Goal: Task Accomplishment & Management: Manage account settings

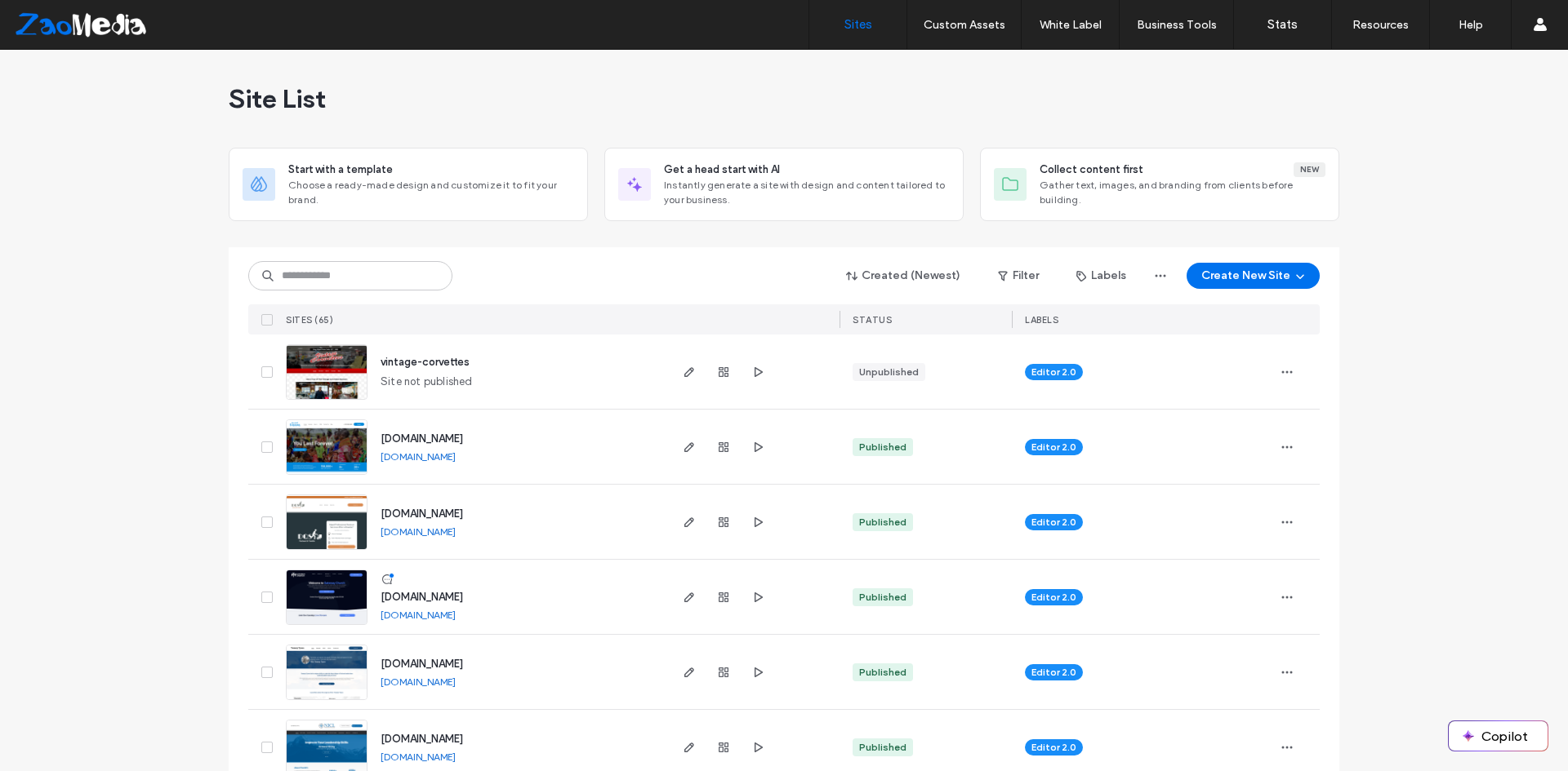
click at [433, 459] on link "www.youlastforever.com" at bounding box center [418, 456] width 75 height 12
click at [405, 456] on link "www.youlastforever.com" at bounding box center [418, 456] width 75 height 12
click at [688, 452] on icon "button" at bounding box center [689, 447] width 13 height 13
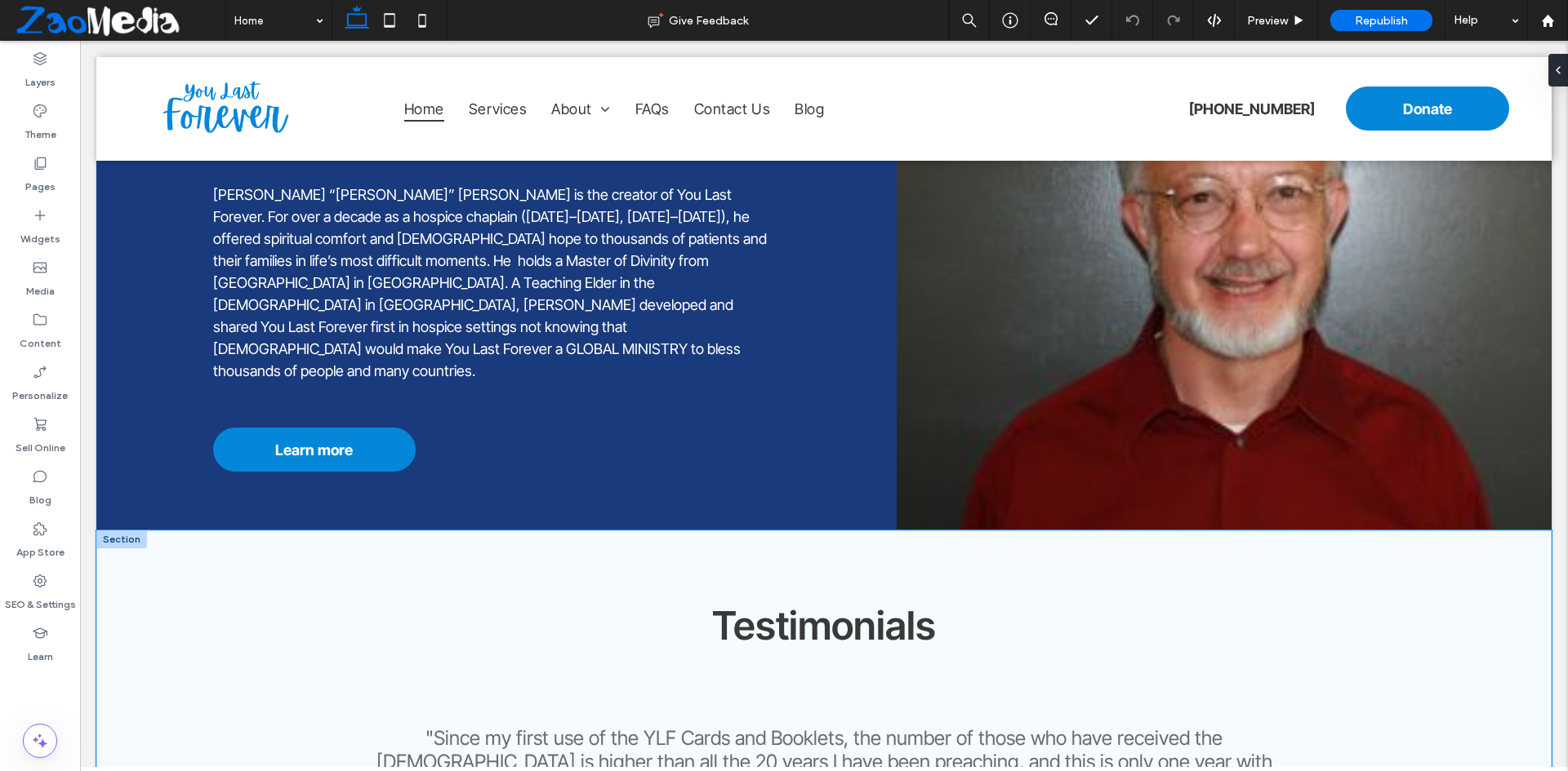
scroll to position [2204, 0]
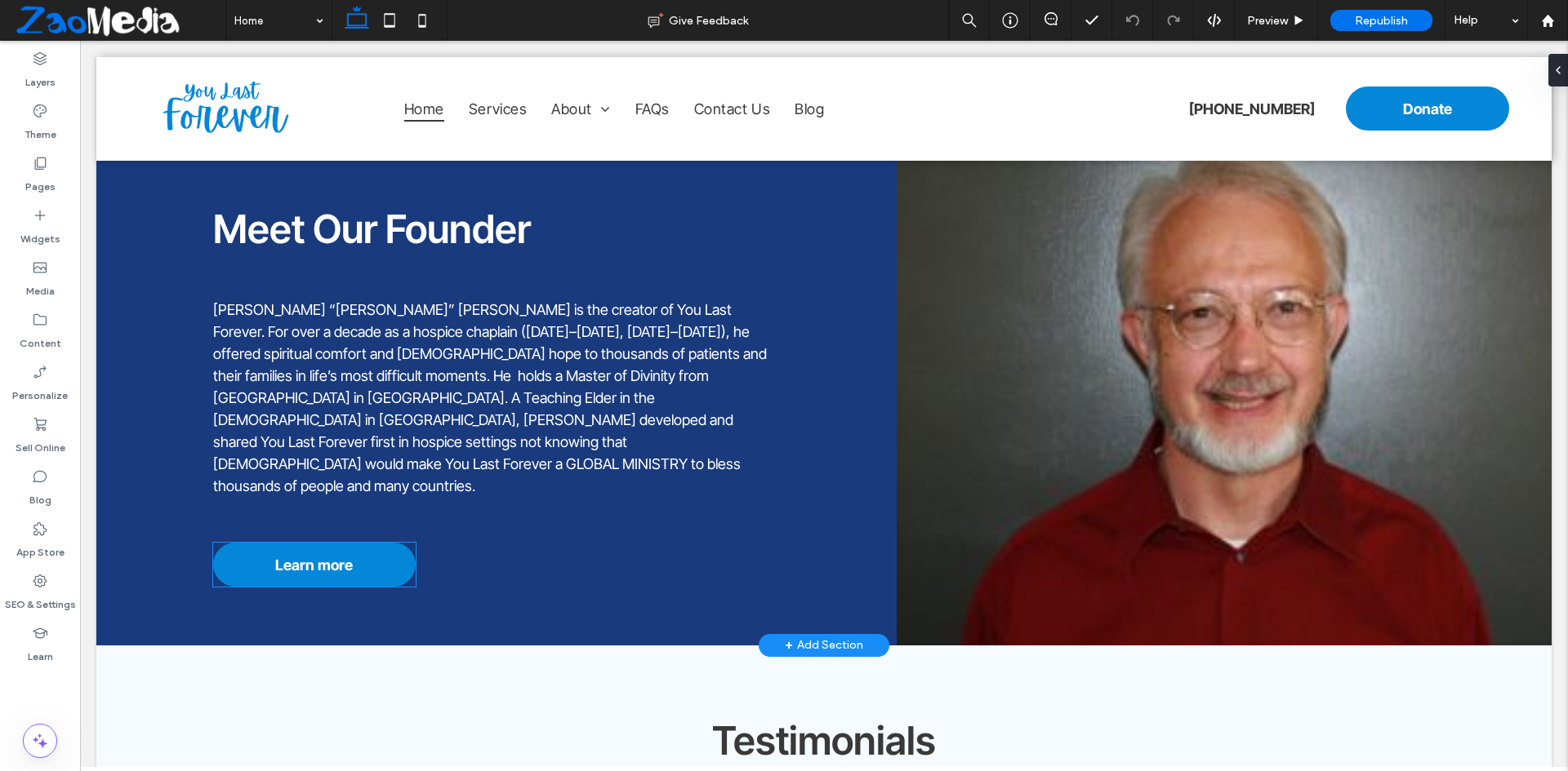
click at [281, 560] on span "Learn more" at bounding box center [314, 565] width 78 height 17
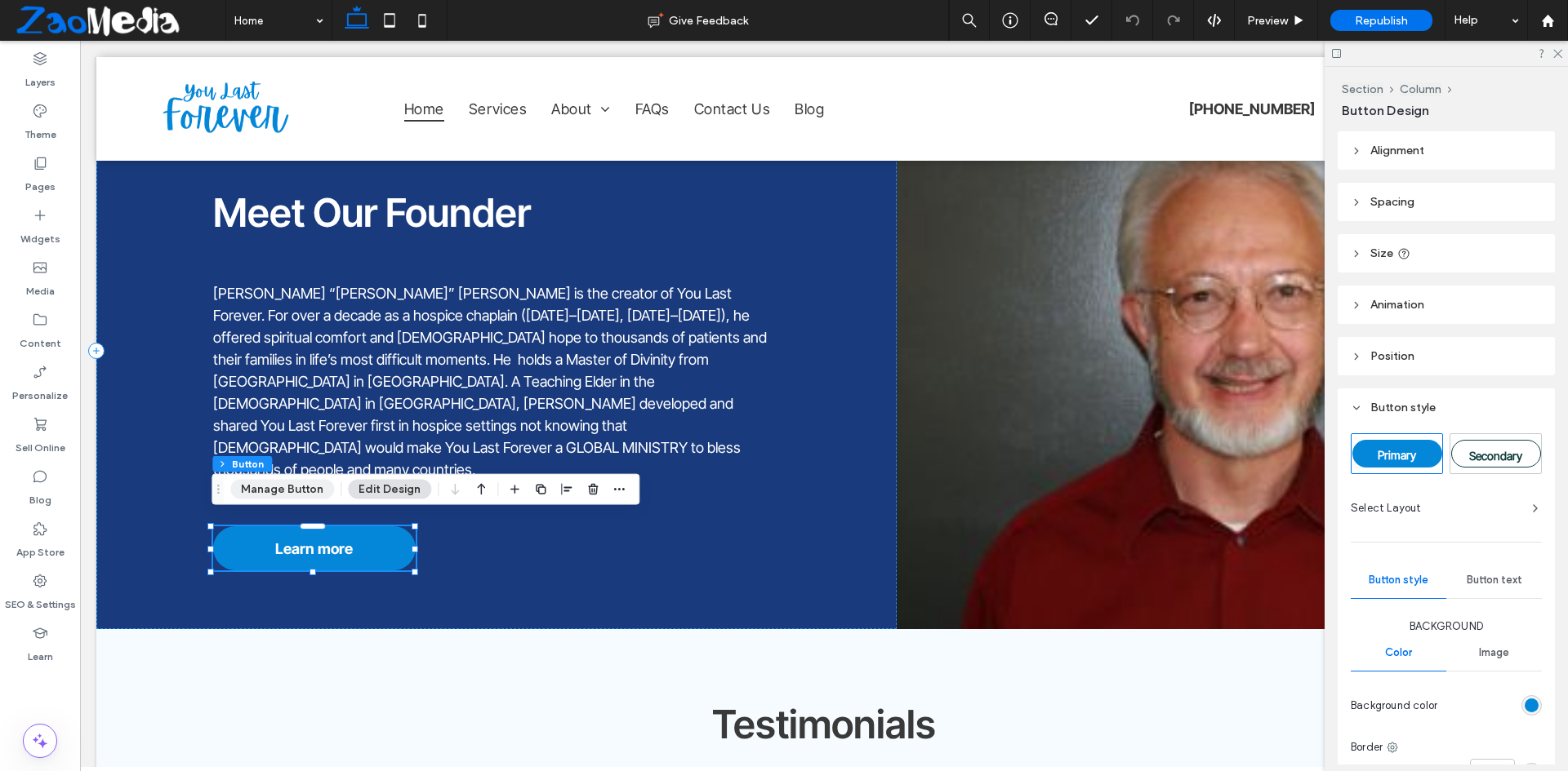
click at [275, 497] on button "Manage Button" at bounding box center [282, 490] width 104 height 20
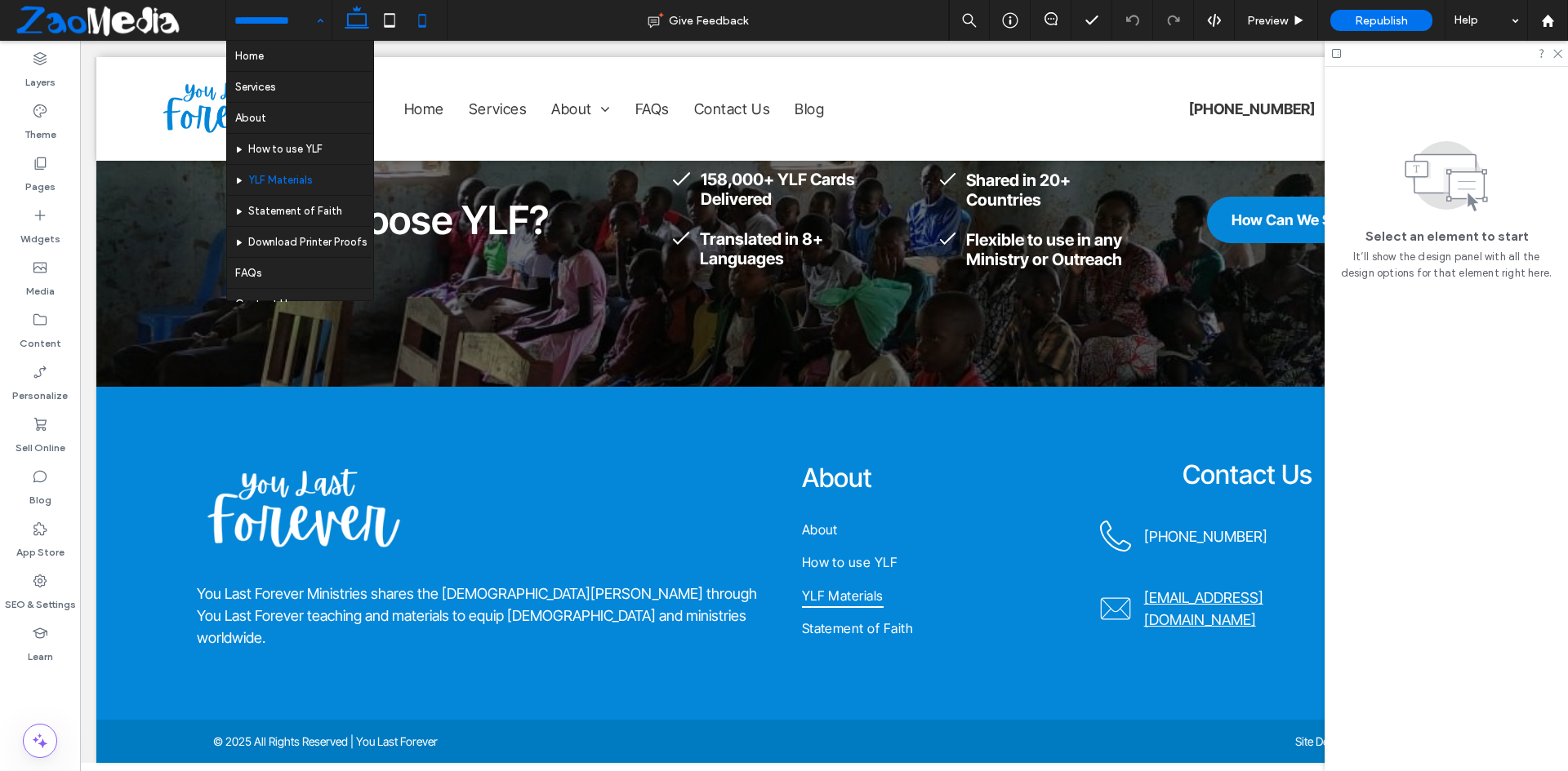
scroll to position [2047, 0]
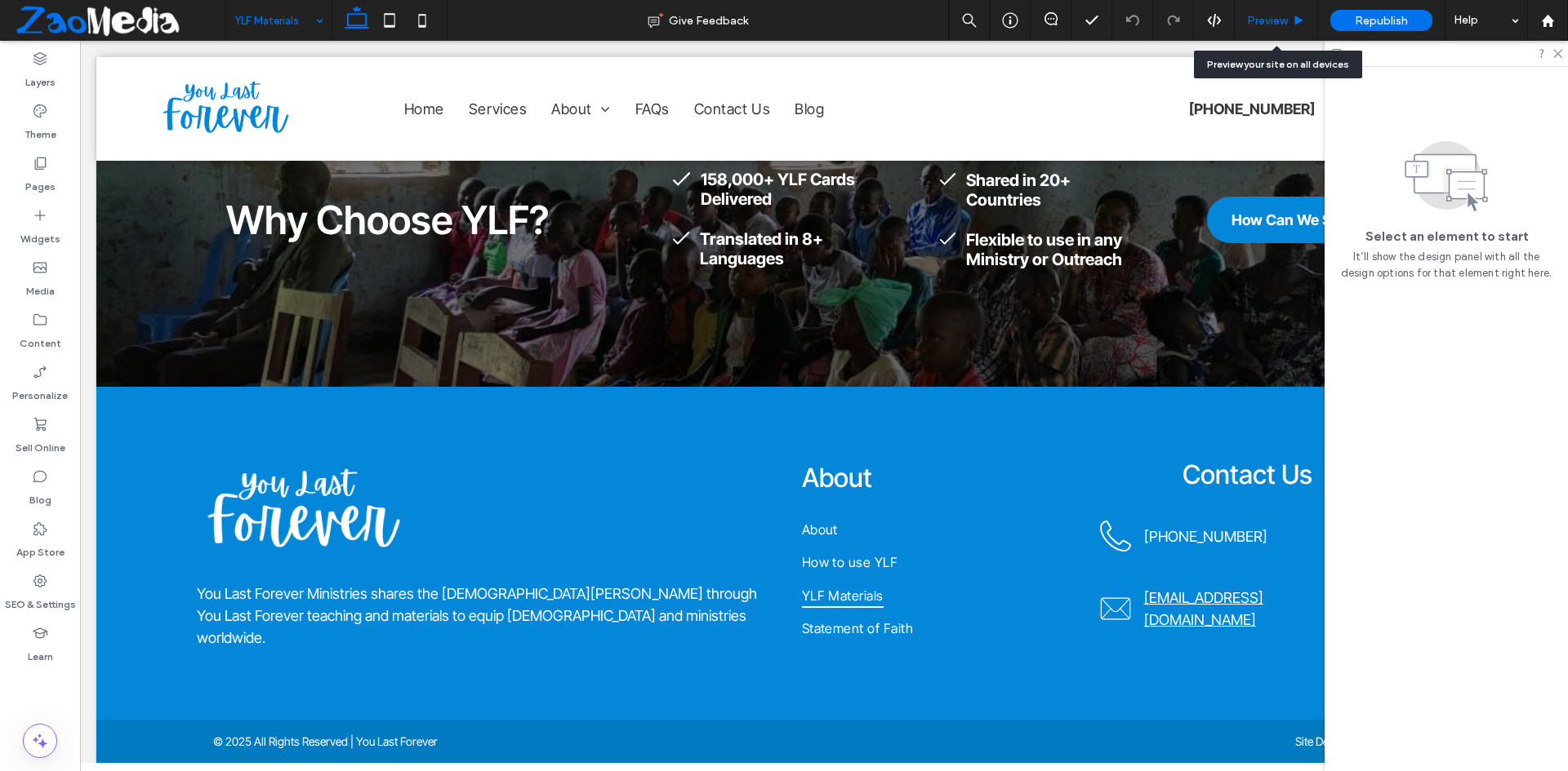
click at [1293, 19] on icon at bounding box center [1298, 20] width 12 height 12
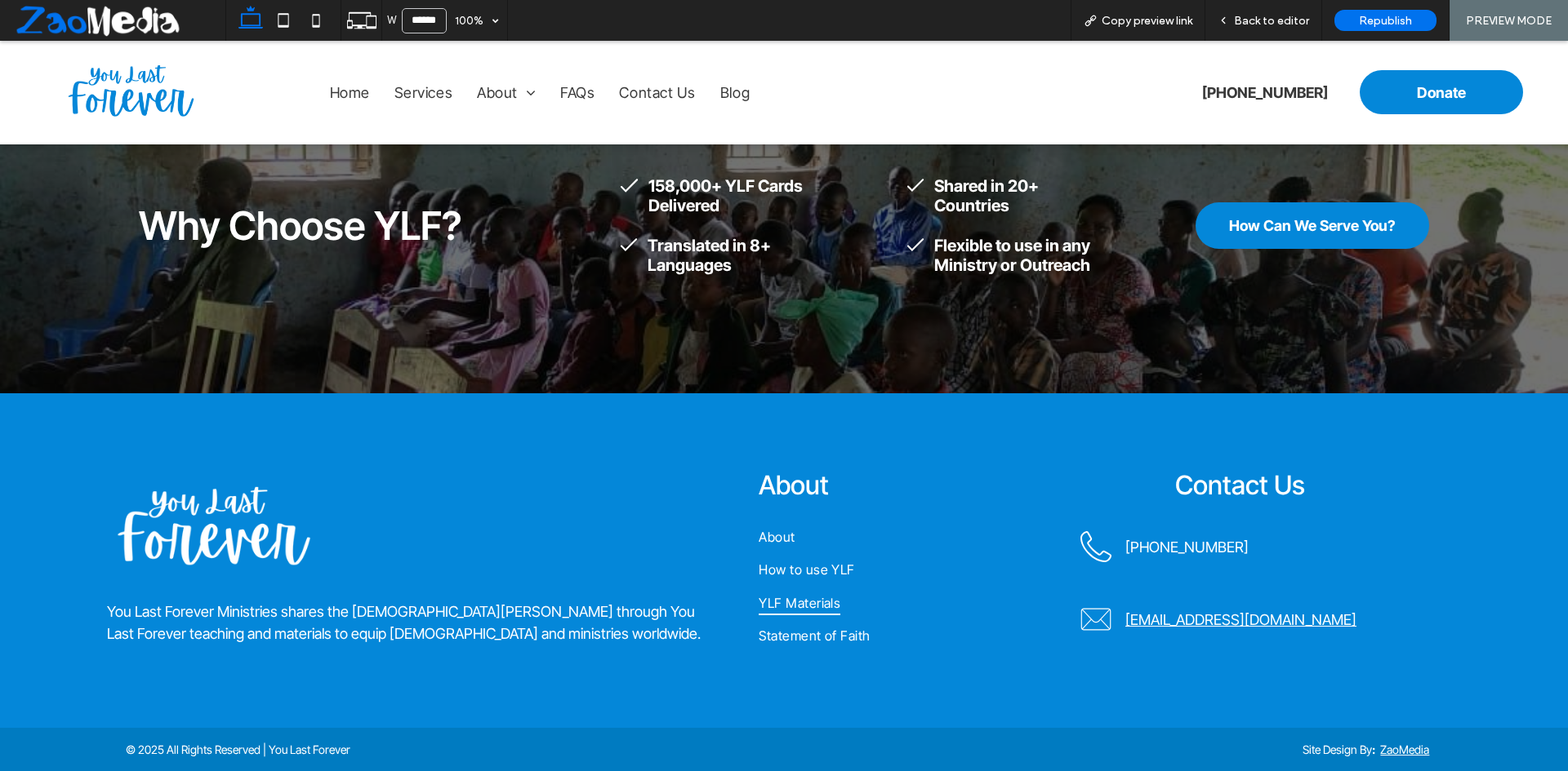
scroll to position [2032, 0]
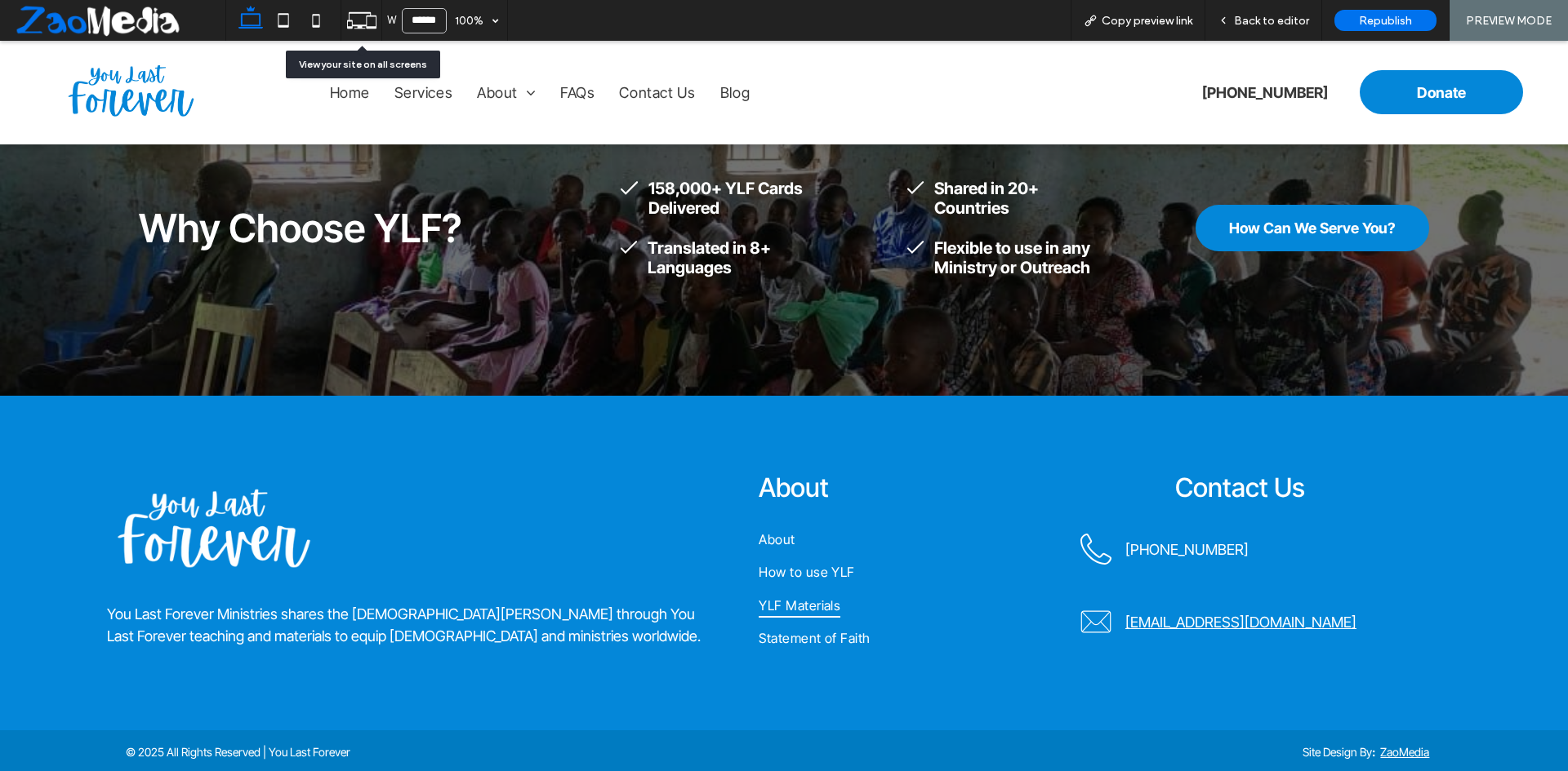
click at [356, 27] on icon at bounding box center [361, 20] width 31 height 31
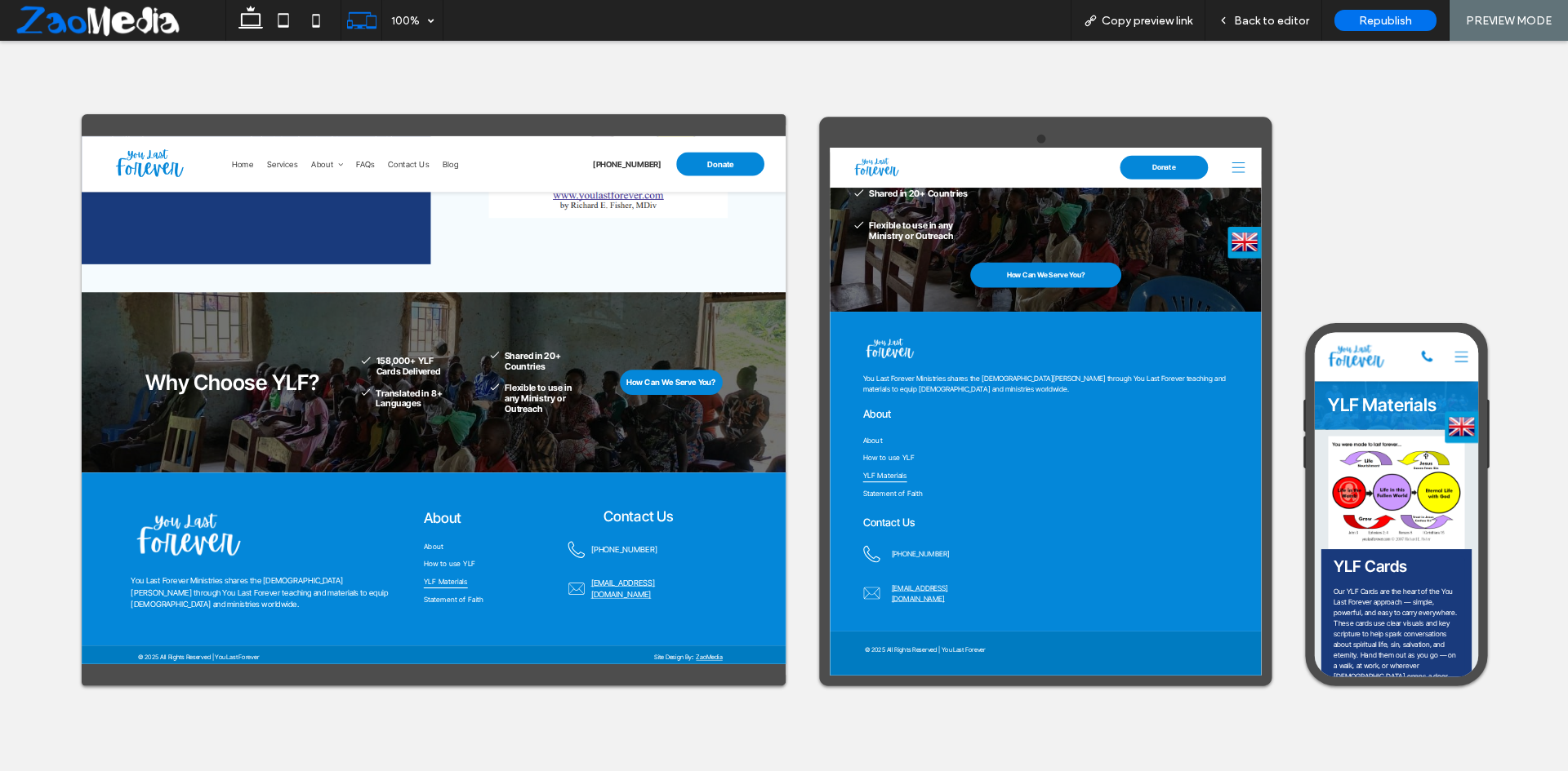
scroll to position [2725, 0]
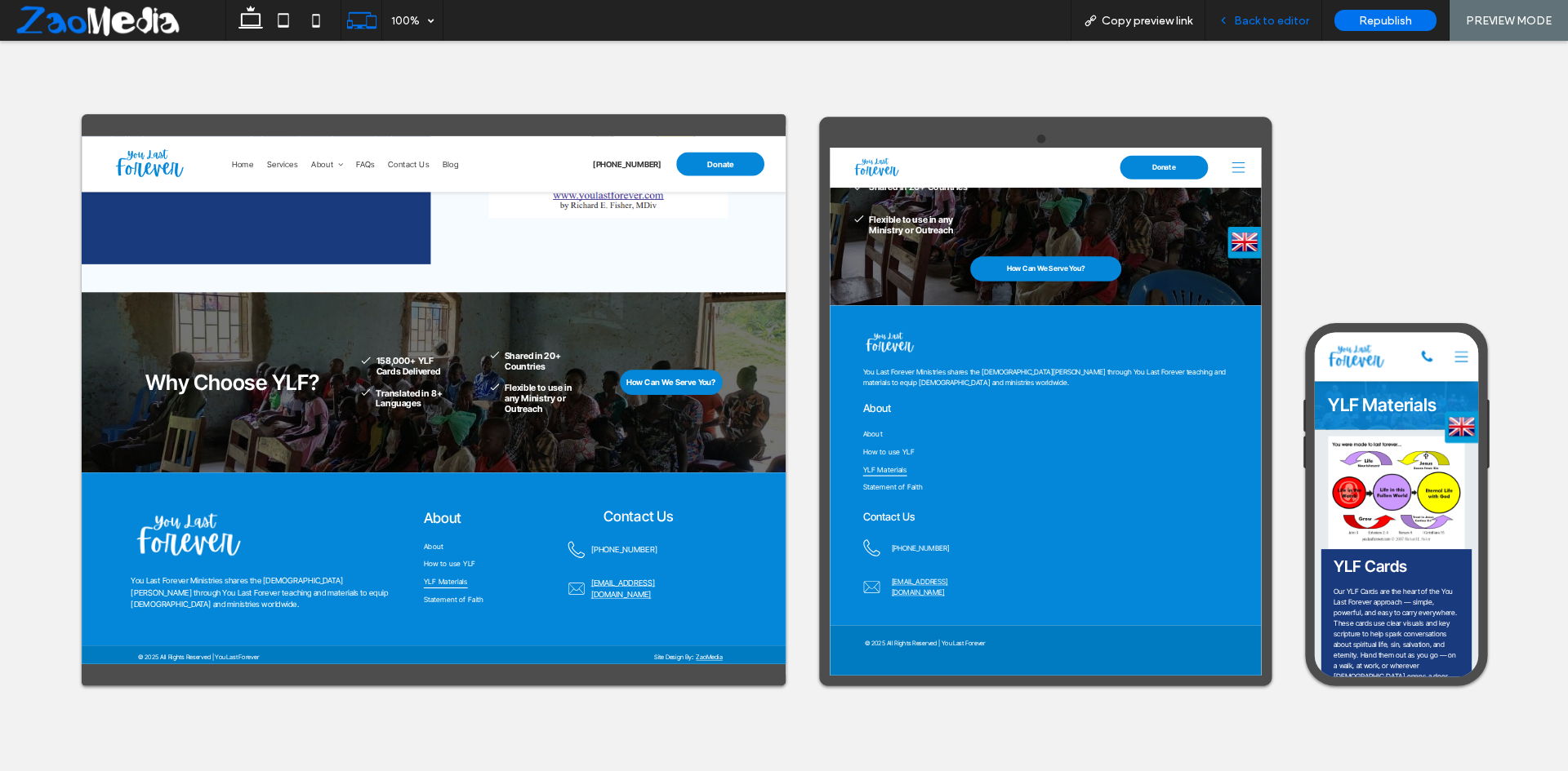
click at [1264, 24] on span "Back to editor" at bounding box center [1271, 20] width 75 height 14
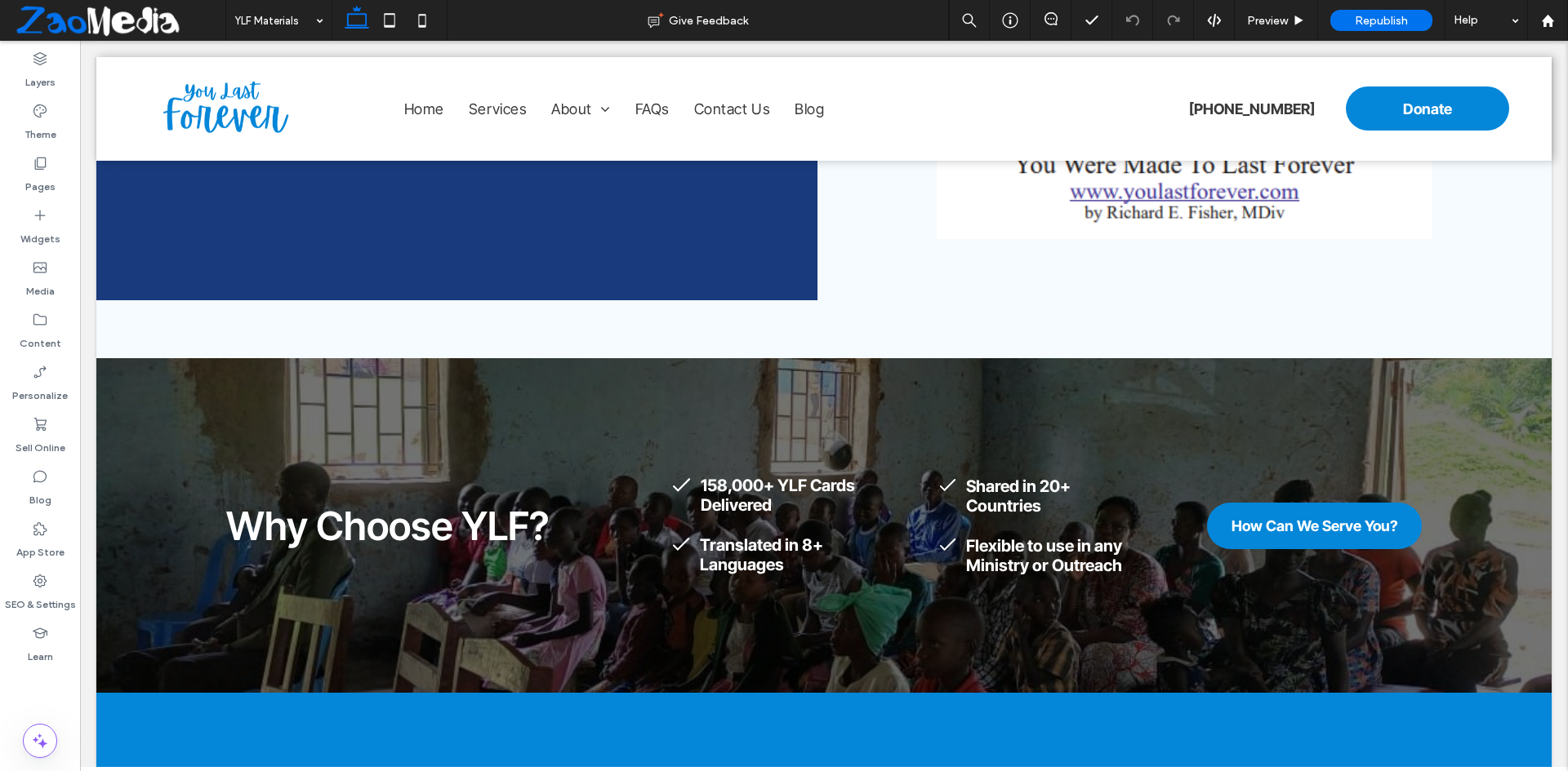
scroll to position [1729, 0]
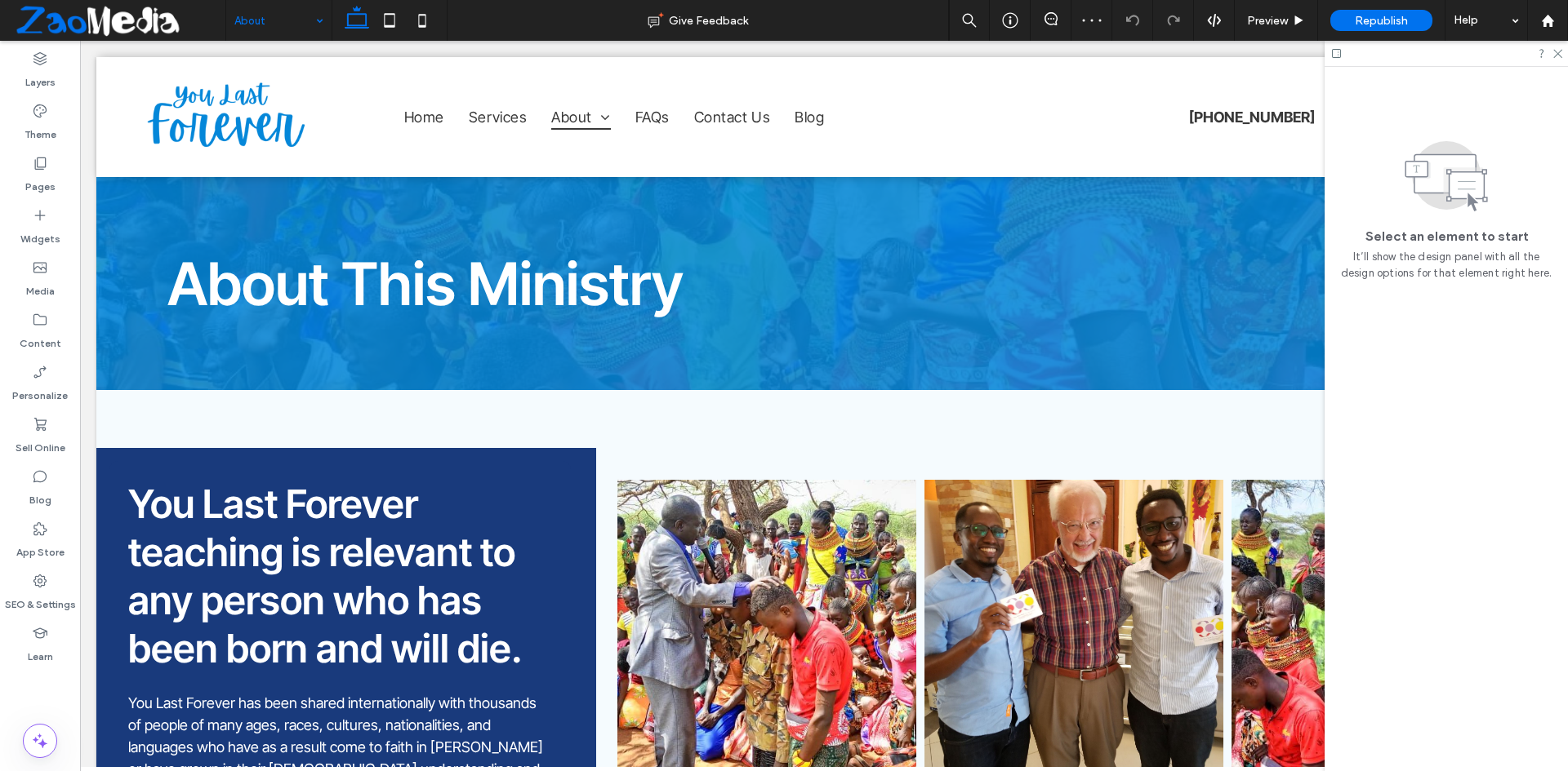
click at [293, 35] on input at bounding box center [275, 20] width 81 height 41
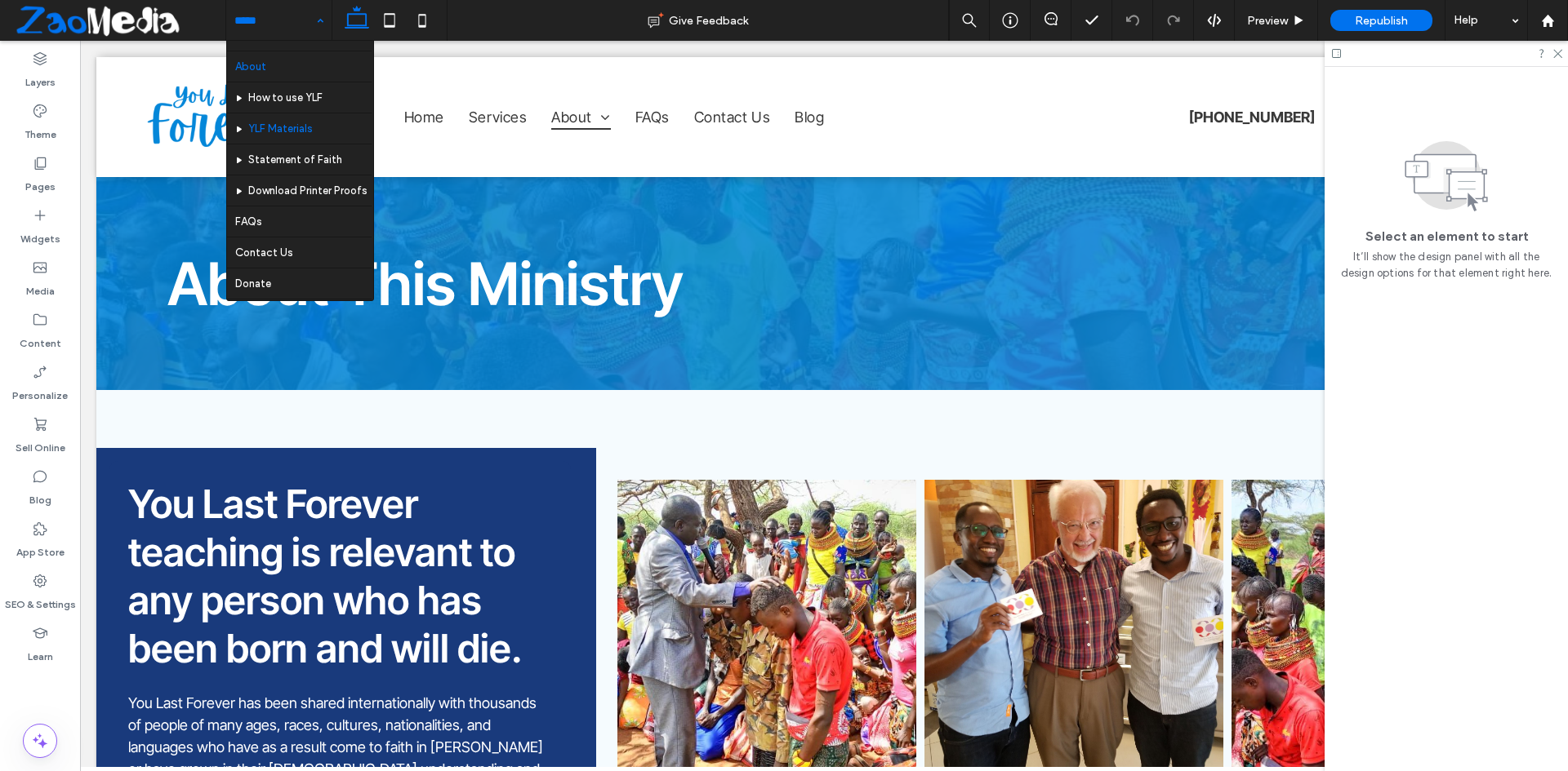
scroll to position [79, 0]
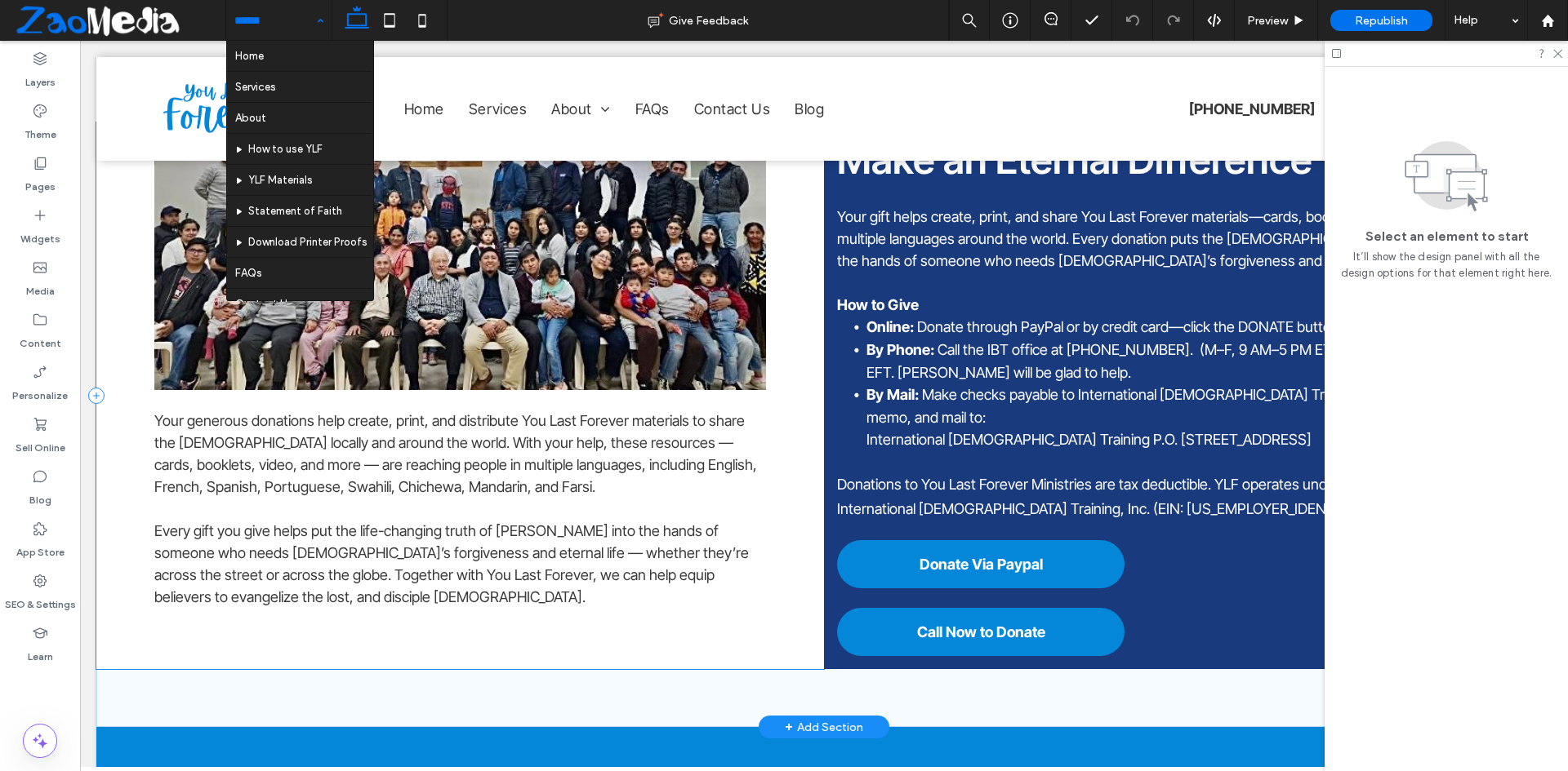
scroll to position [229, 0]
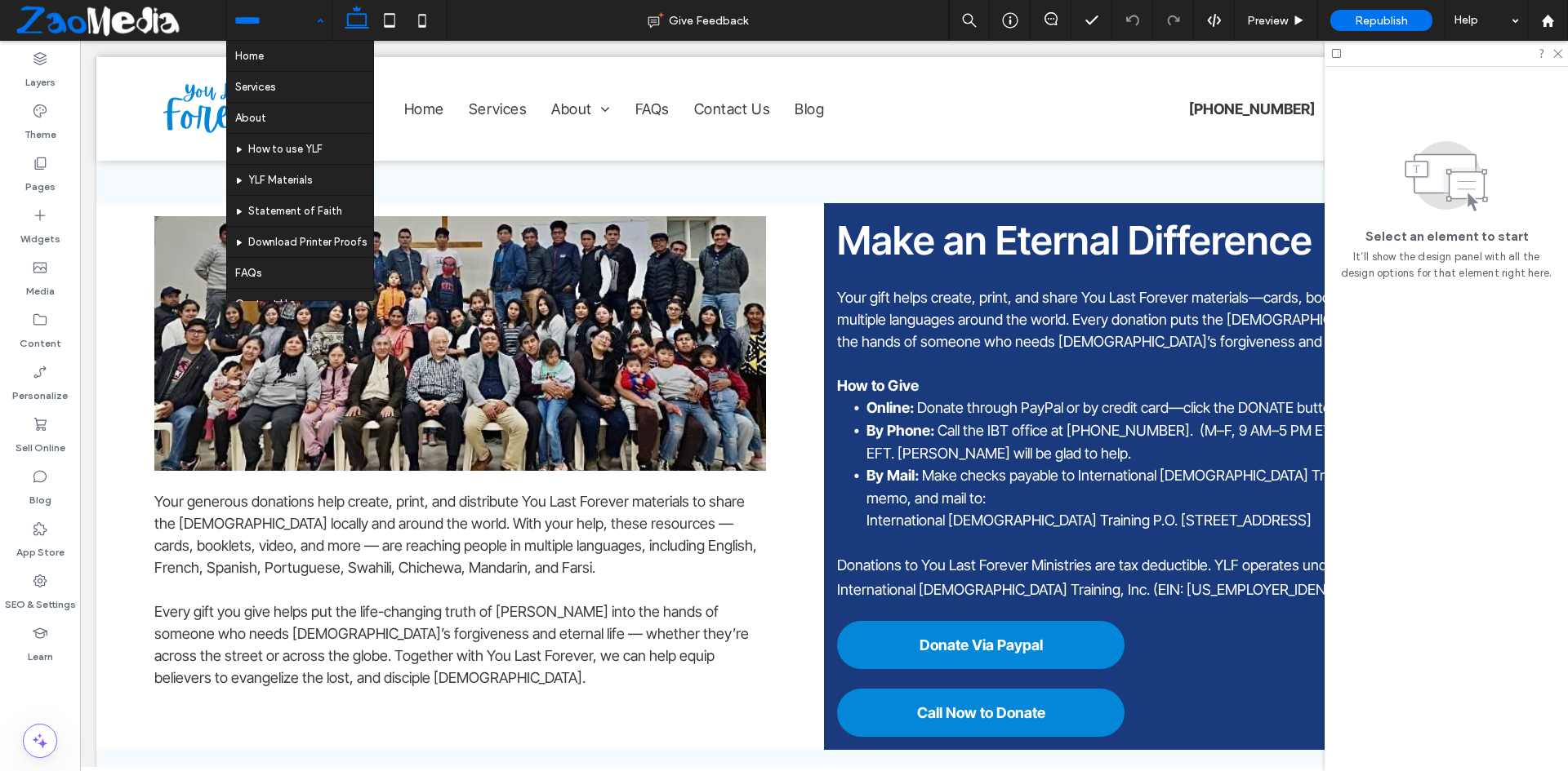
click at [1565, 52] on div at bounding box center [1446, 53] width 243 height 25
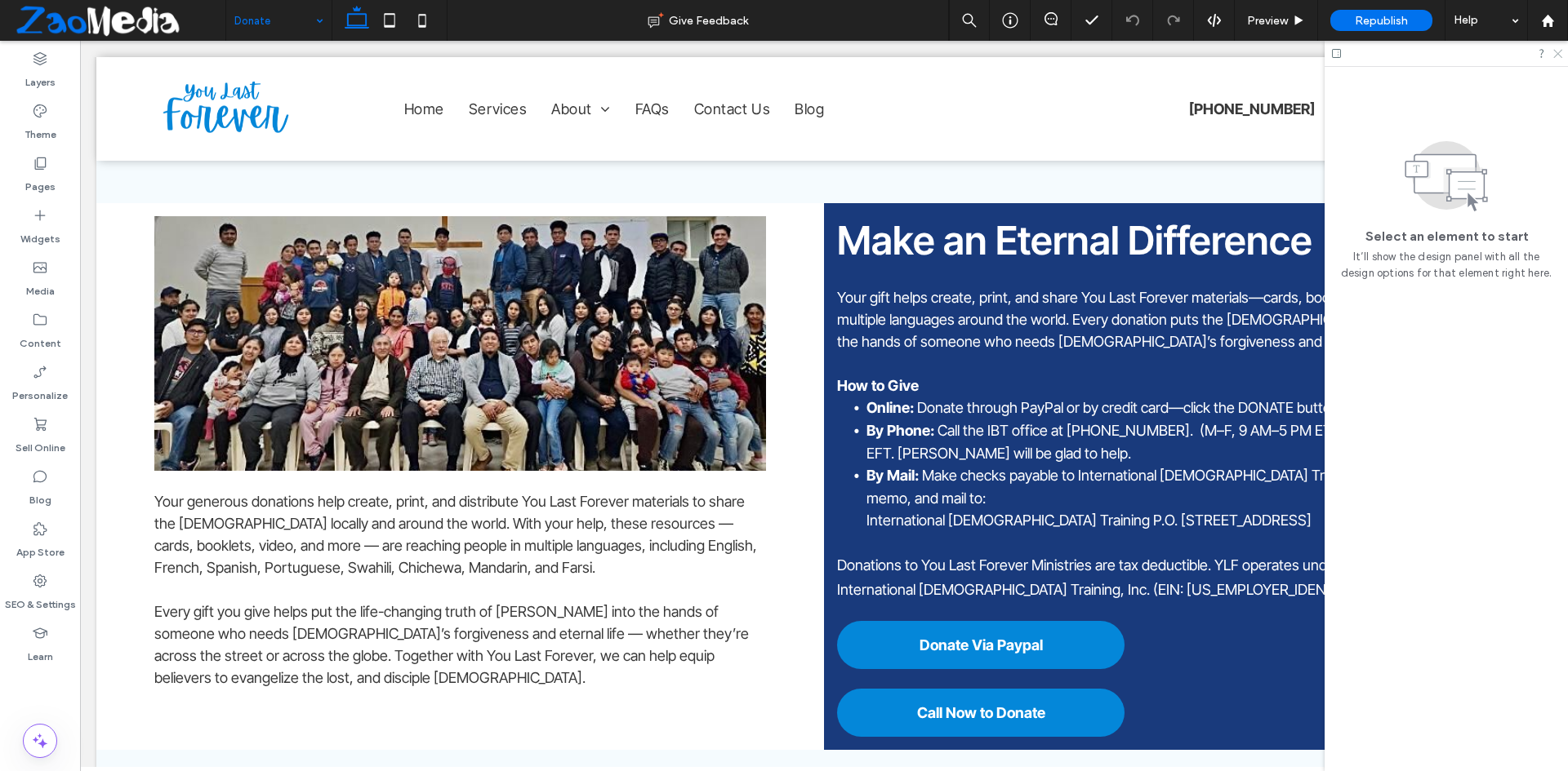
click at [1561, 52] on icon at bounding box center [1557, 52] width 11 height 11
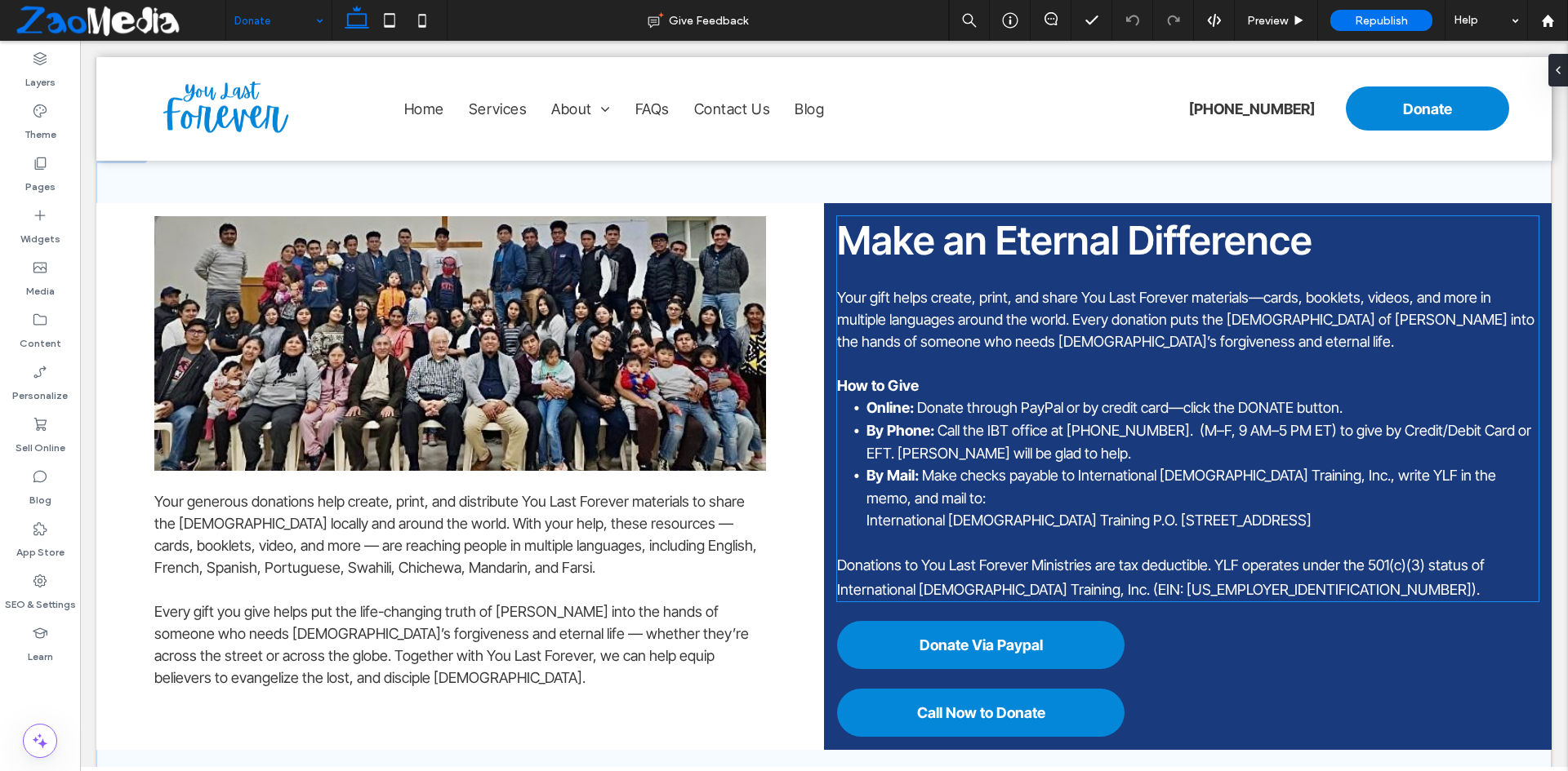
click at [942, 321] on span "Your gift helps create, print, and share You Last Forever materials—cards, book…" at bounding box center [1185, 320] width 698 height 61
click at [942, 321] on div "Make an Eternal Difference Your gift helps create, print, and share You Last Fo…" at bounding box center [1188, 409] width 702 height 385
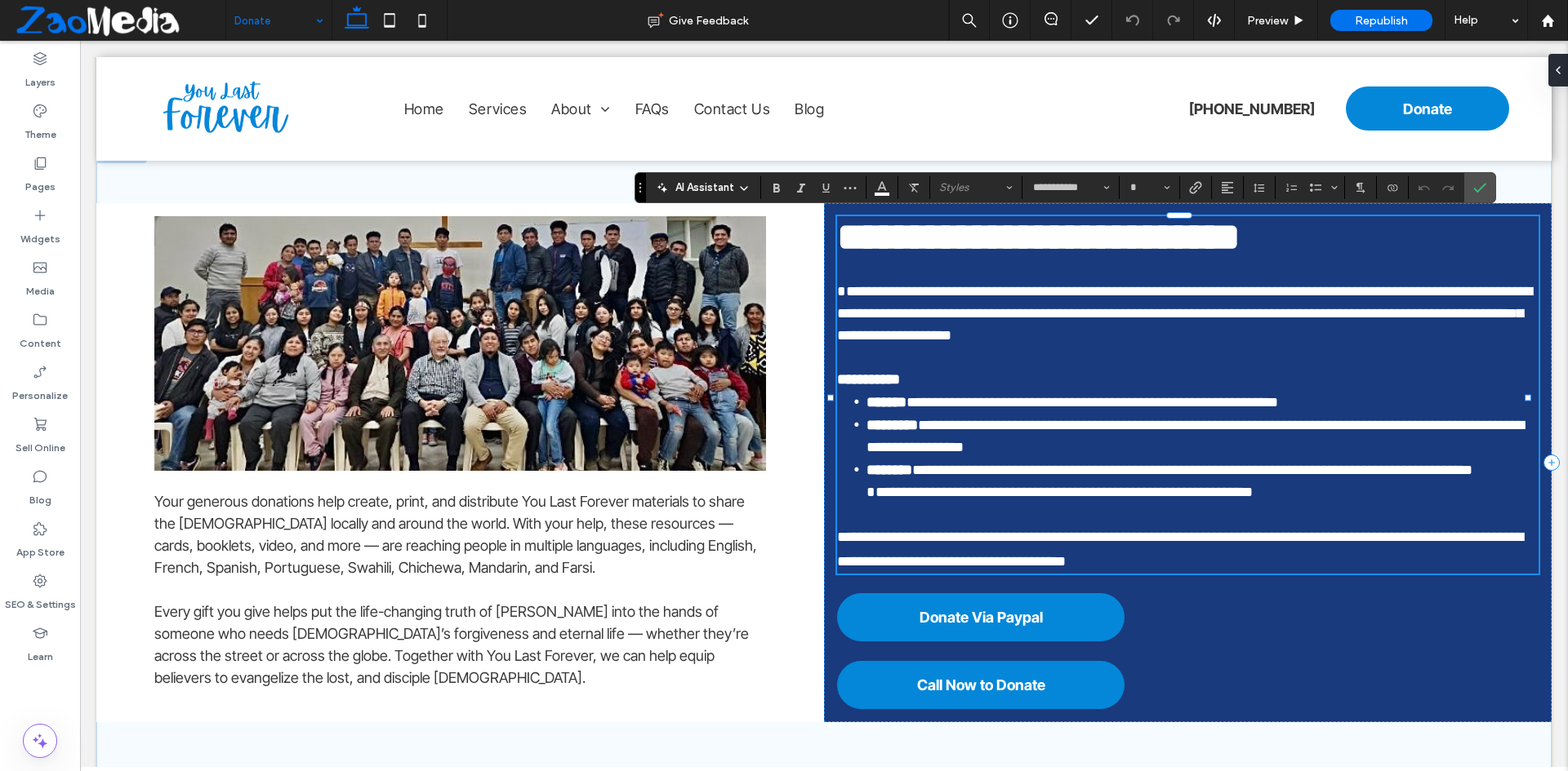
type input "**********"
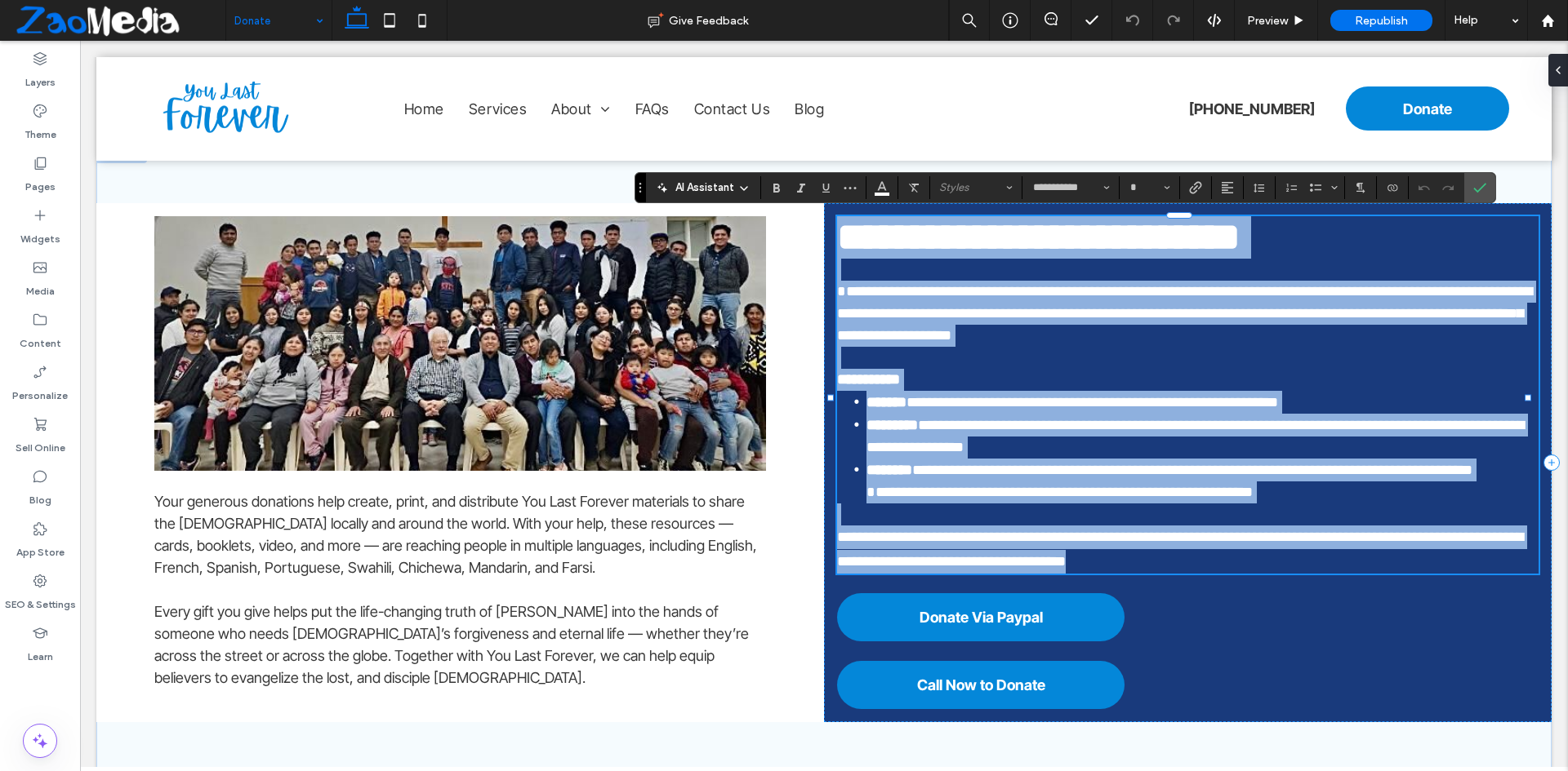
click at [942, 321] on span "**********" at bounding box center [1184, 314] width 695 height 59
type input "**"
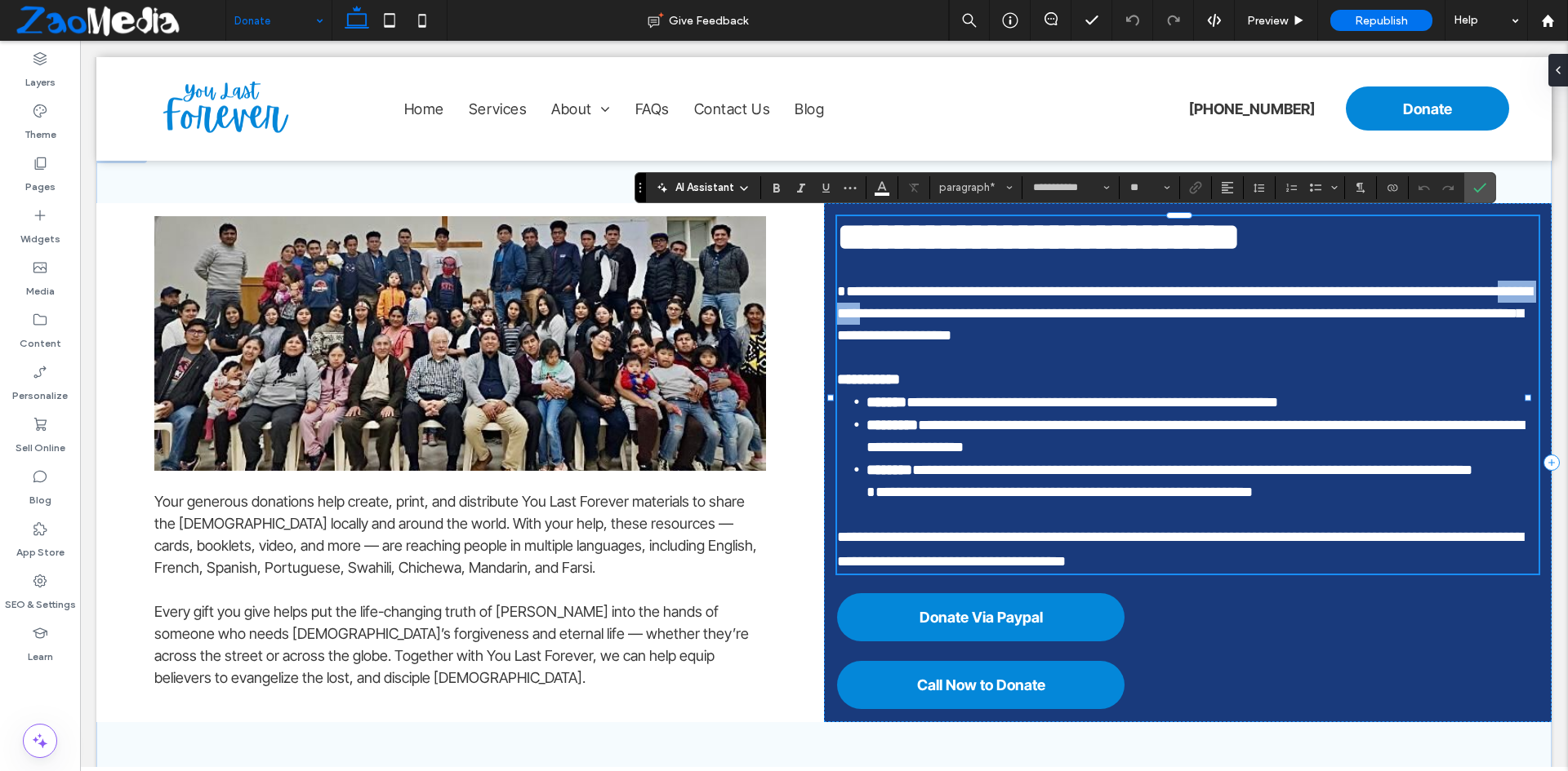
click at [942, 321] on span "**********" at bounding box center [1184, 314] width 695 height 59
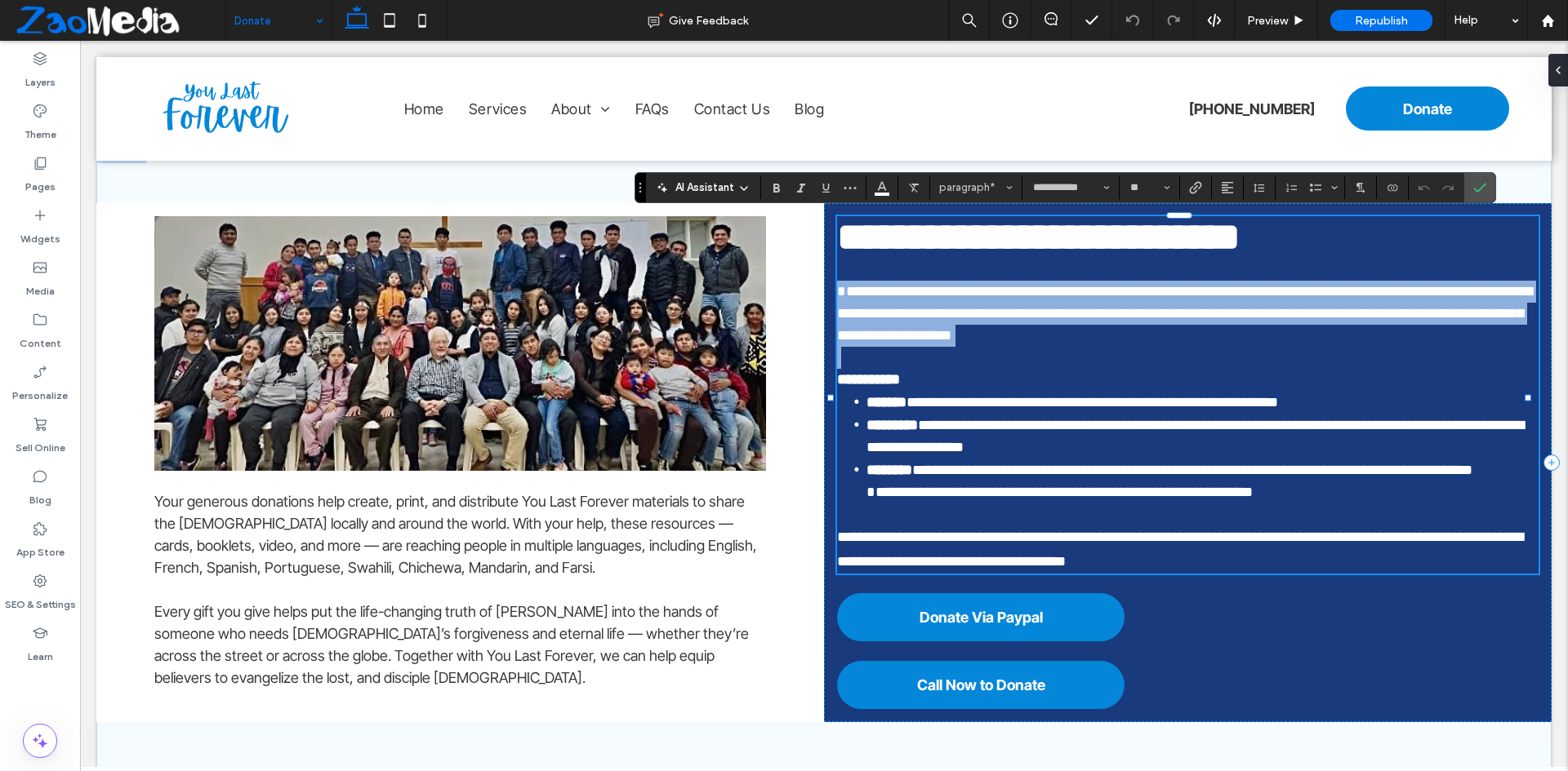
click at [942, 321] on span "**********" at bounding box center [1184, 314] width 695 height 59
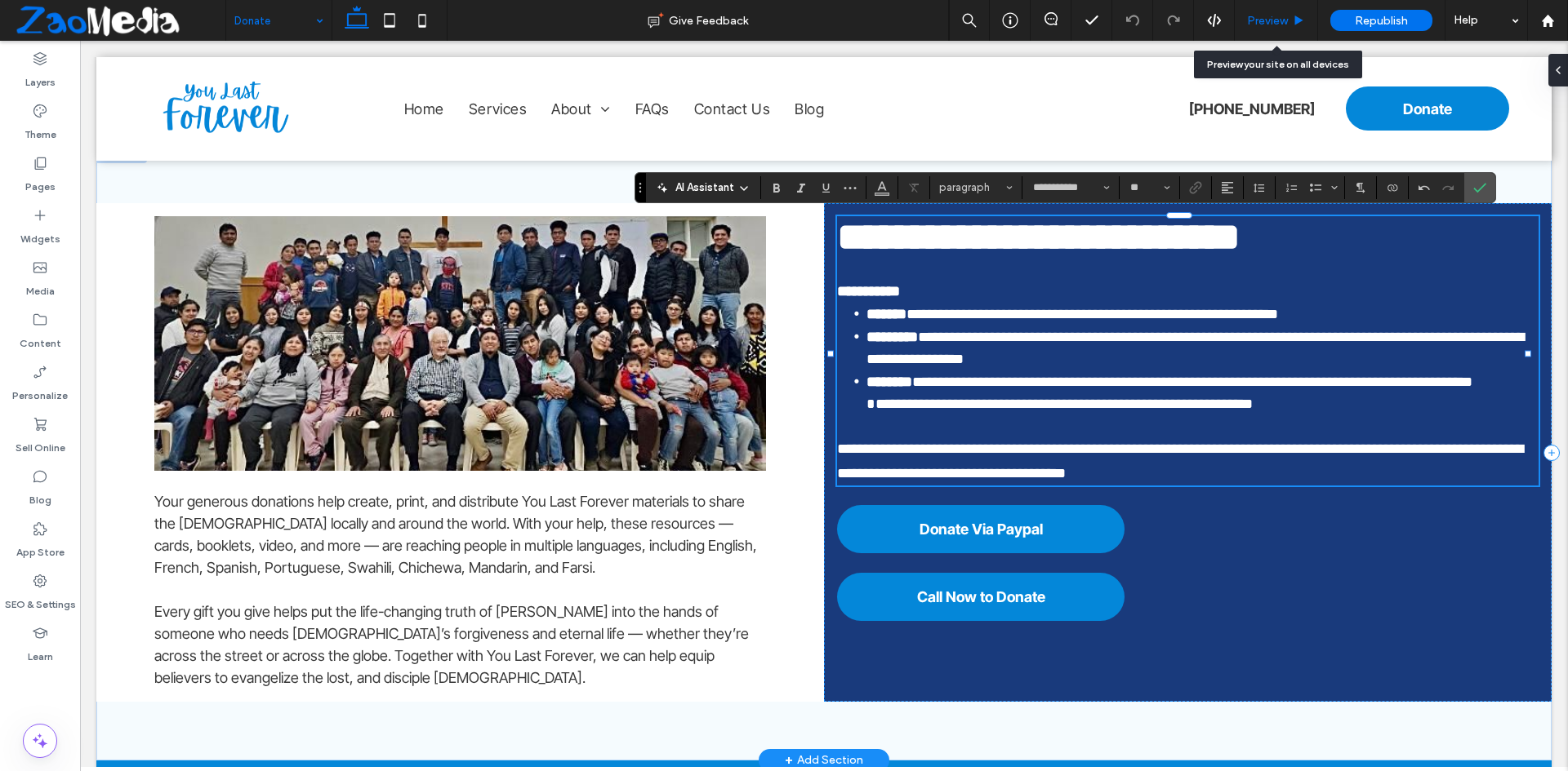
click at [1262, 10] on div "Preview" at bounding box center [1276, 20] width 84 height 41
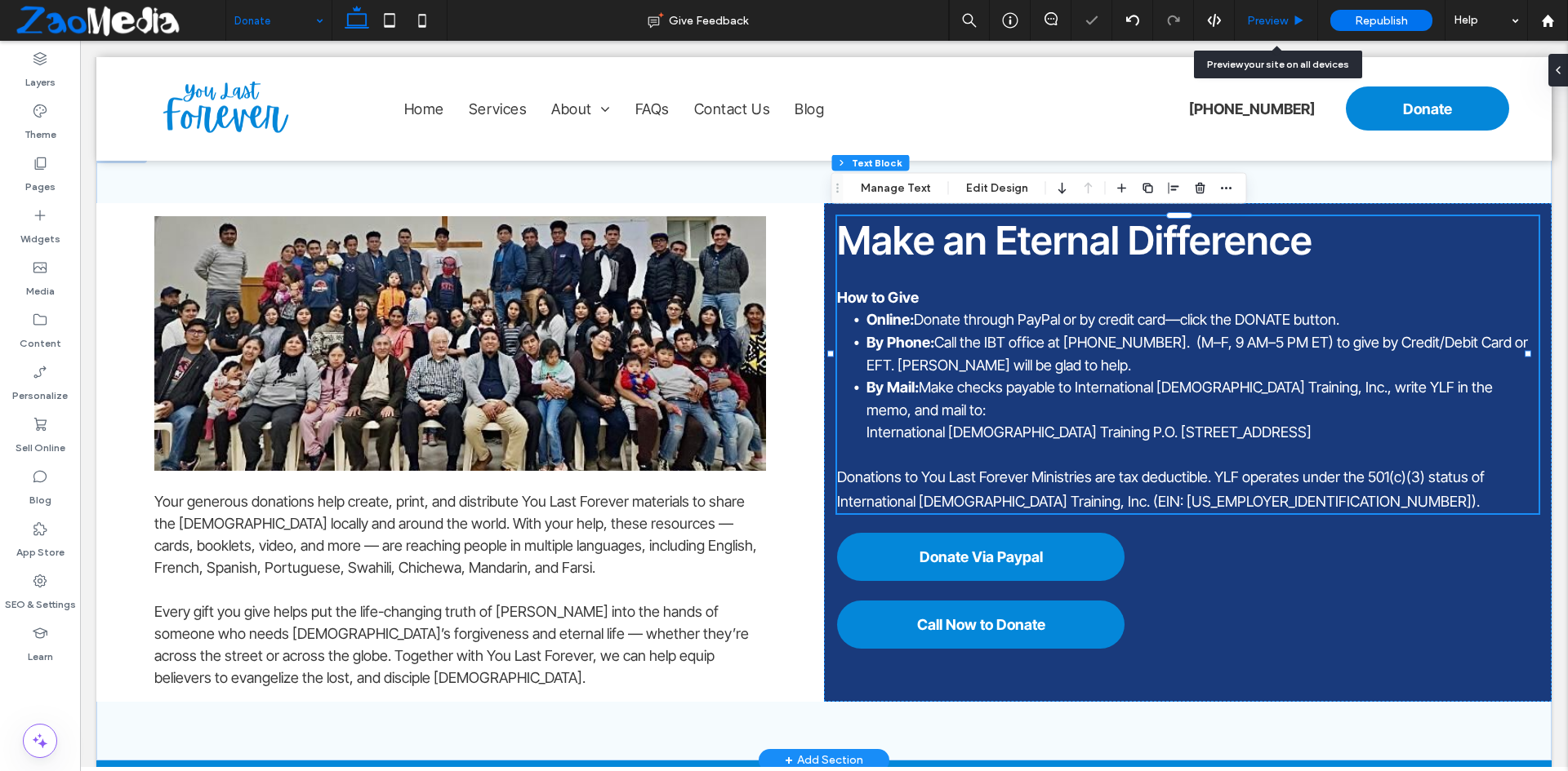
click at [1276, 22] on span "Preview" at bounding box center [1267, 20] width 41 height 14
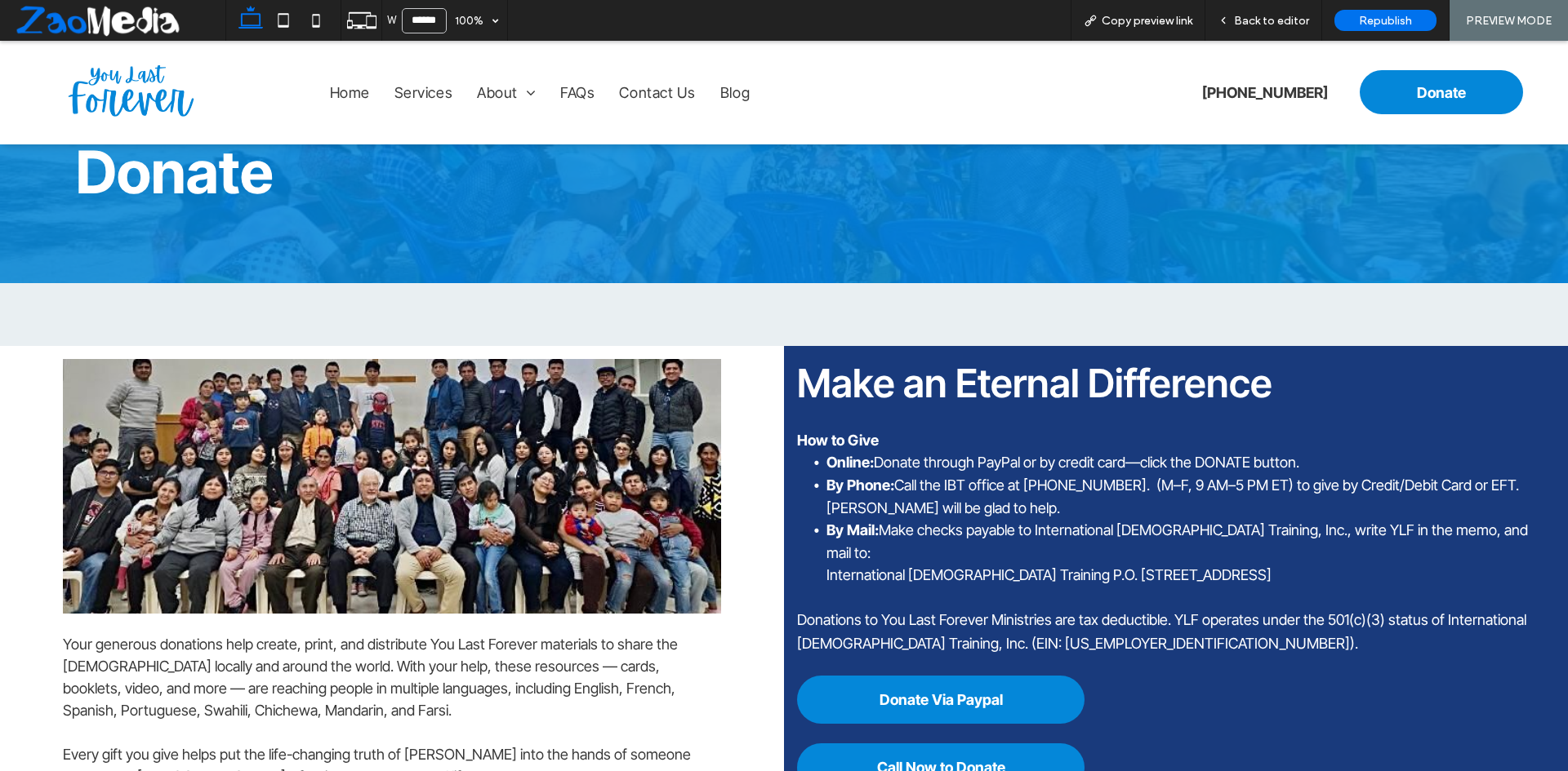
scroll to position [163, 0]
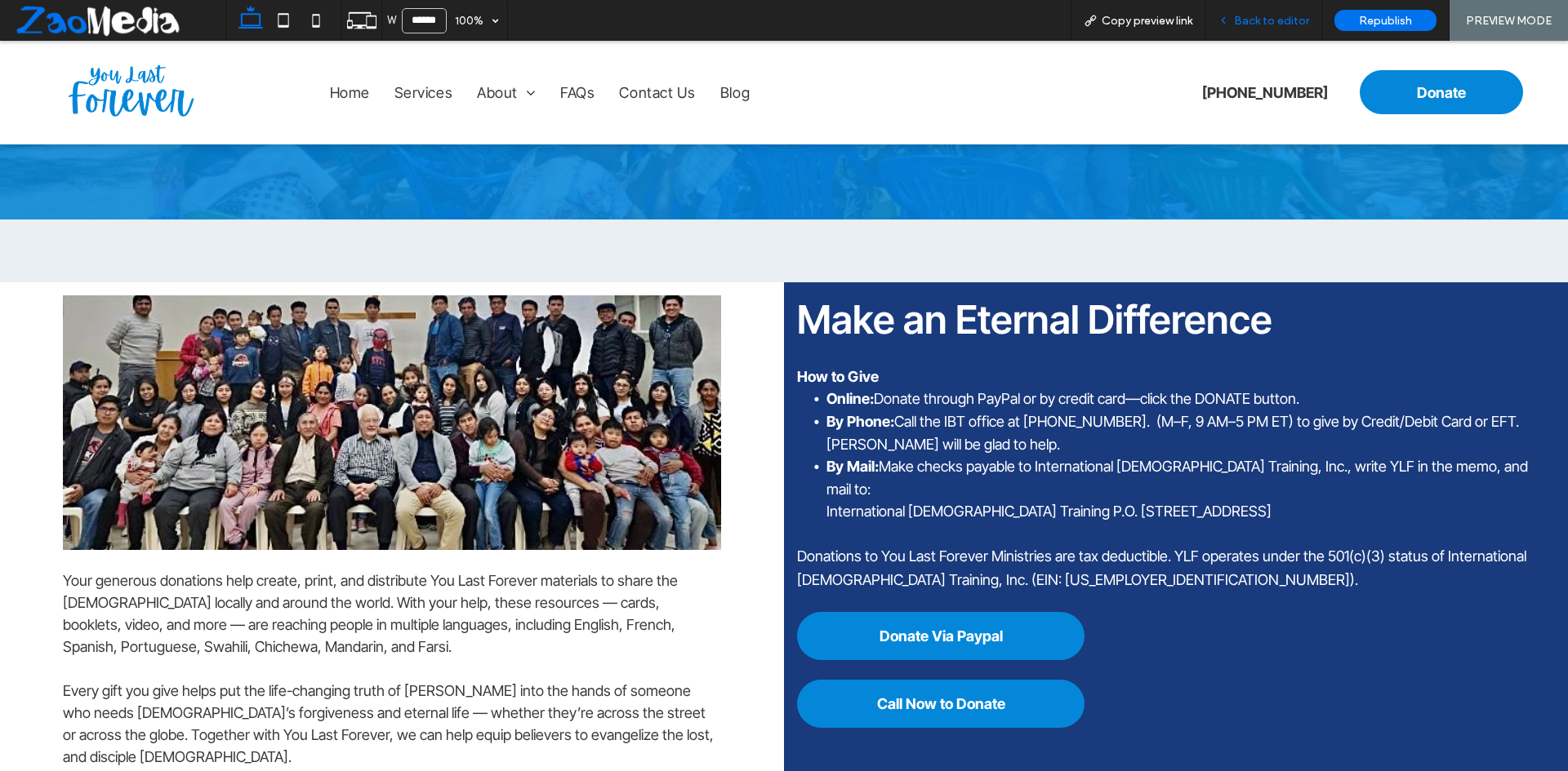
click at [1266, 10] on div "Back to editor" at bounding box center [1263, 20] width 116 height 41
click at [1258, 20] on span "Back to editor" at bounding box center [1271, 20] width 75 height 14
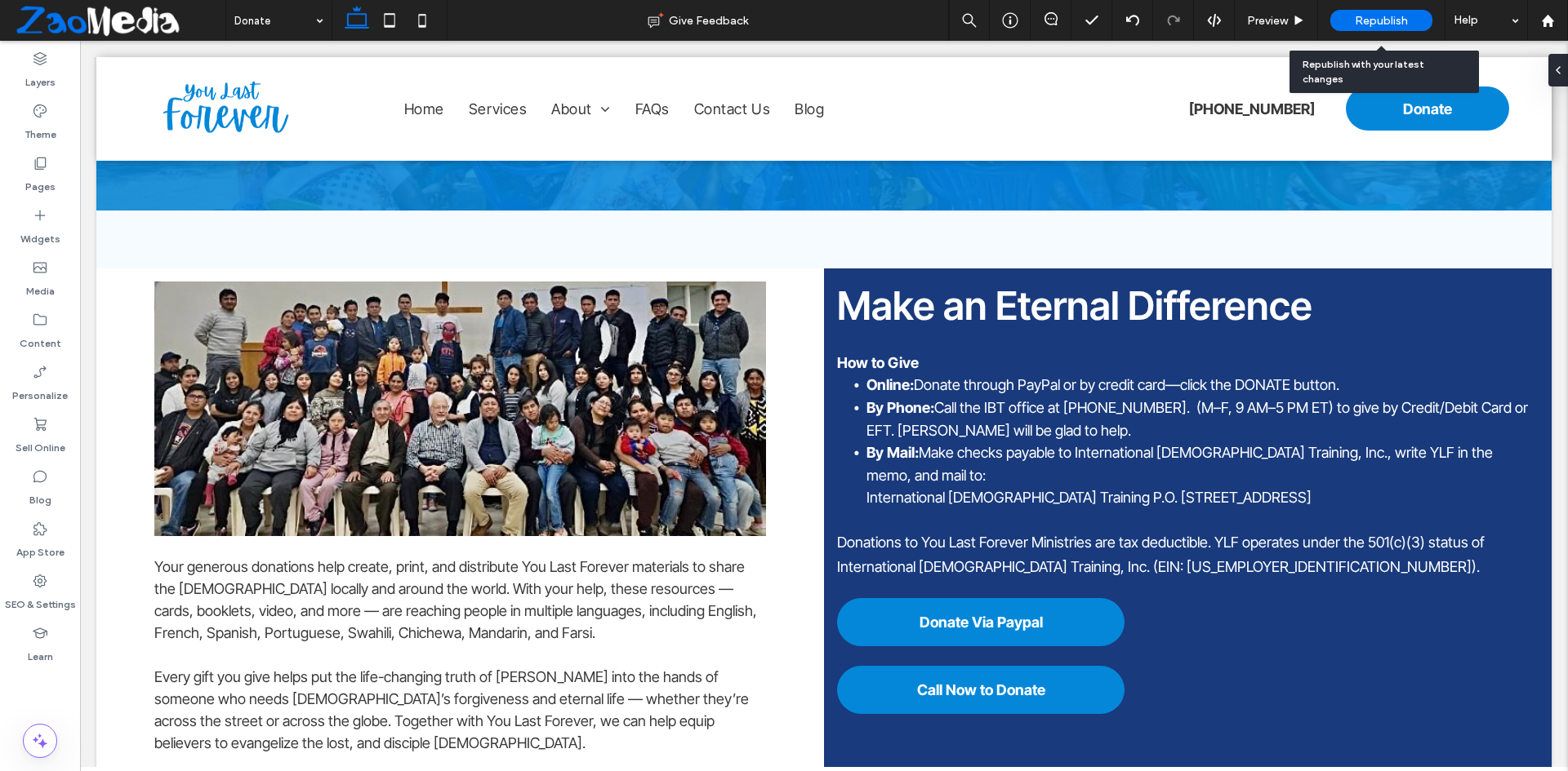
click at [1378, 9] on div "Republish" at bounding box center [1381, 20] width 102 height 41
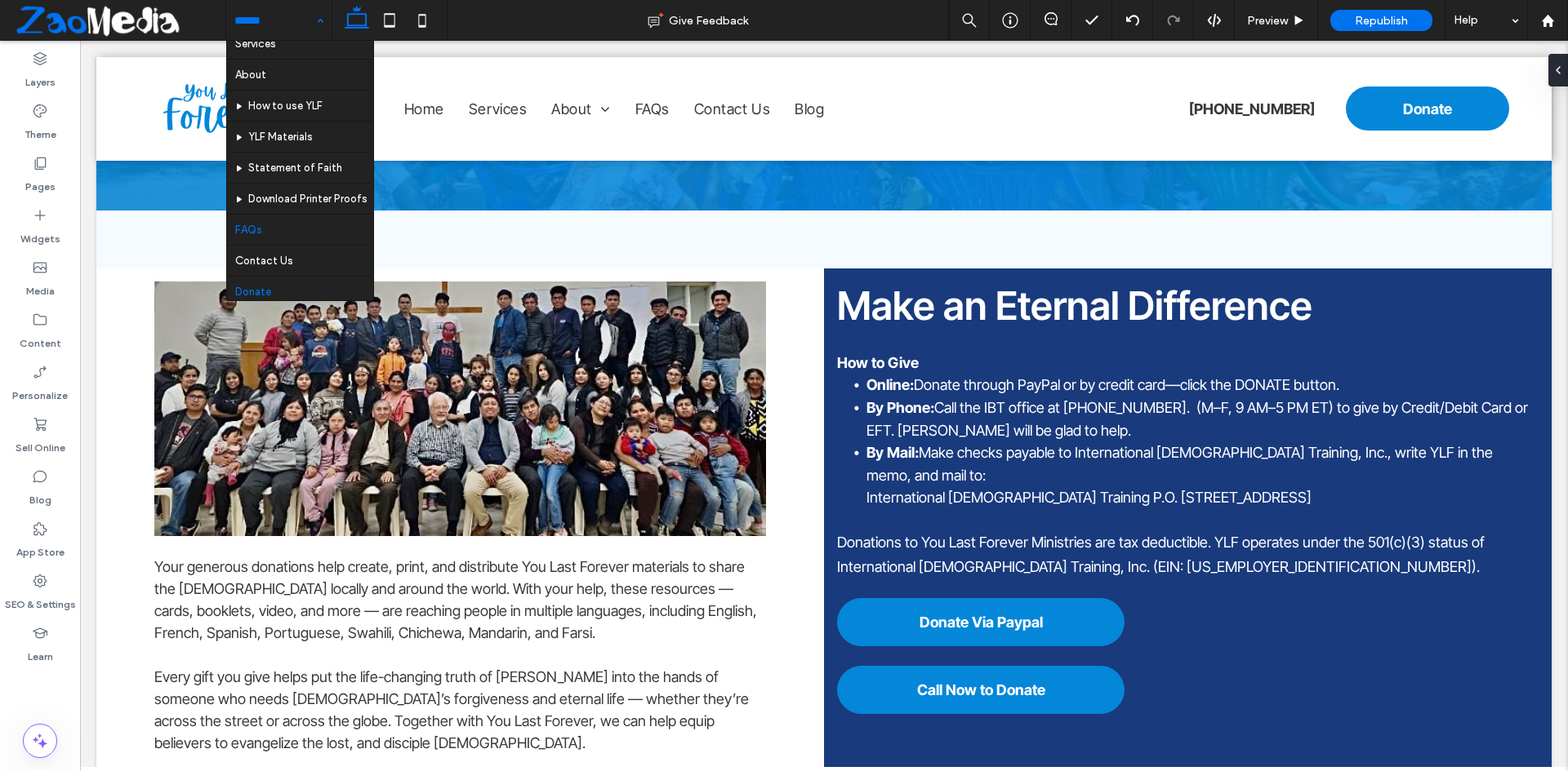
scroll to position [79, 0]
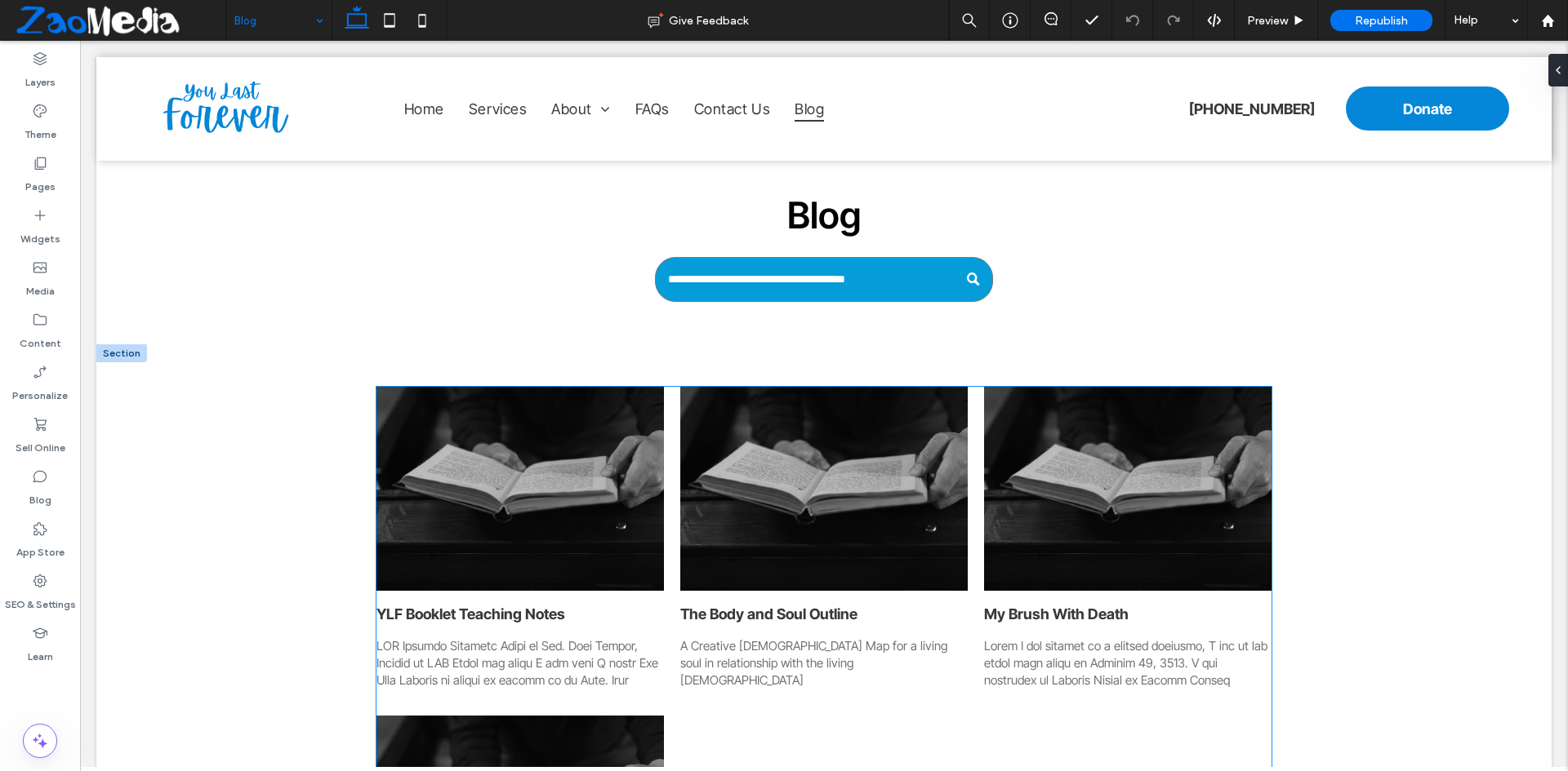
scroll to position [82, 0]
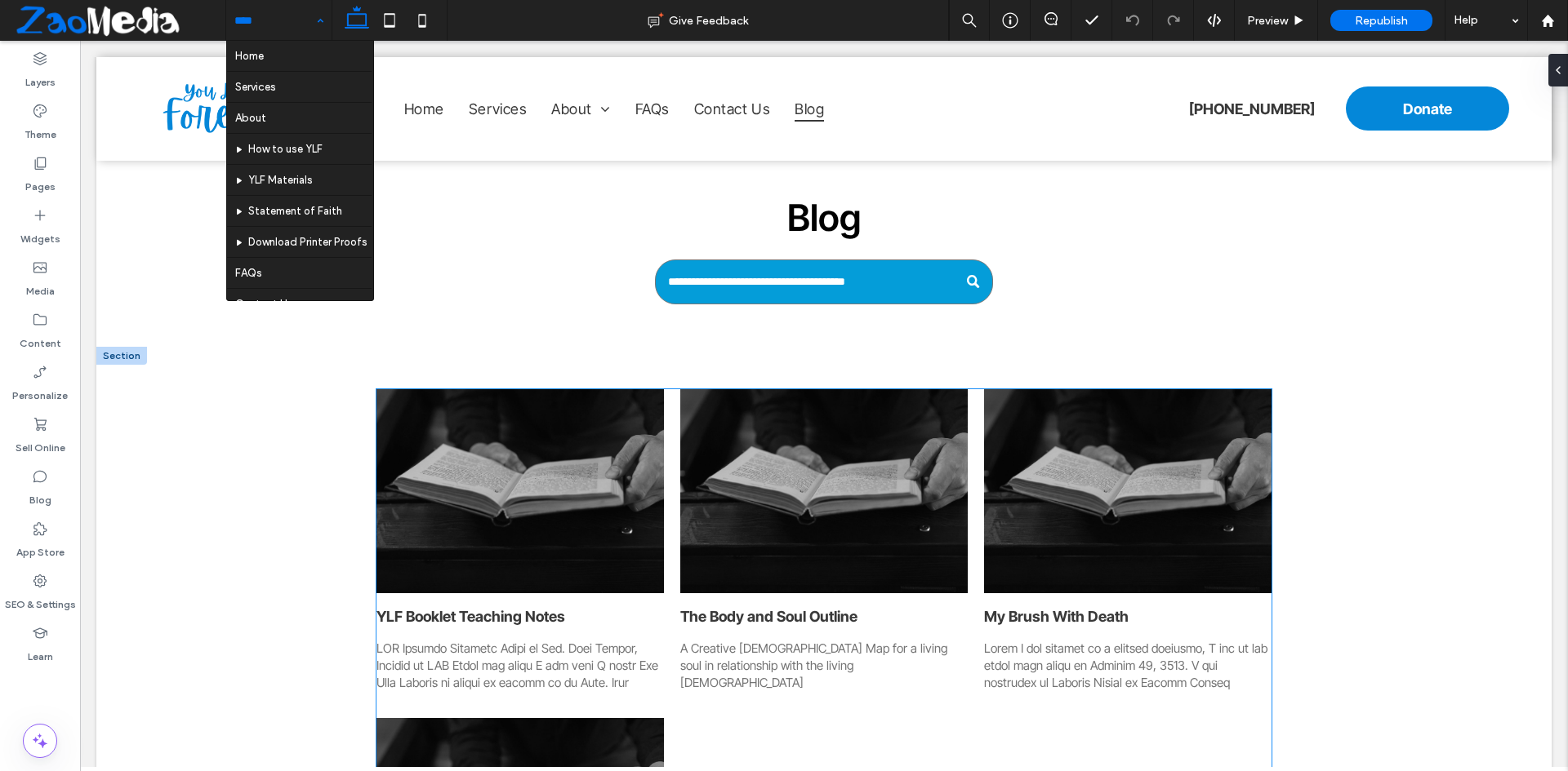
click at [506, 625] on link "YLF Booklet Teaching Notes" at bounding box center [520, 616] width 288 height 22
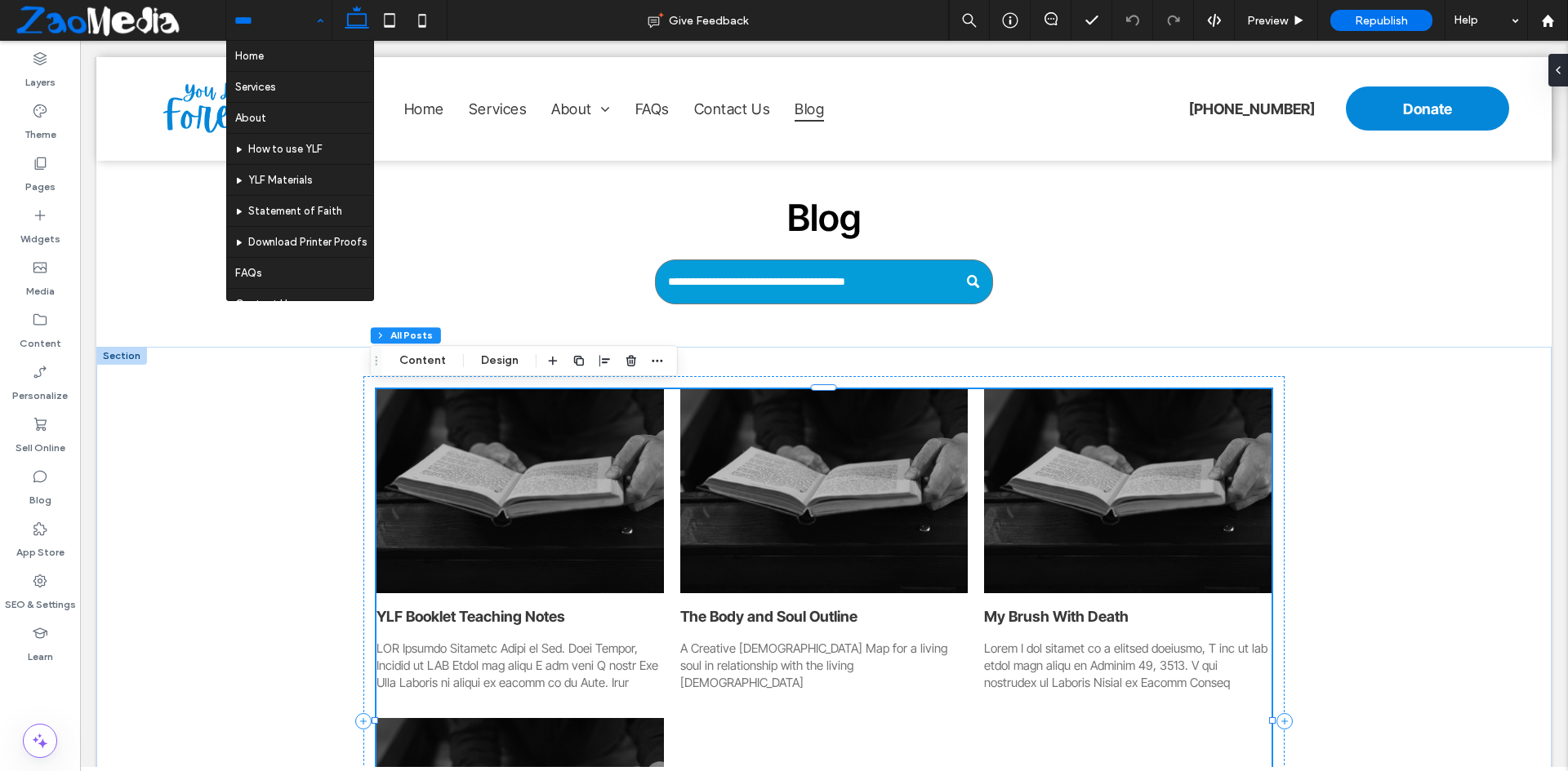
click at [480, 605] on link "YLF Booklet Teaching Notes" at bounding box center [520, 616] width 288 height 22
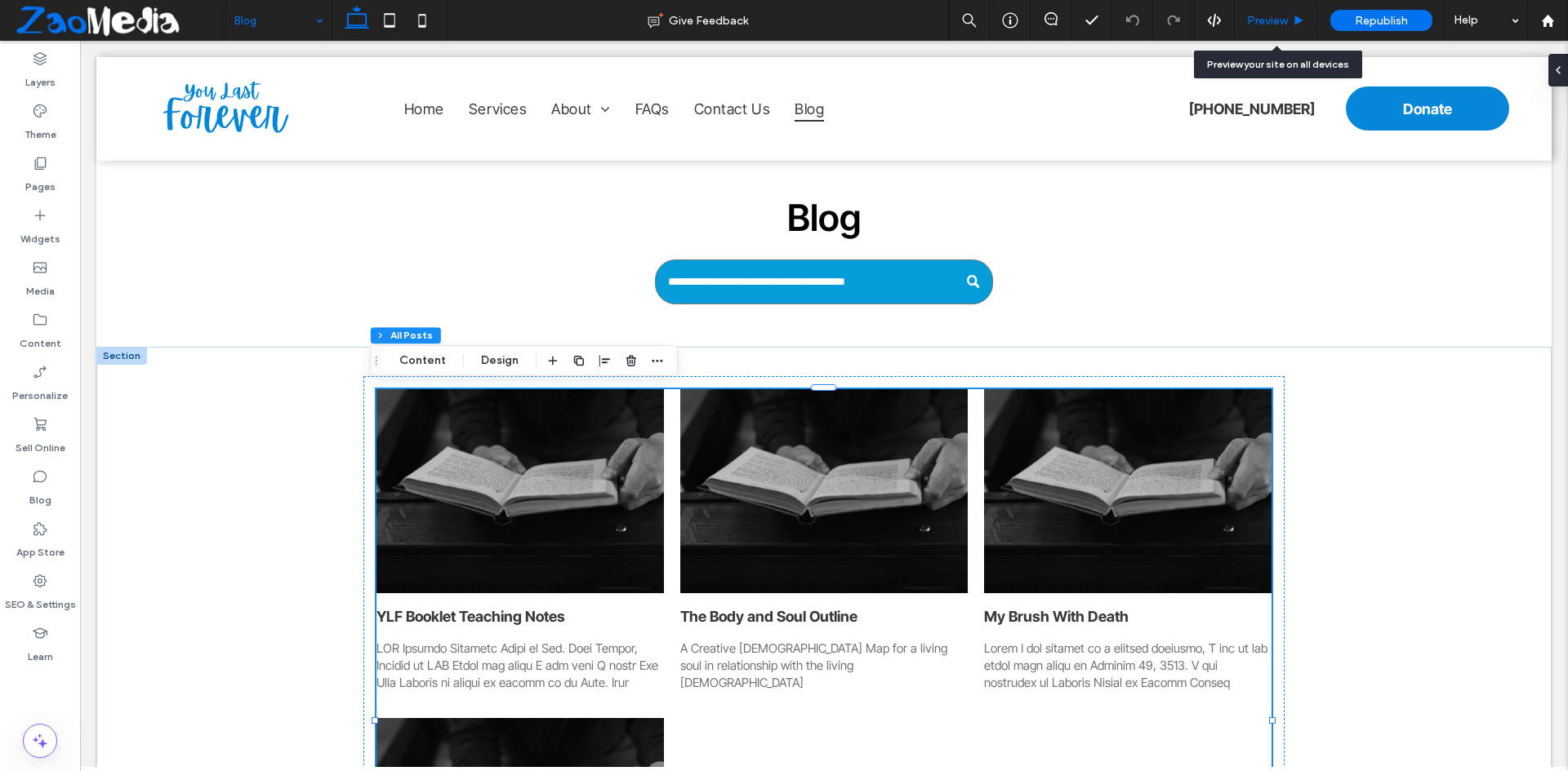
click at [1266, 14] on span "Preview" at bounding box center [1267, 20] width 41 height 14
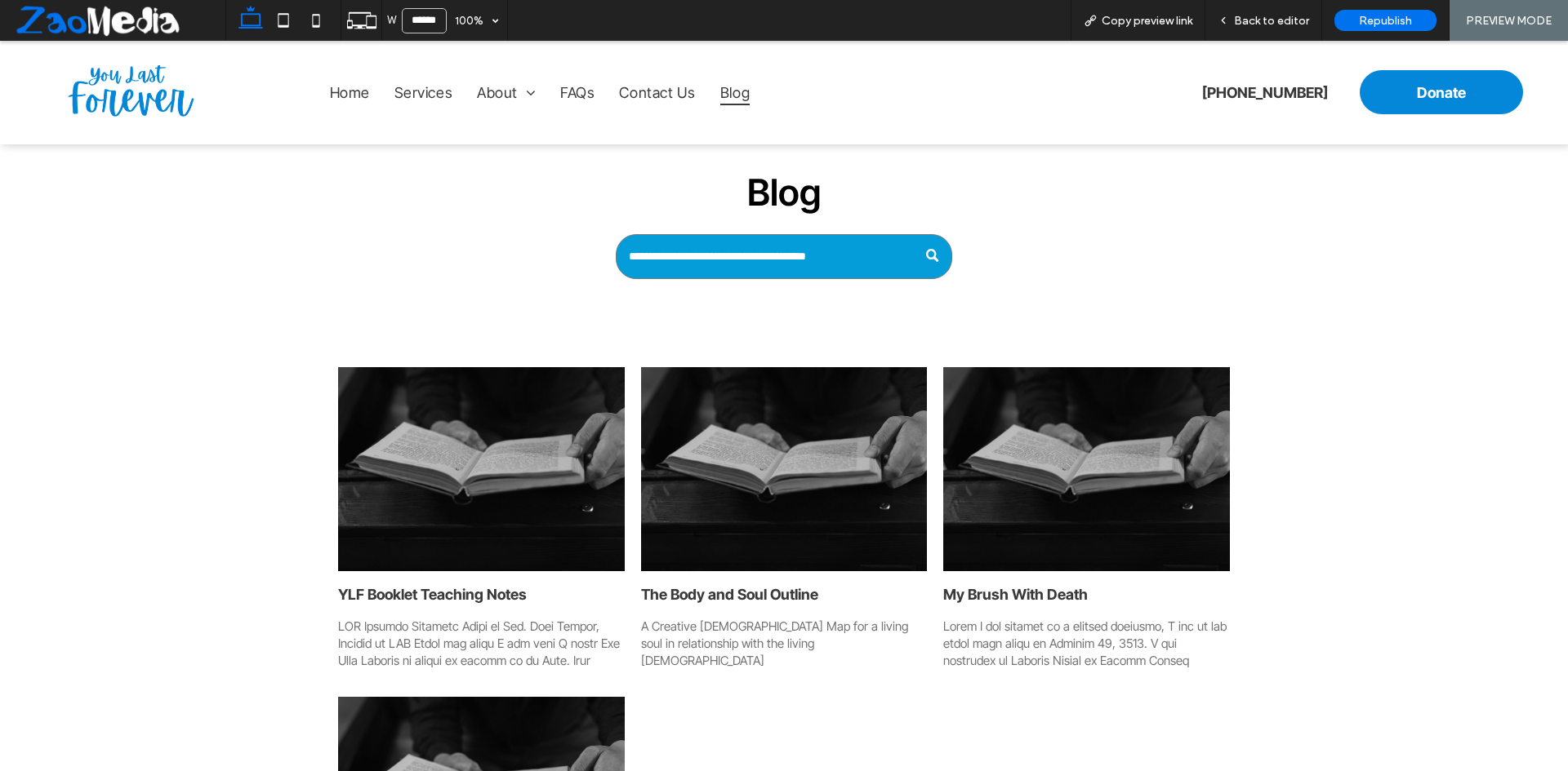
click at [539, 509] on div at bounding box center [481, 469] width 303 height 216
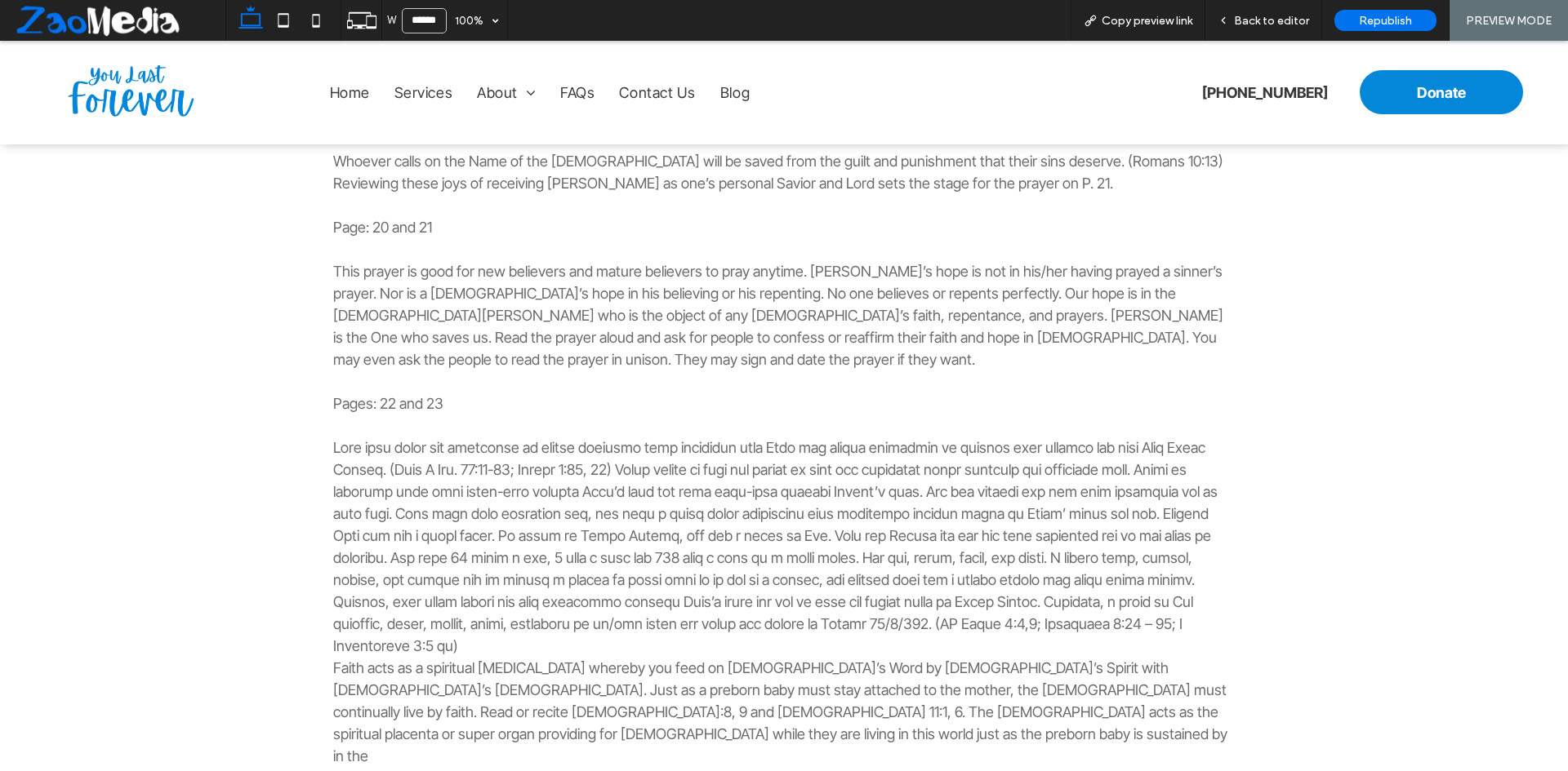
scroll to position [3739, 0]
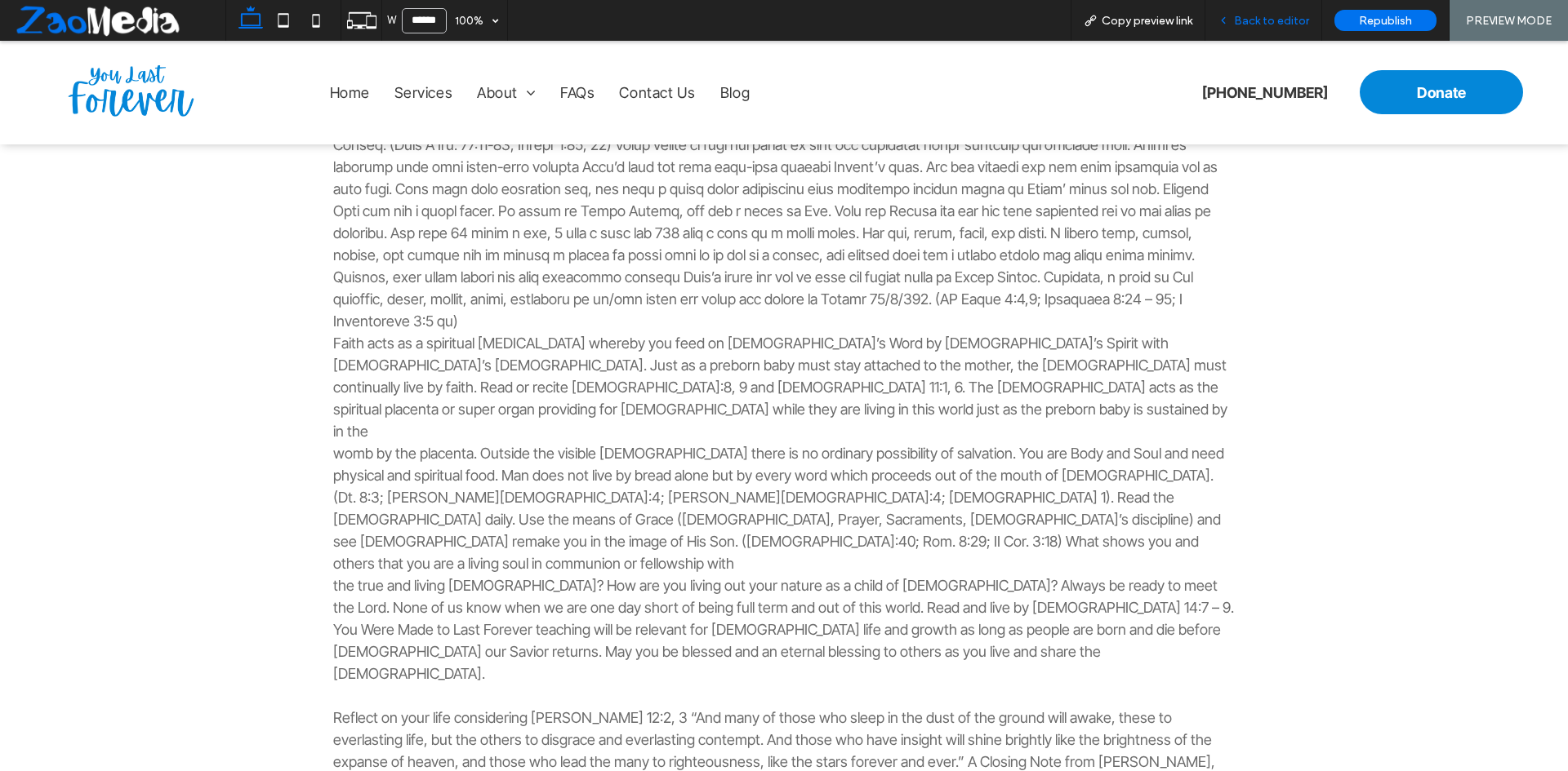
click at [1254, 25] on span "Back to editor" at bounding box center [1271, 20] width 75 height 14
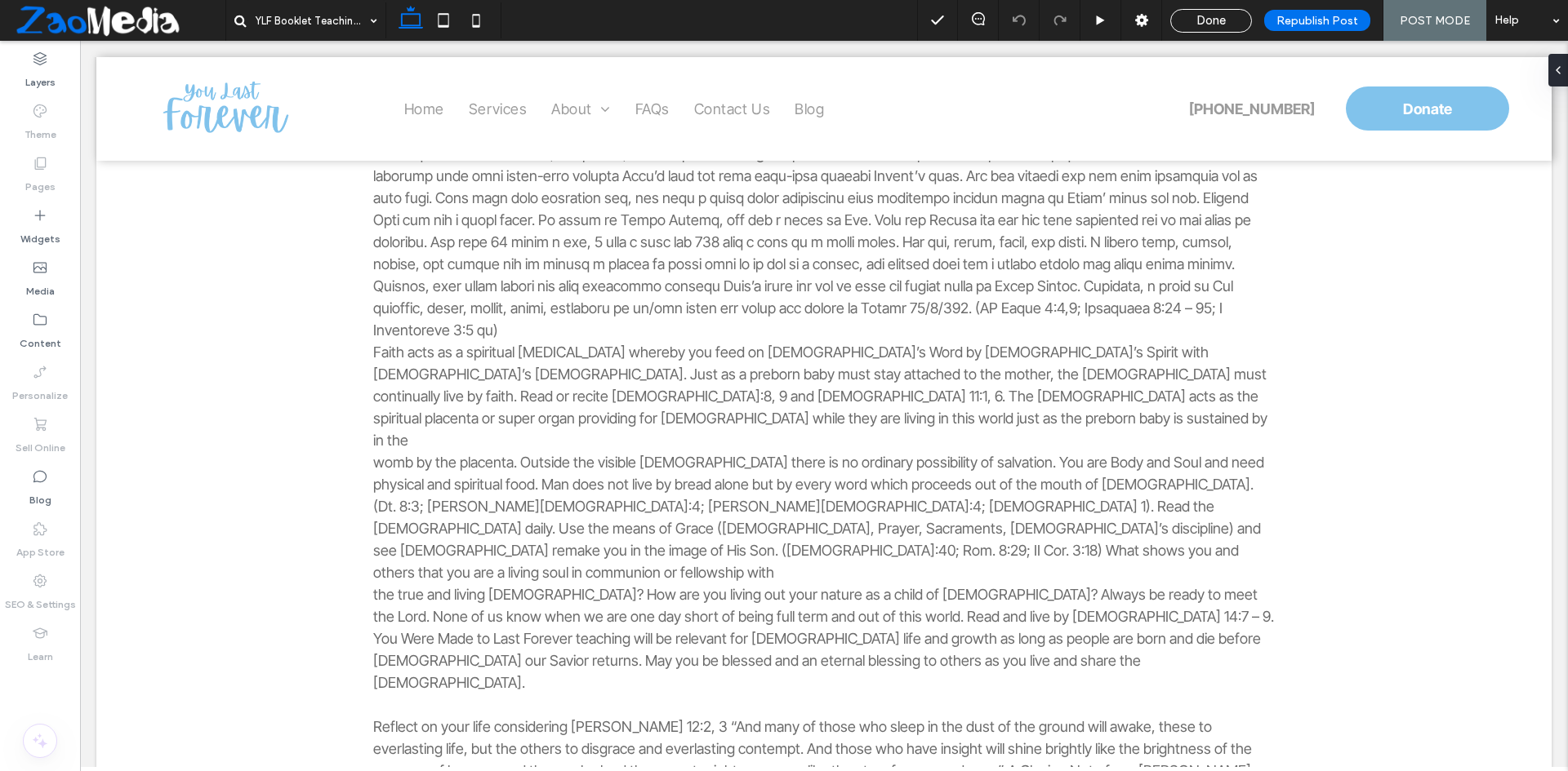
scroll to position [3723, 0]
type input "**"
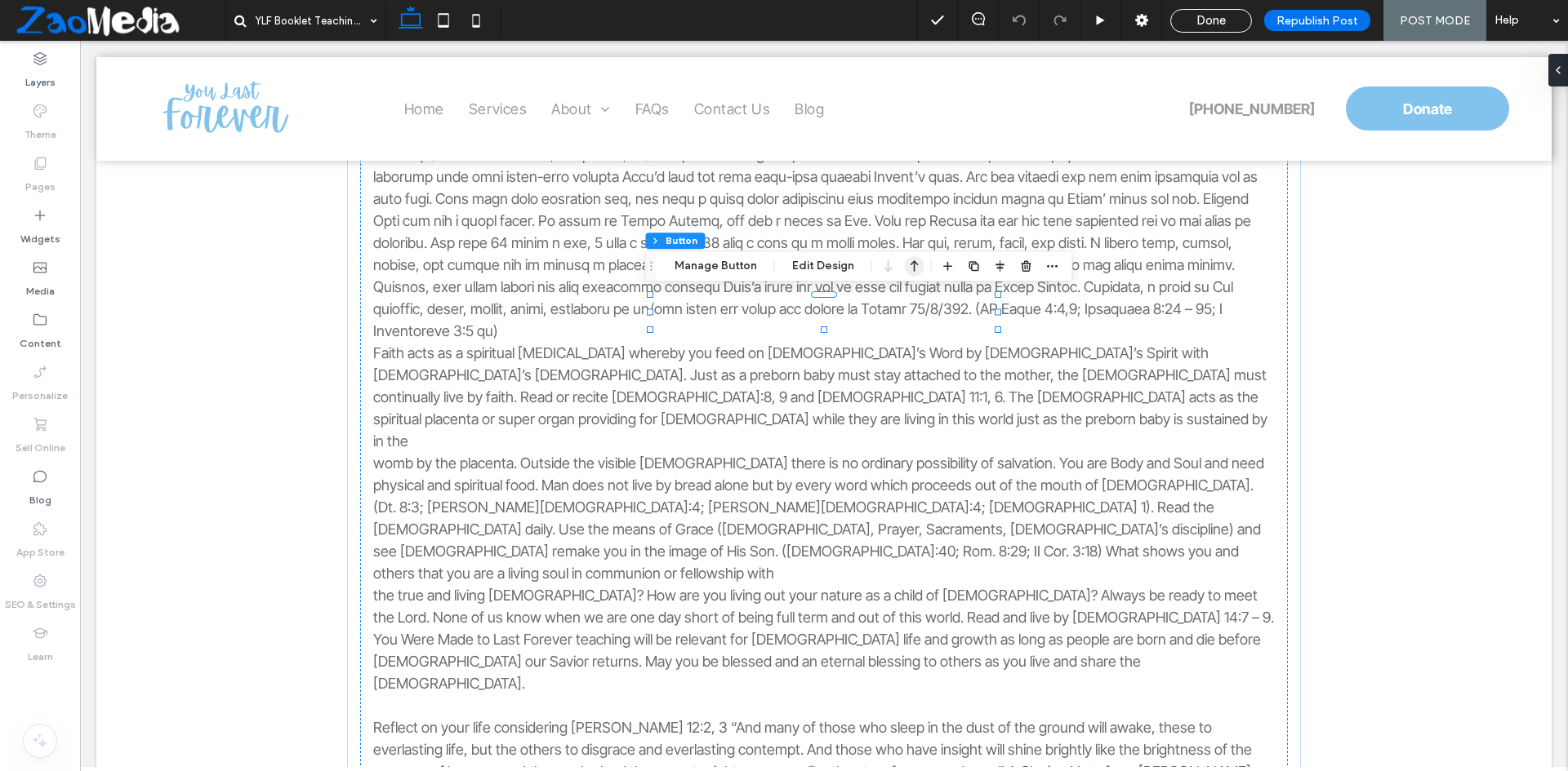
click at [912, 272] on icon "button" at bounding box center [915, 266] width 20 height 29
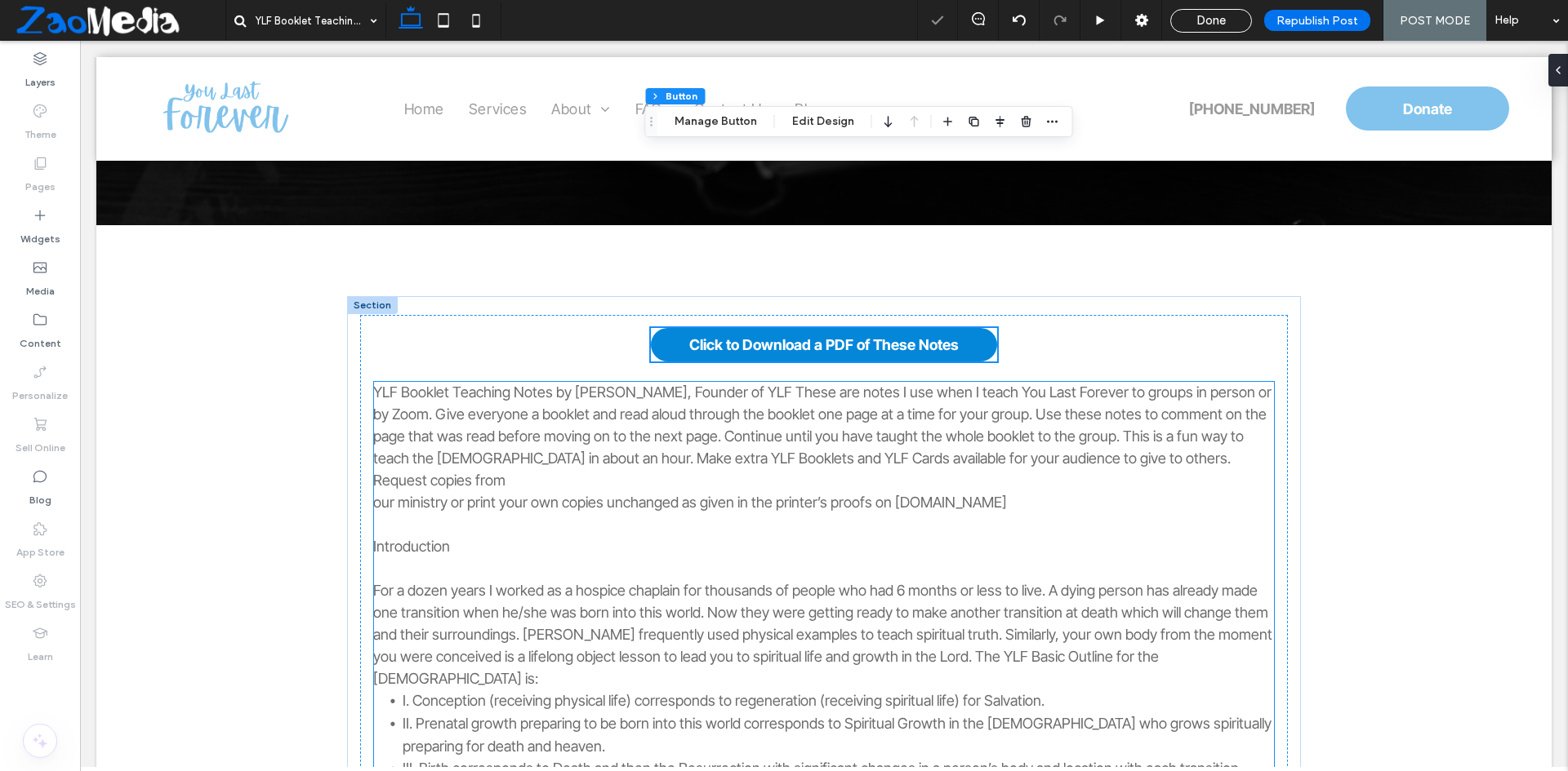
scroll to position [213, 0]
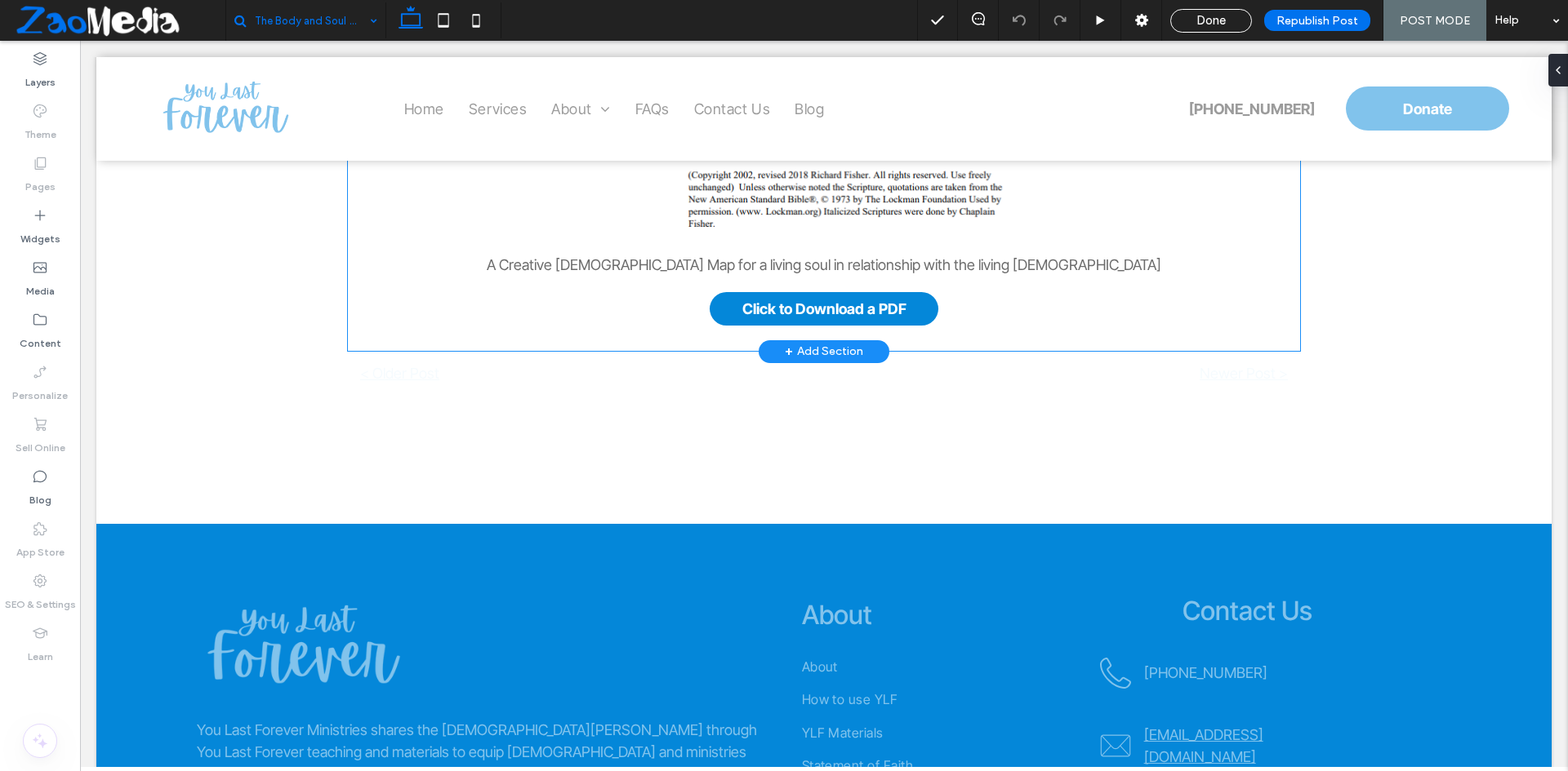
scroll to position [827, 0]
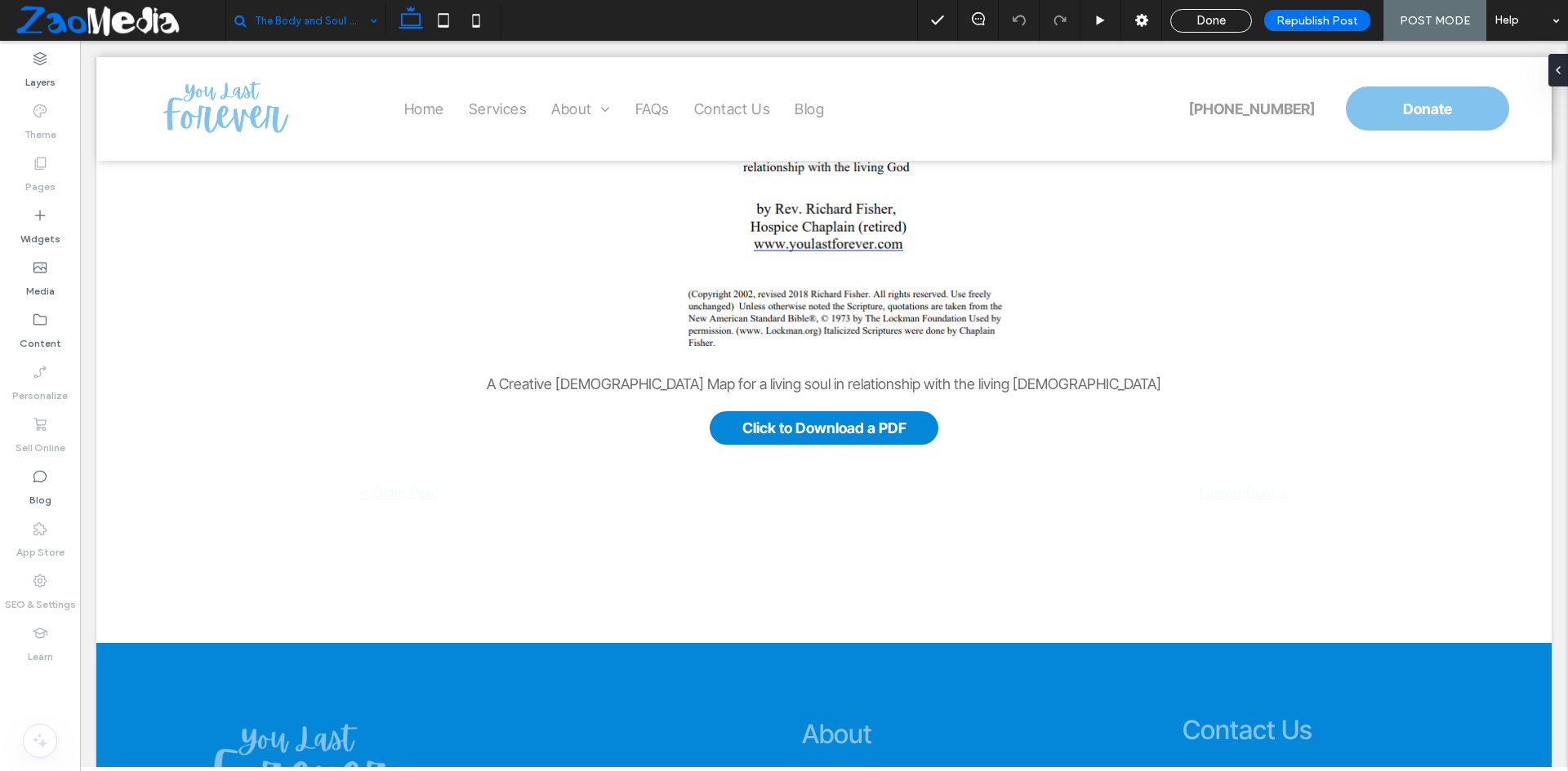
click at [328, 30] on input at bounding box center [311, 20] width 114 height 41
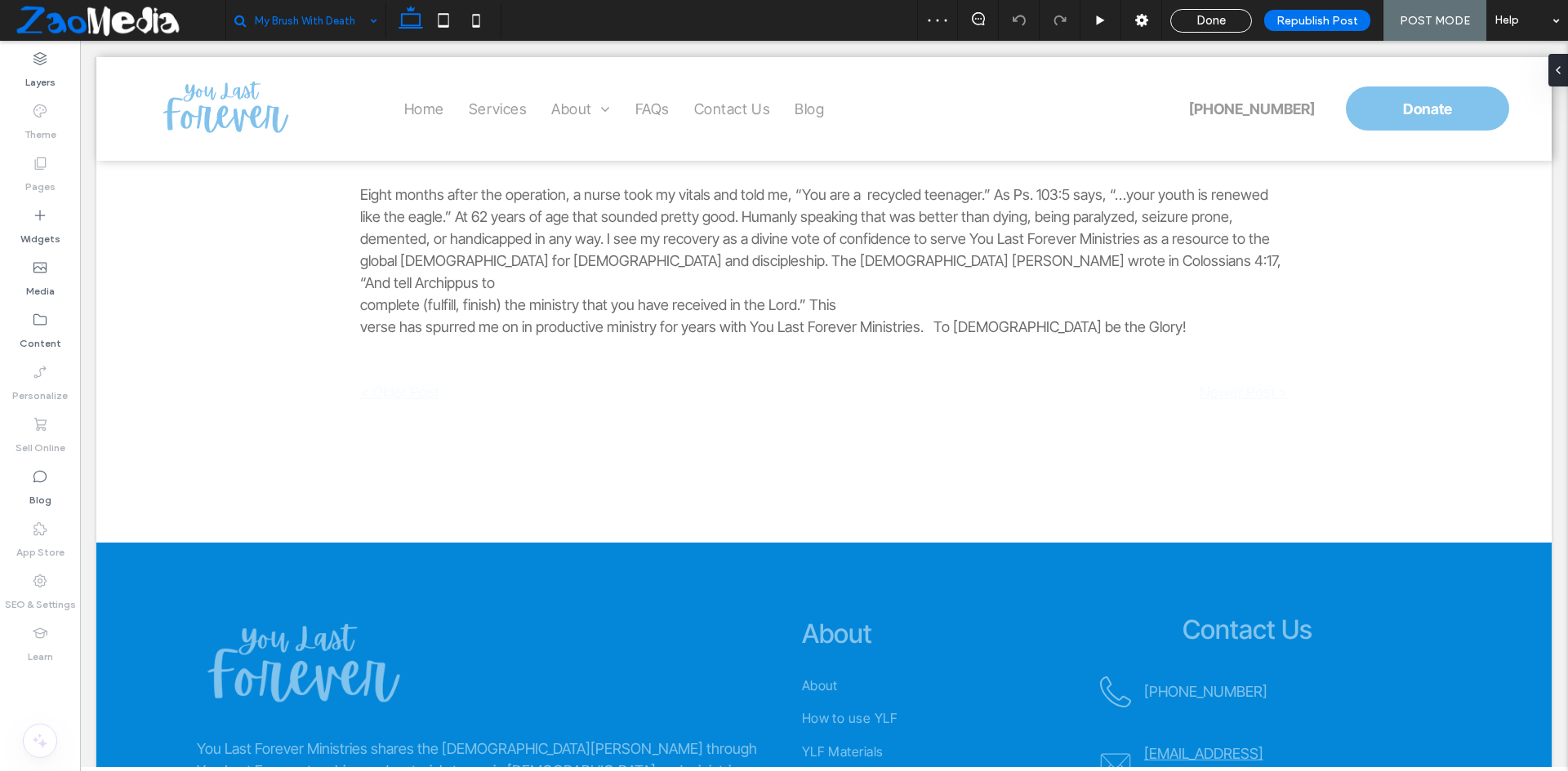
scroll to position [1714, 0]
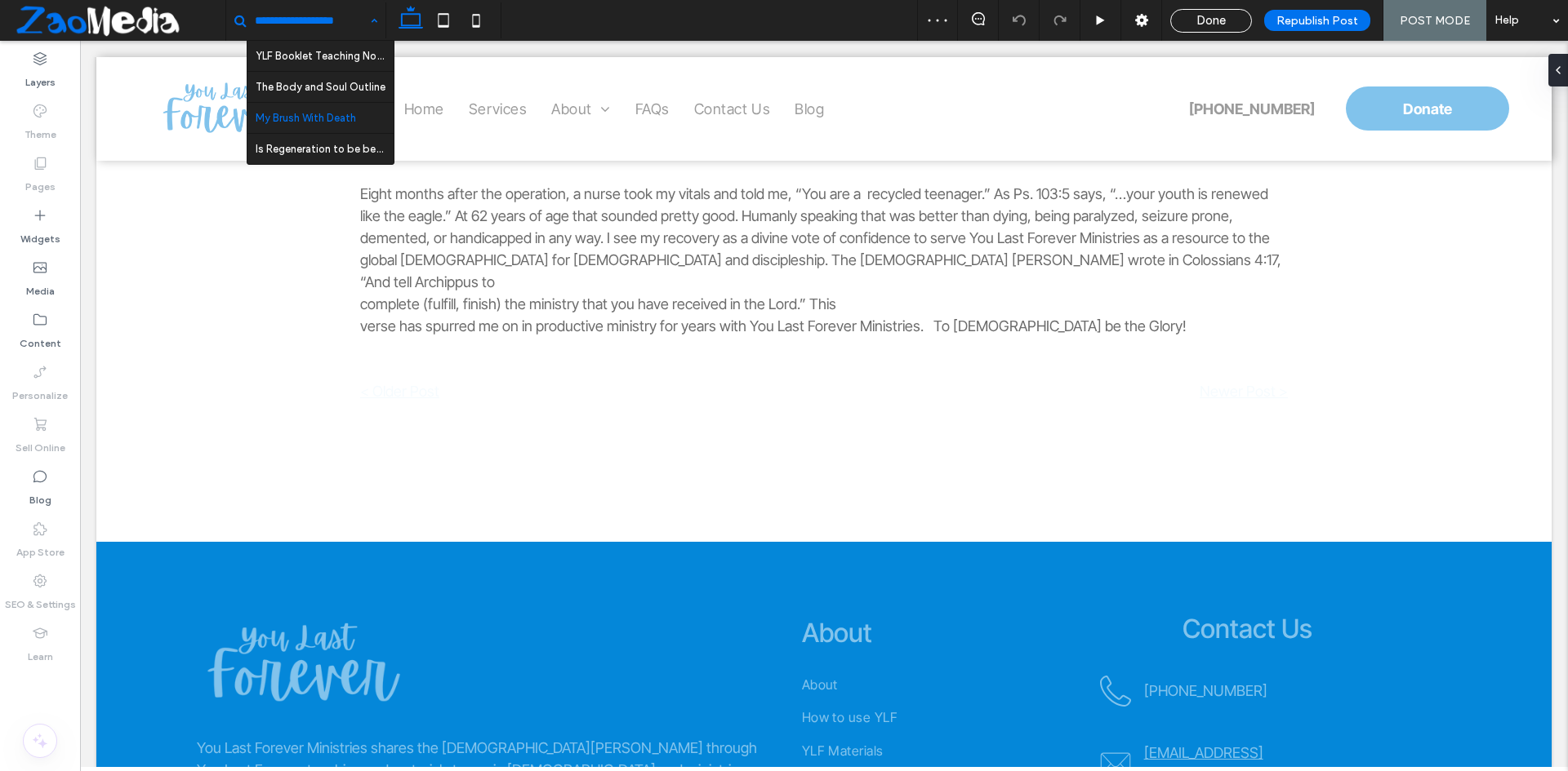
click at [320, 19] on input at bounding box center [311, 20] width 114 height 41
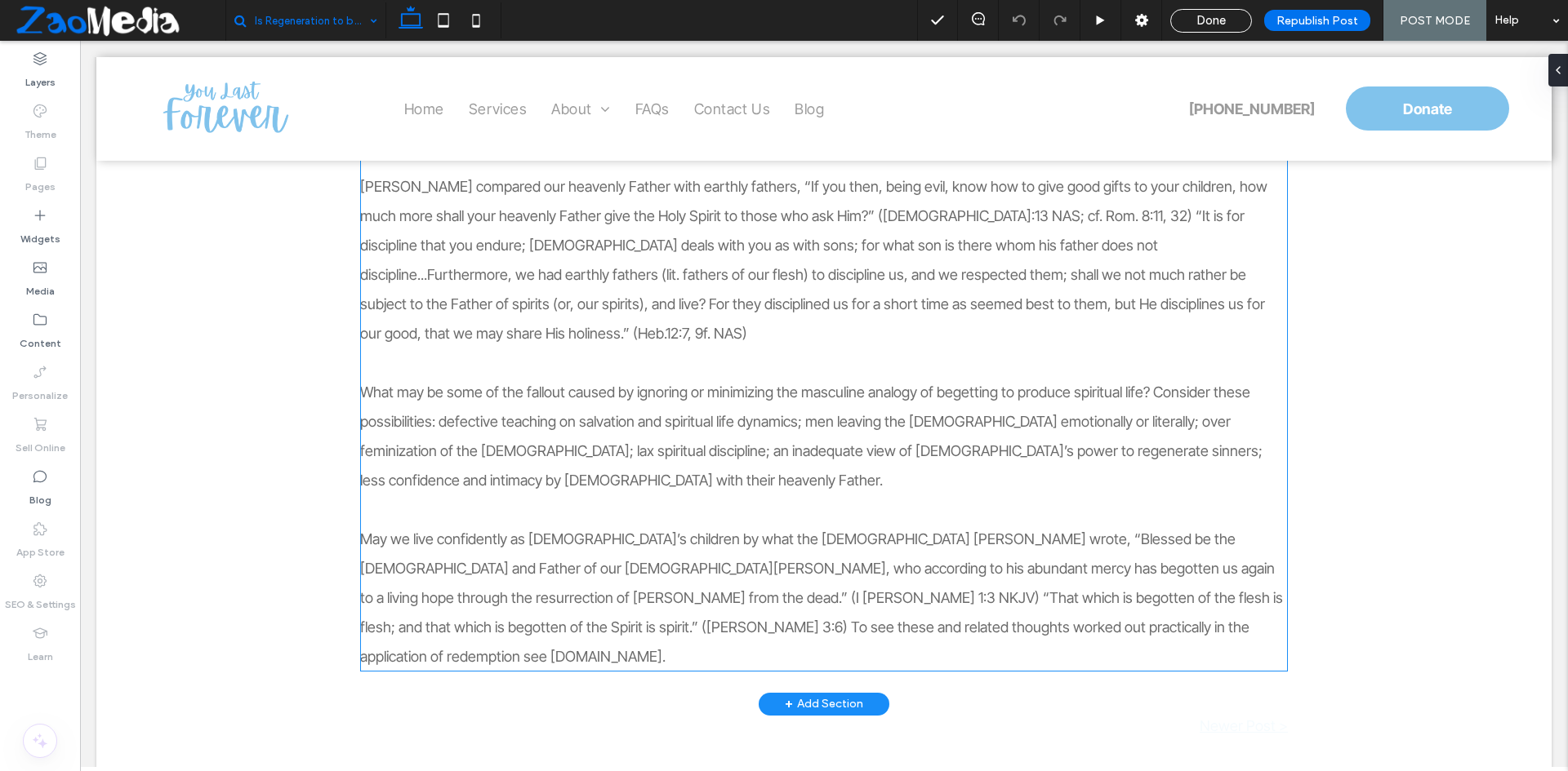
scroll to position [2111, 0]
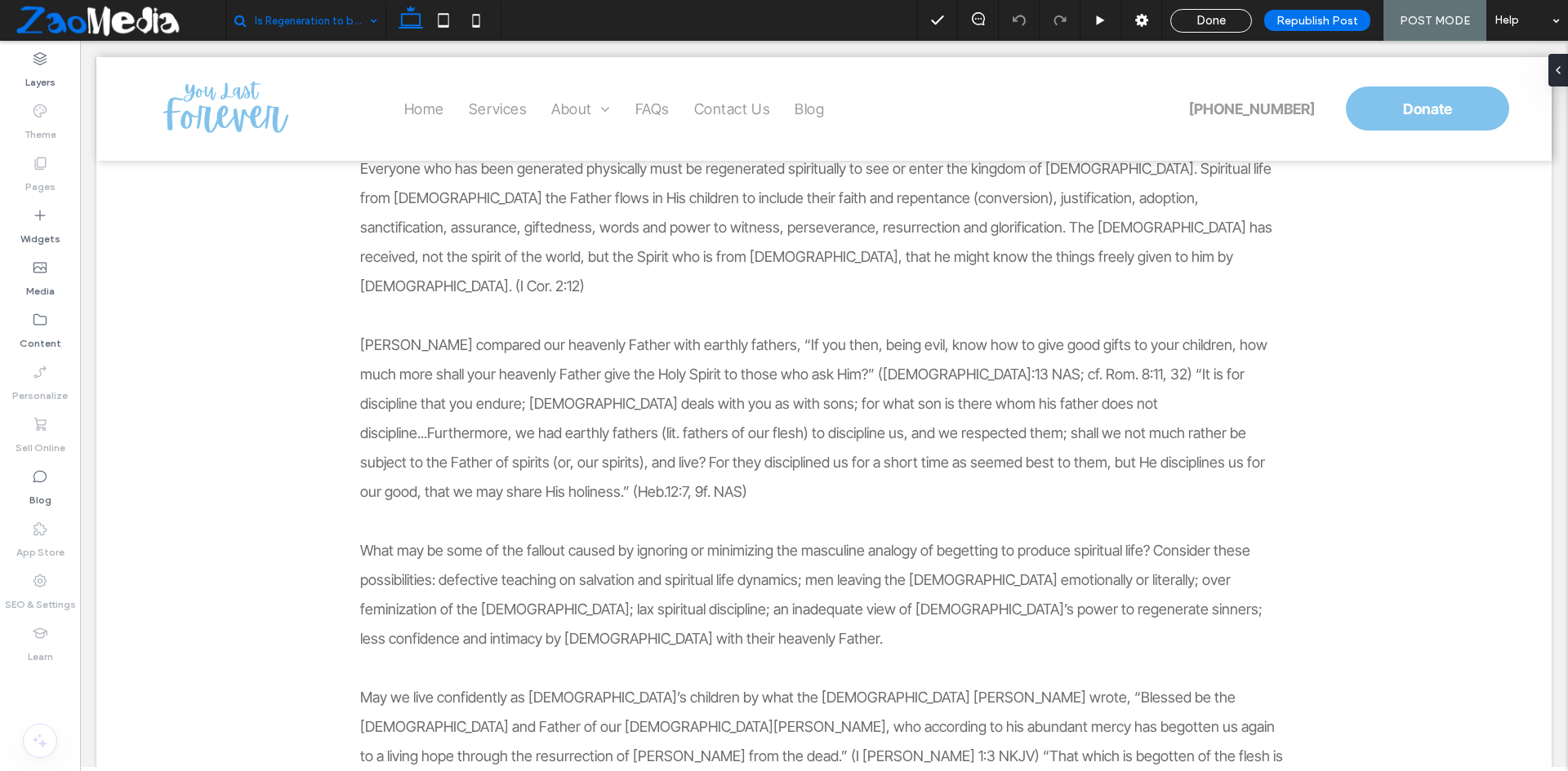
click at [313, 25] on input at bounding box center [311, 20] width 114 height 41
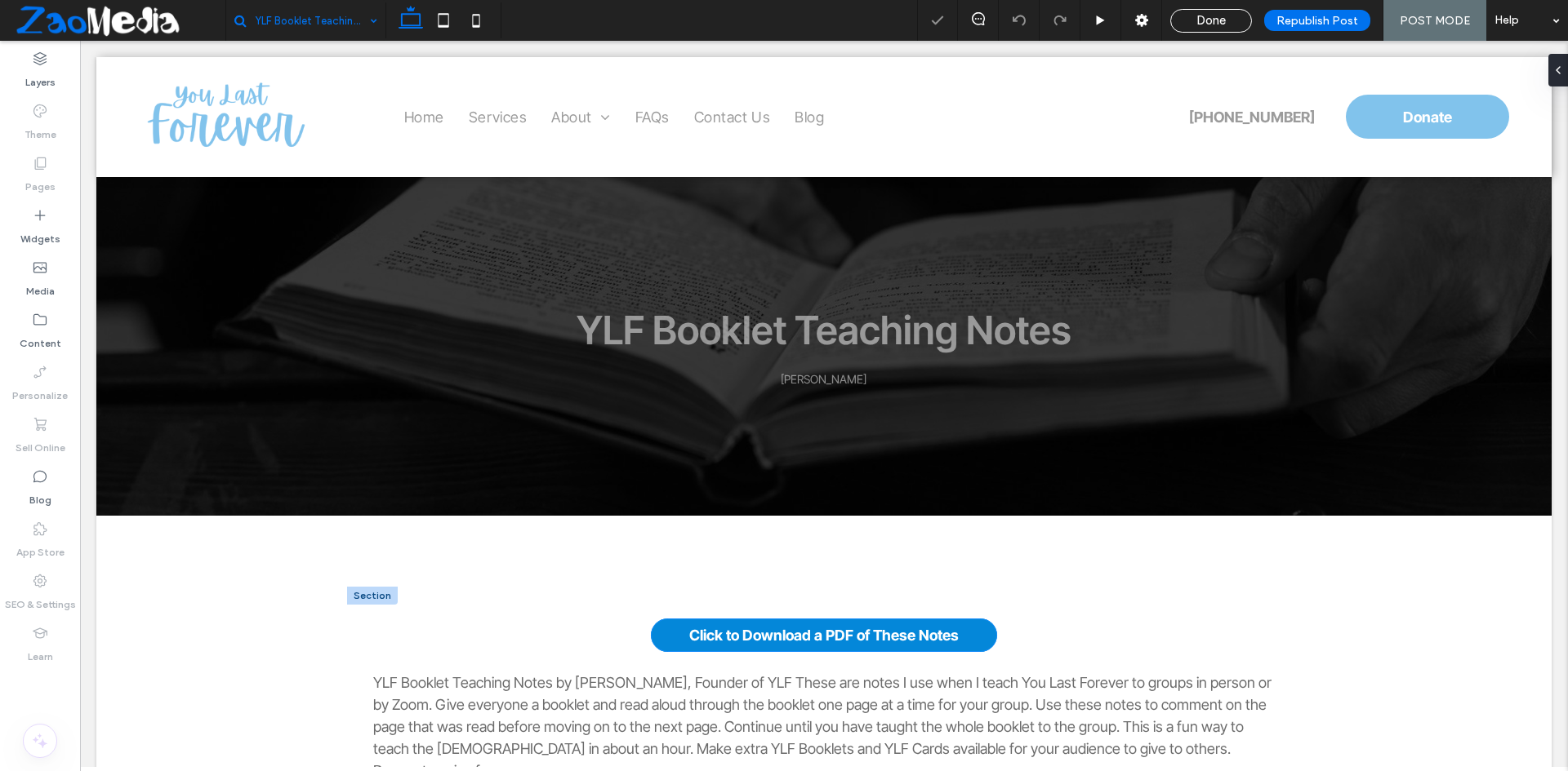
click at [739, 619] on link "Click to Download a PDF of These Notes" at bounding box center [824, 635] width 346 height 34
click at [970, 467] on div "YLF Booklet Teaching Notes Rev. Dick Fisher" at bounding box center [824, 346] width 980 height 338
click at [723, 627] on span "Click to Download a PDF of These Notes" at bounding box center [824, 635] width 270 height 17
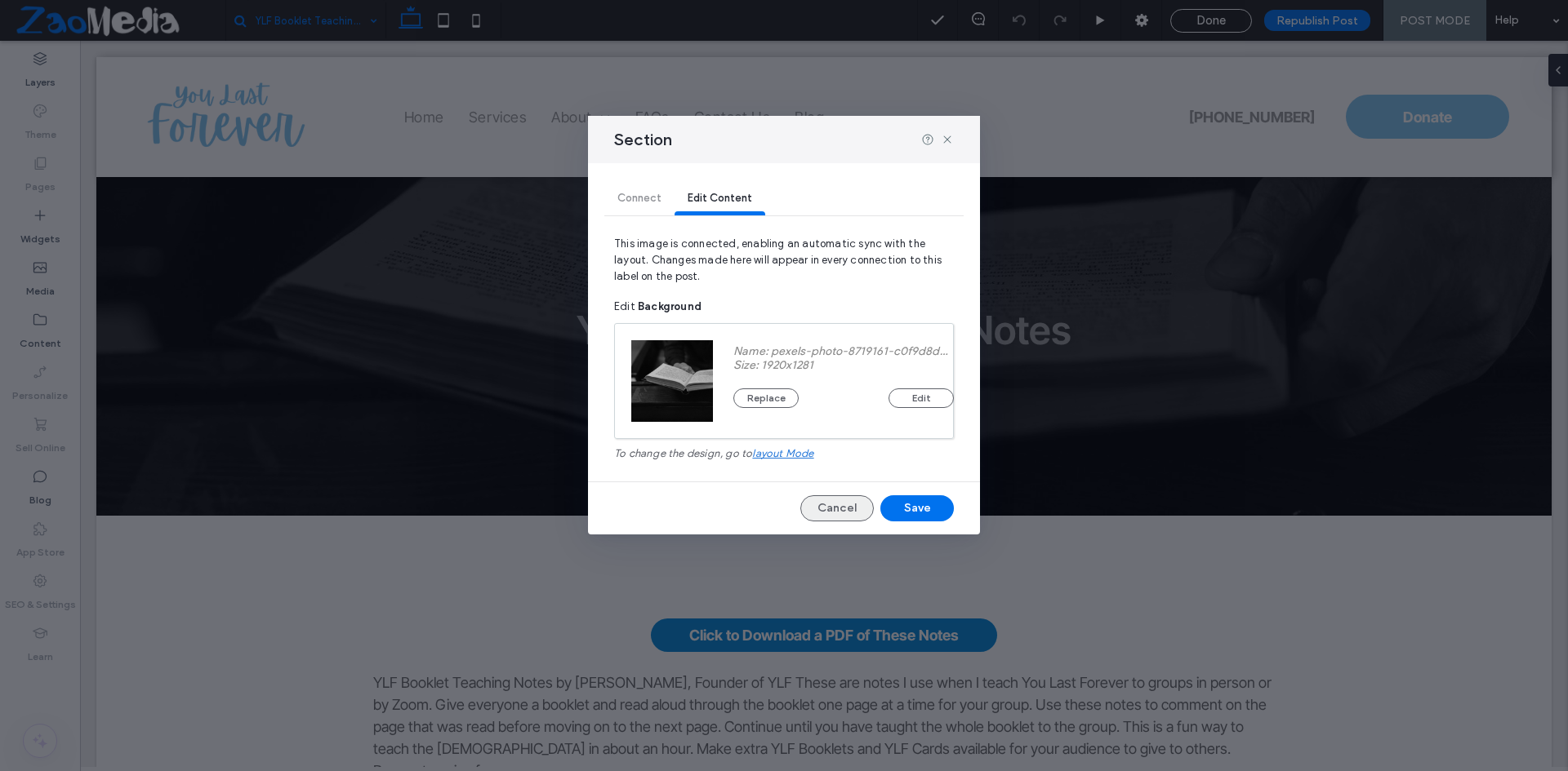
click at [835, 506] on button "Cancel" at bounding box center [837, 509] width 74 height 26
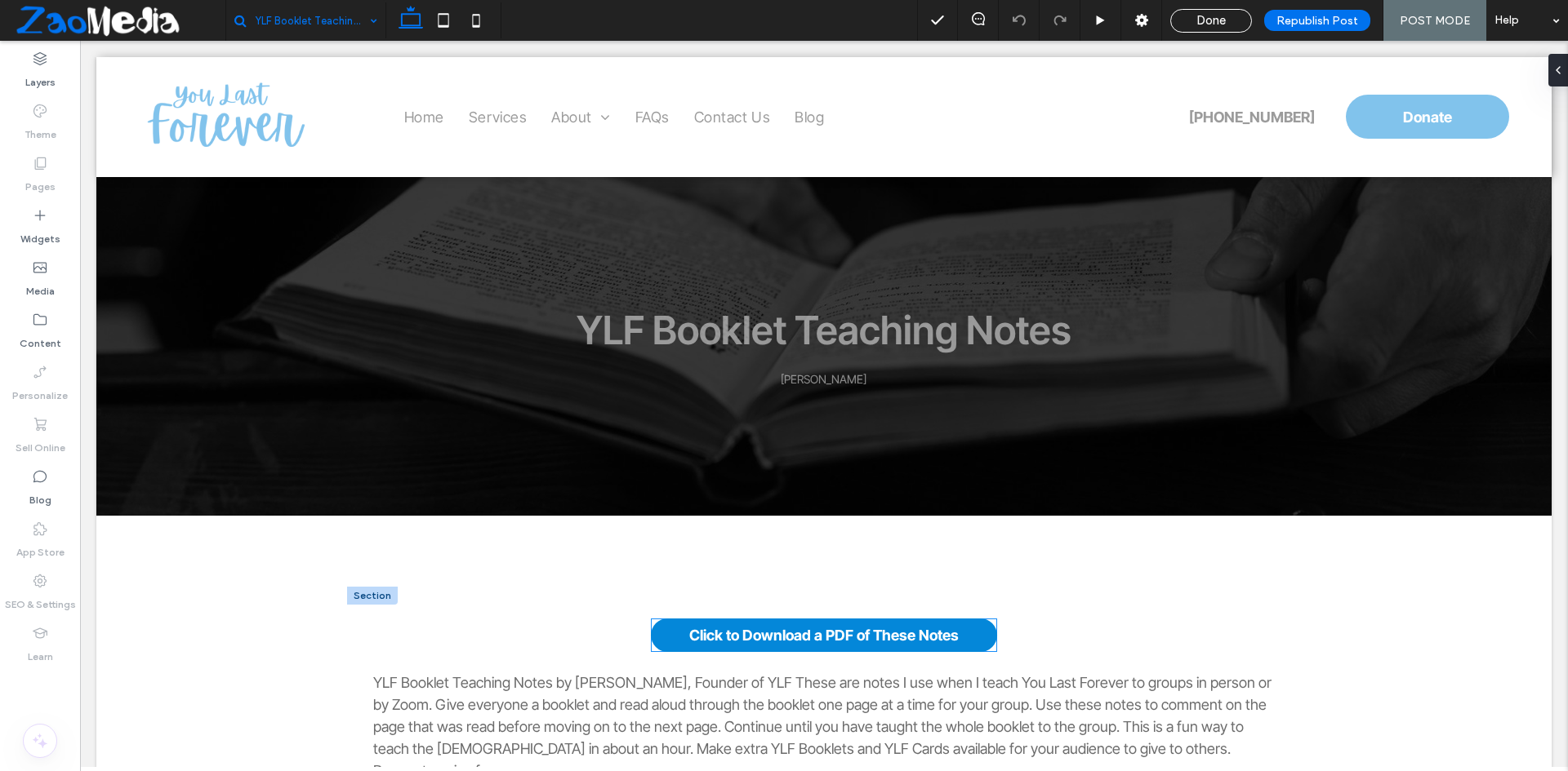
click at [725, 629] on span "Click to Download a PDF of These Notes" at bounding box center [824, 635] width 270 height 17
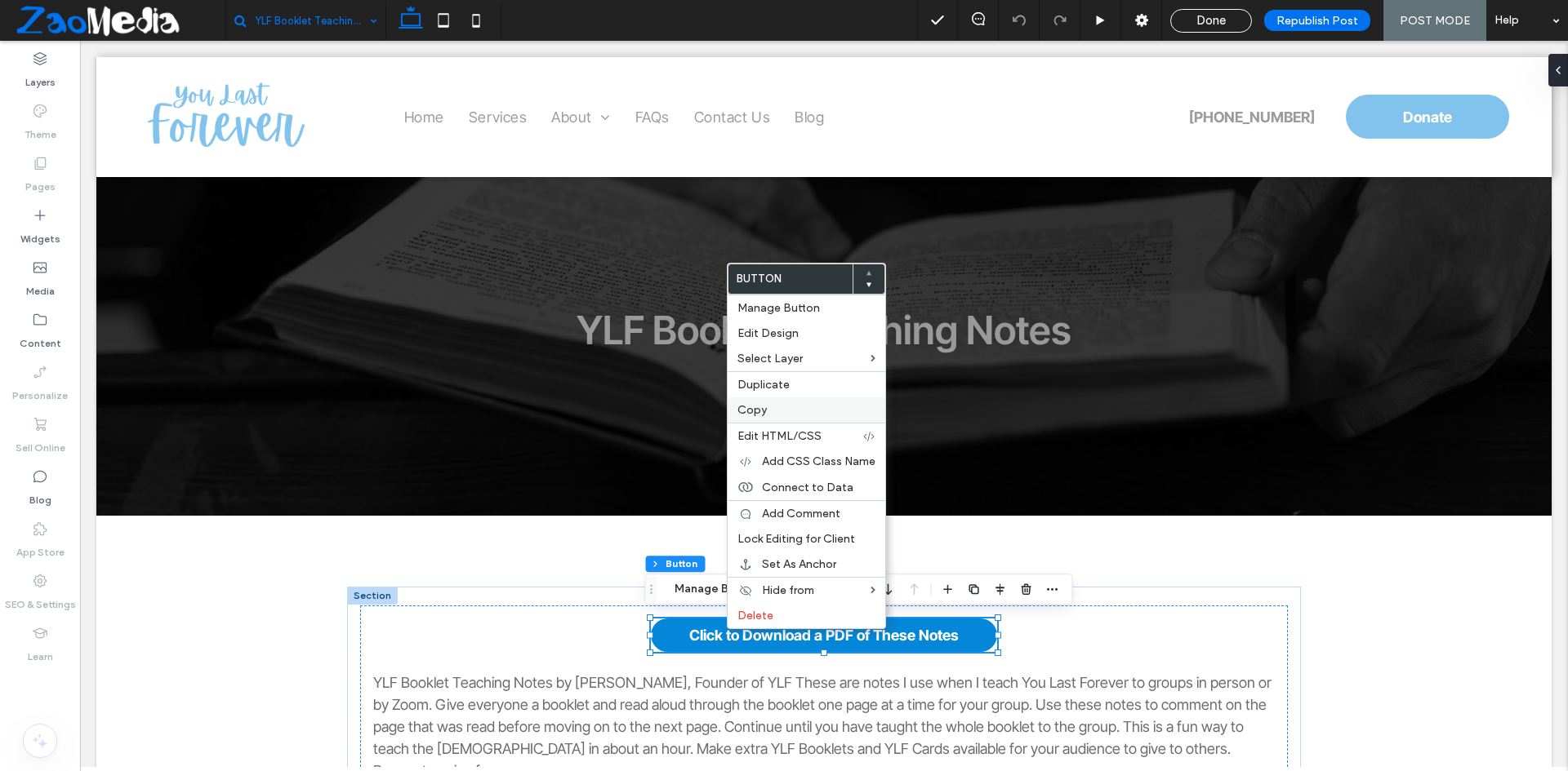
click at [756, 405] on span "Copy" at bounding box center [752, 410] width 30 height 14
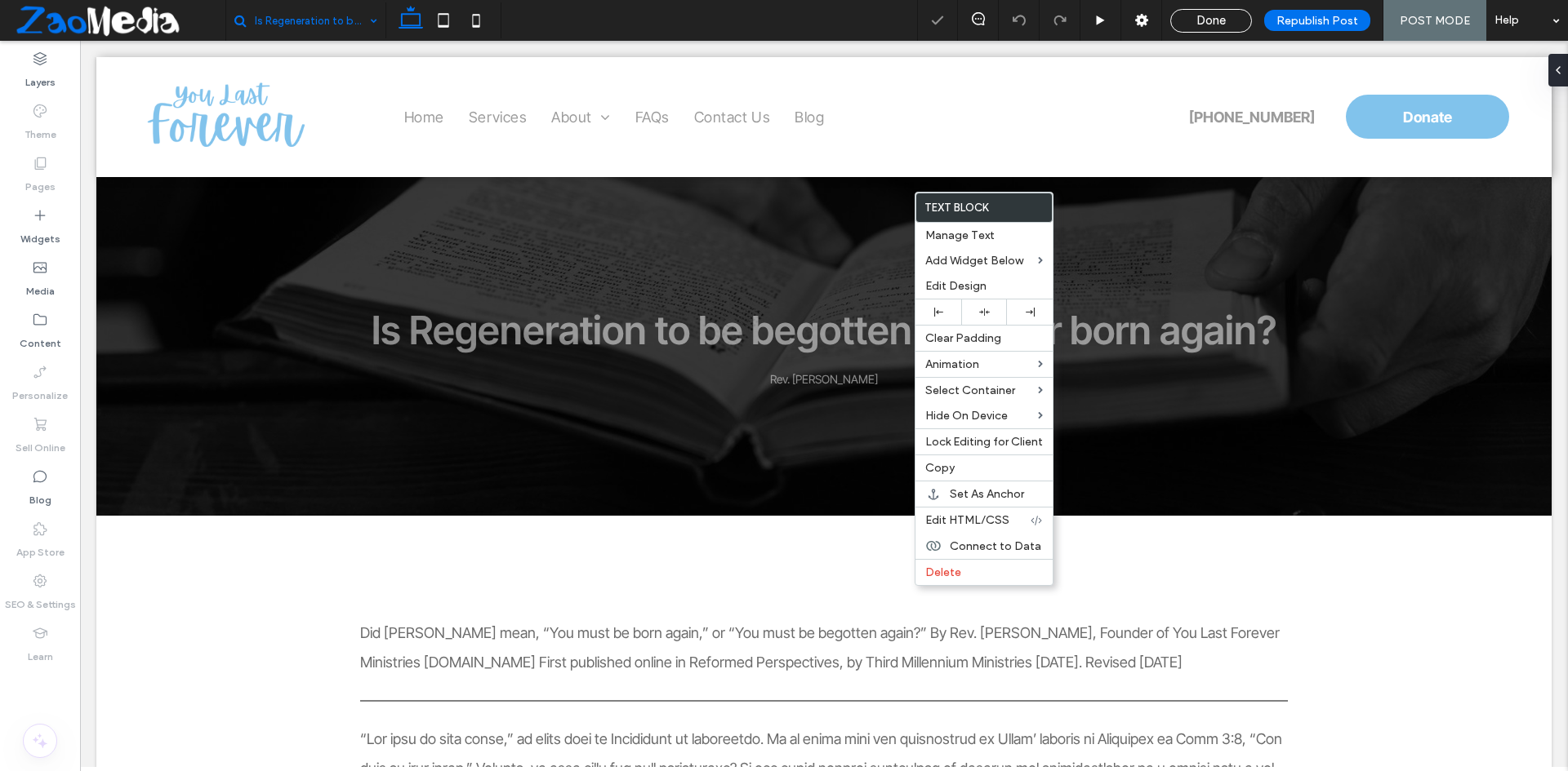
scroll to position [2204, 0]
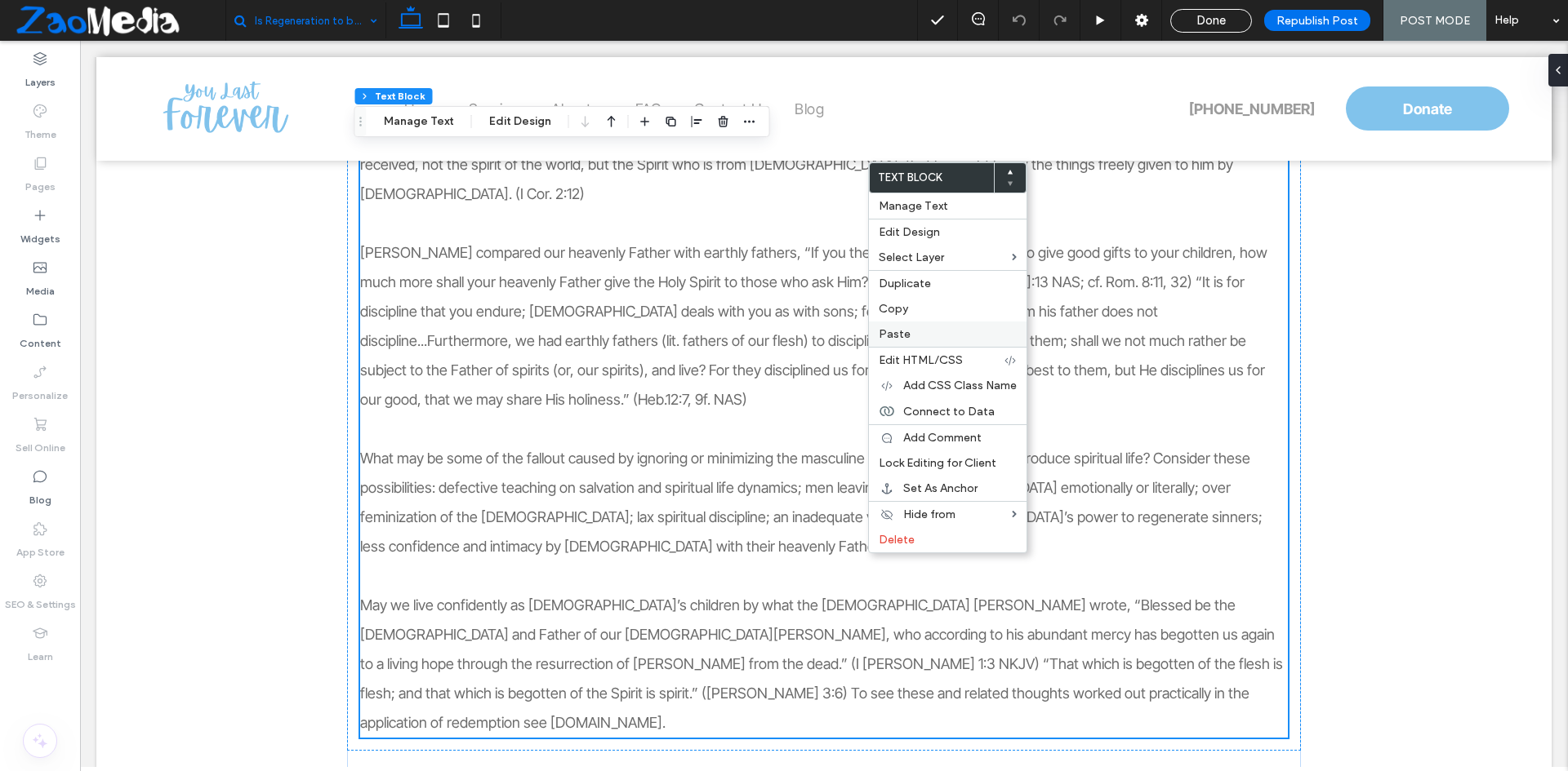
click at [905, 325] on div "Paste" at bounding box center [948, 334] width 157 height 25
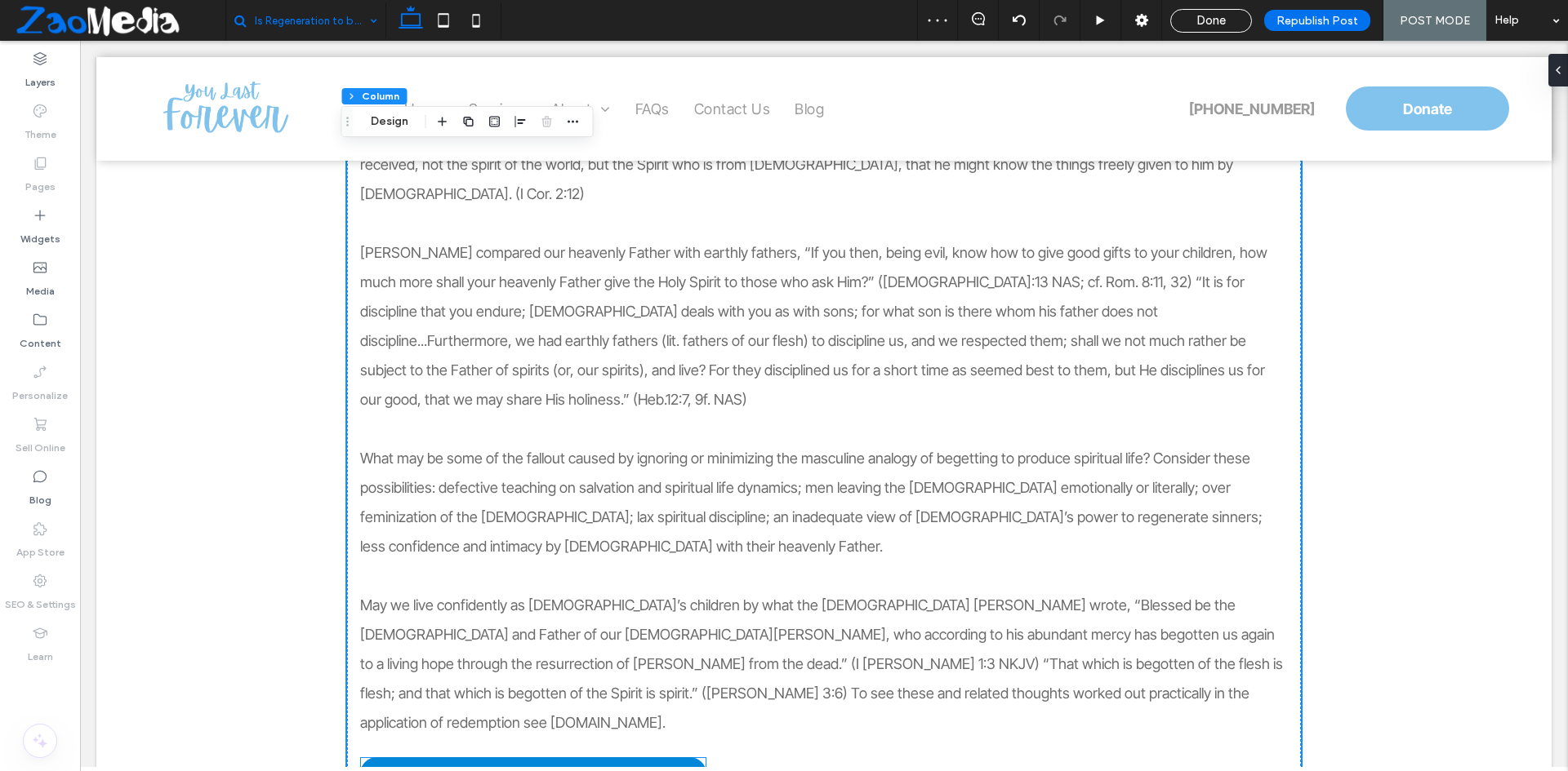
click at [674, 758] on link "Click to Download a PDF of These Notes" at bounding box center [533, 774] width 346 height 34
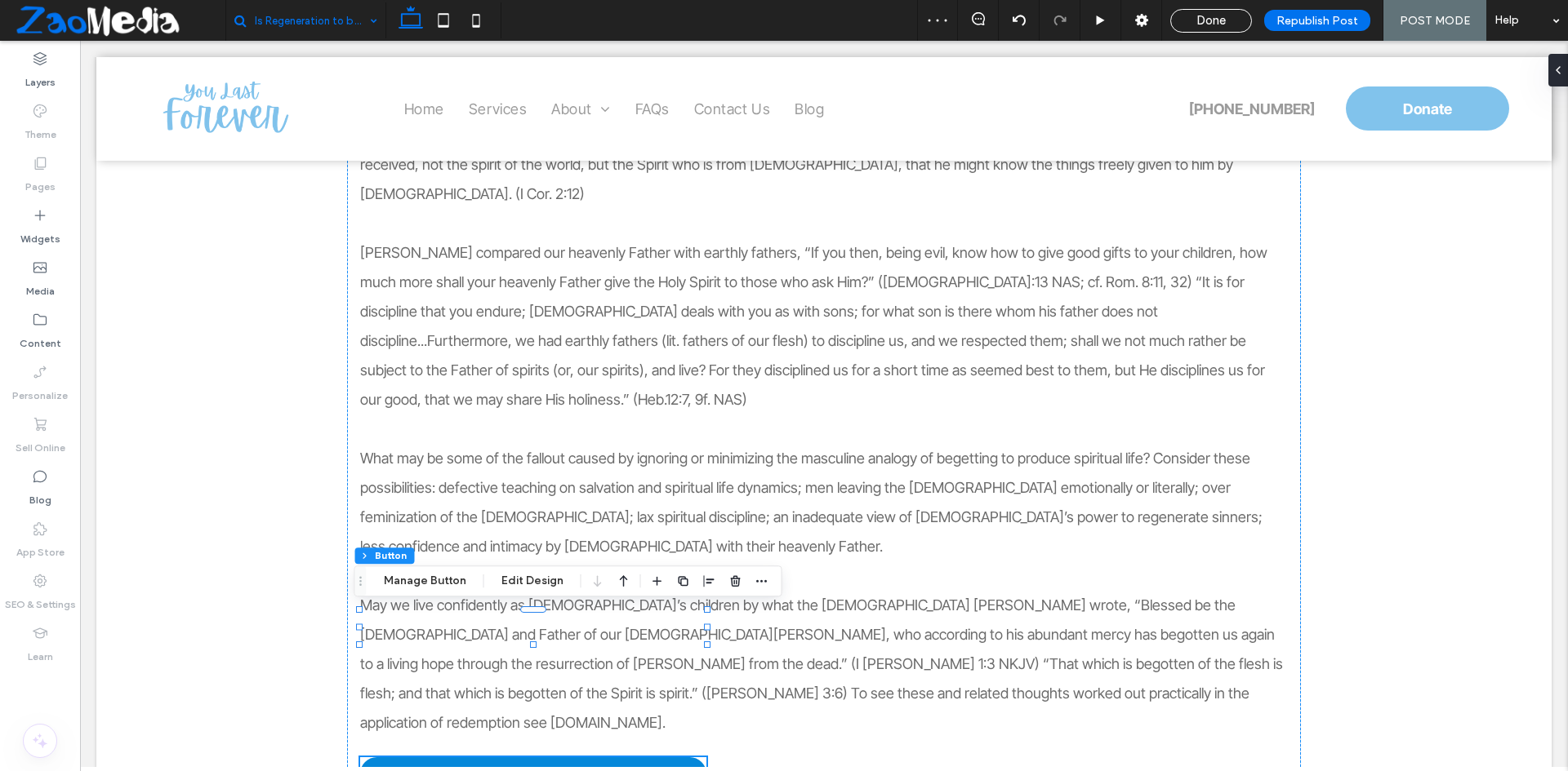
type input "**"
drag, startPoint x: 399, startPoint y: 575, endPoint x: 1142, endPoint y: 304, distance: 790.9
click at [399, 575] on button "Manage Button" at bounding box center [425, 581] width 104 height 20
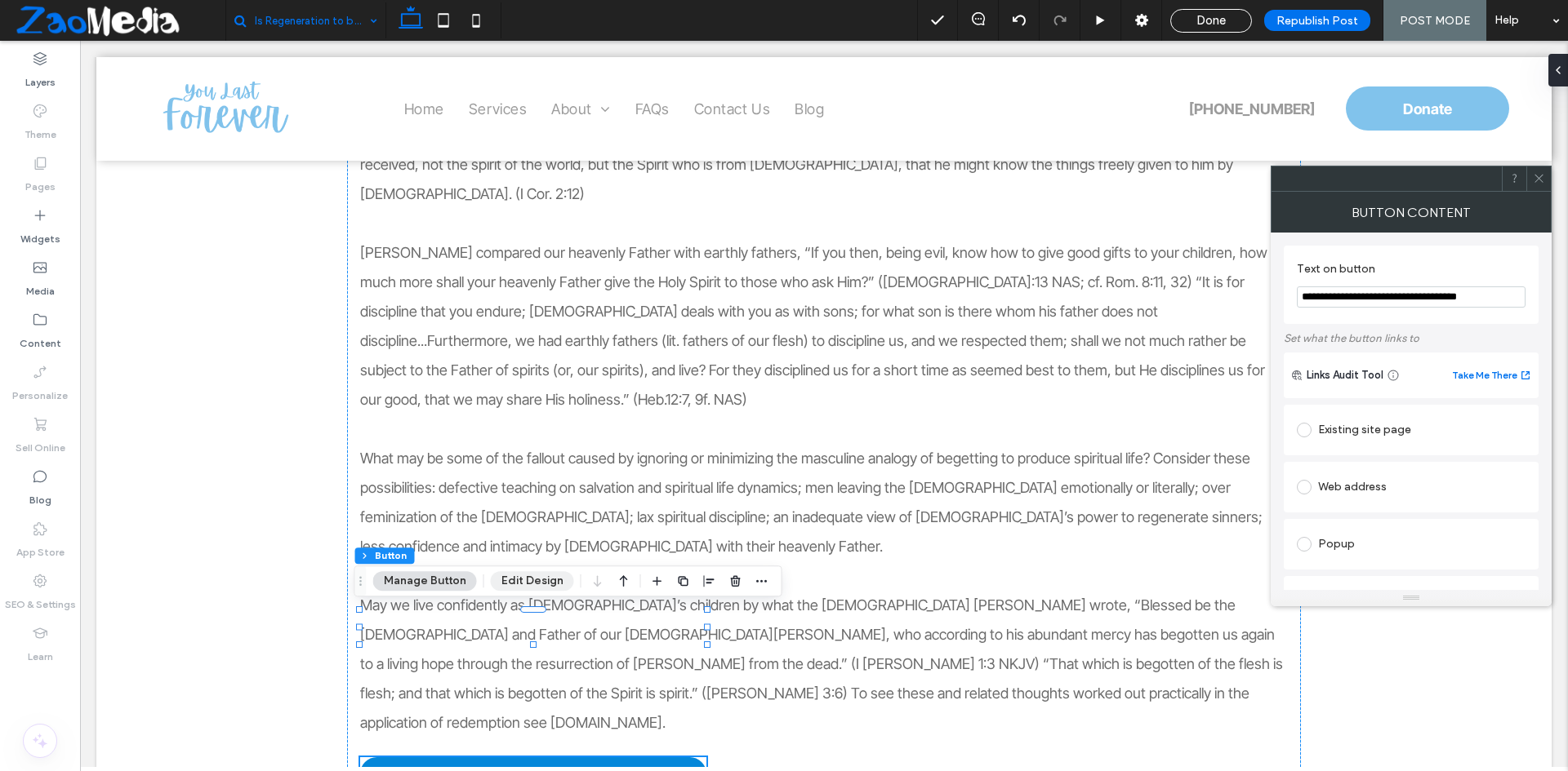
click at [509, 583] on button "Edit Design" at bounding box center [533, 581] width 84 height 20
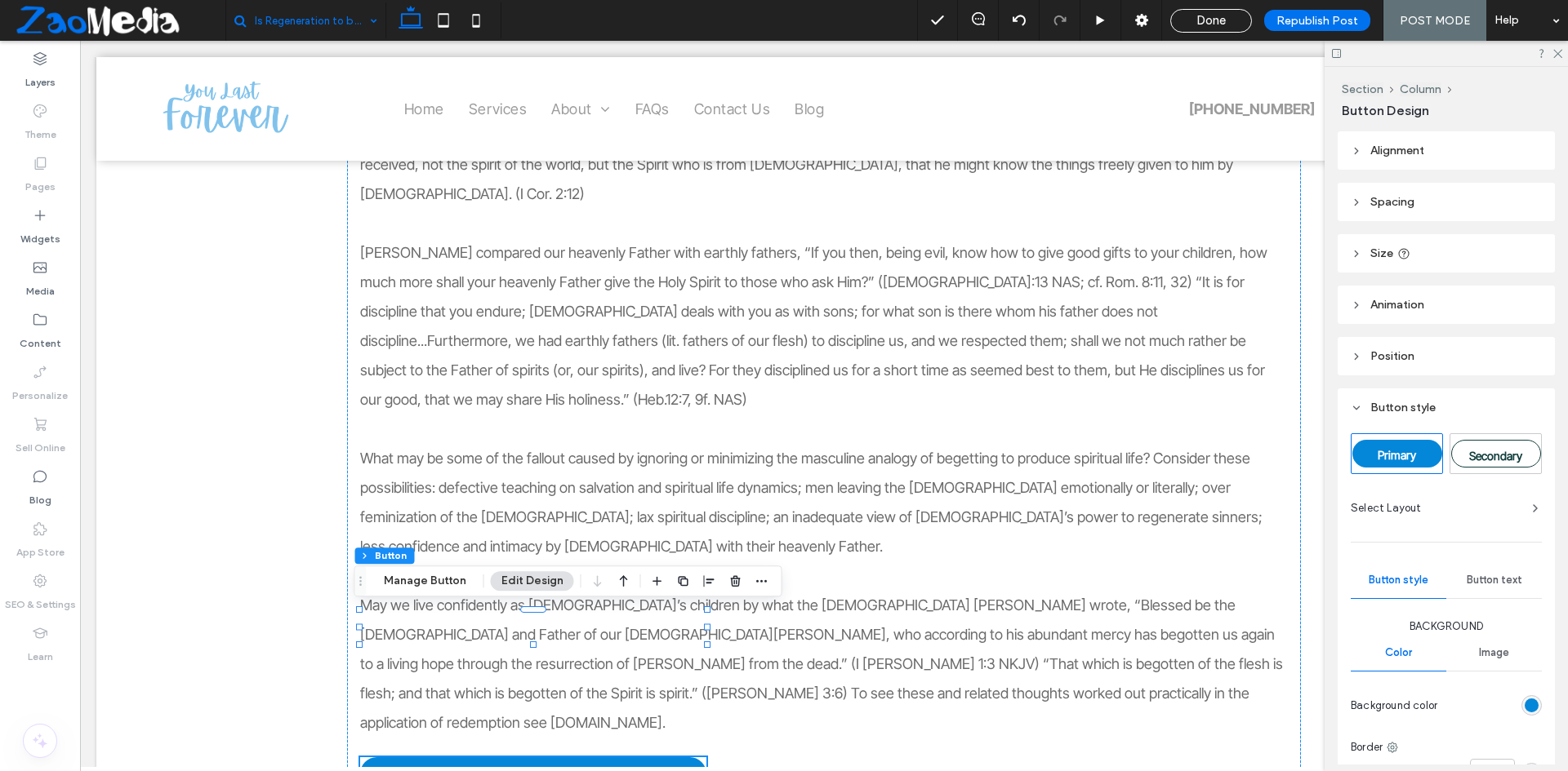
click at [1356, 147] on icon at bounding box center [1357, 151] width 11 height 11
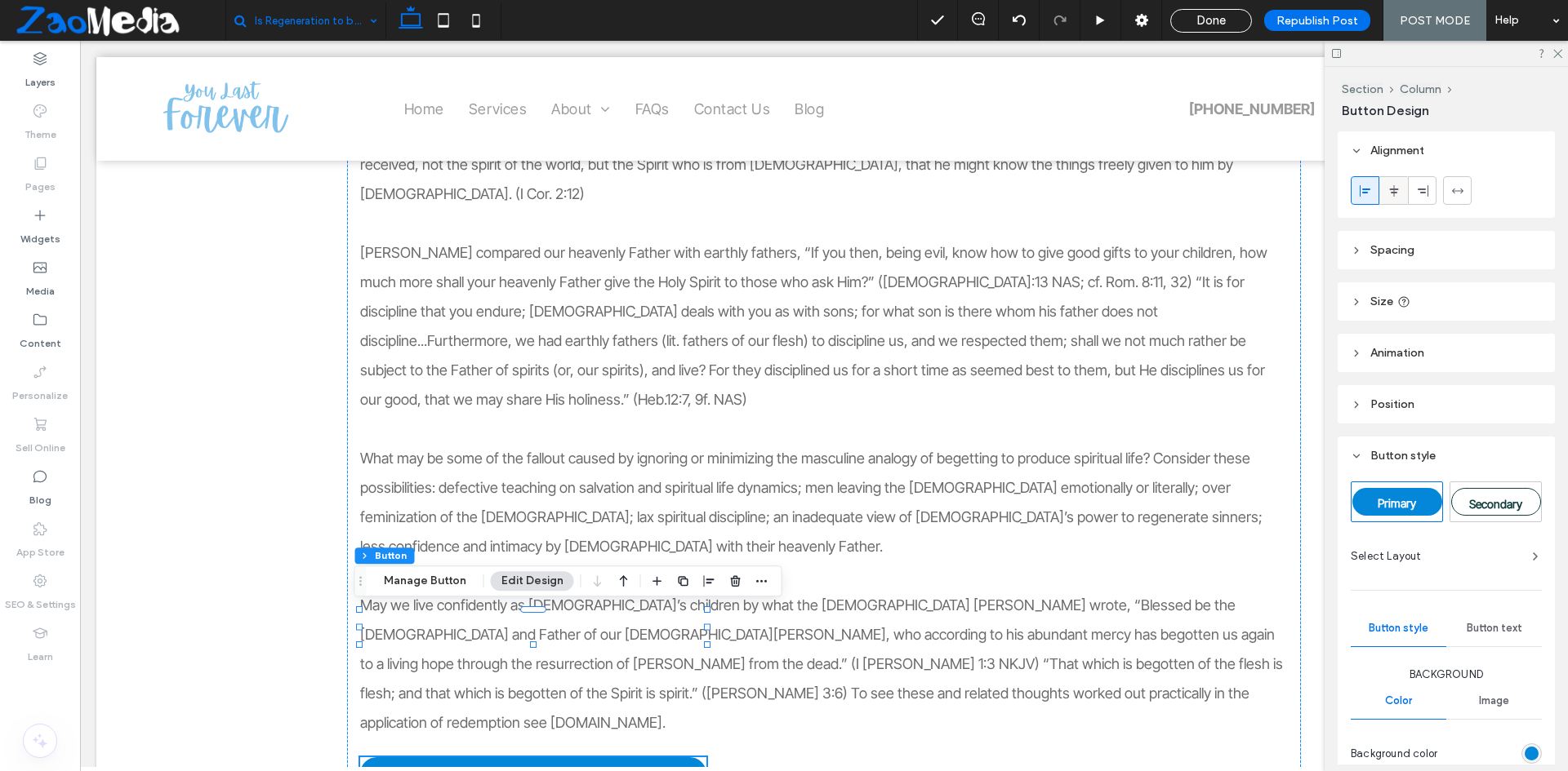
click at [1391, 186] on icon at bounding box center [1394, 191] width 13 height 13
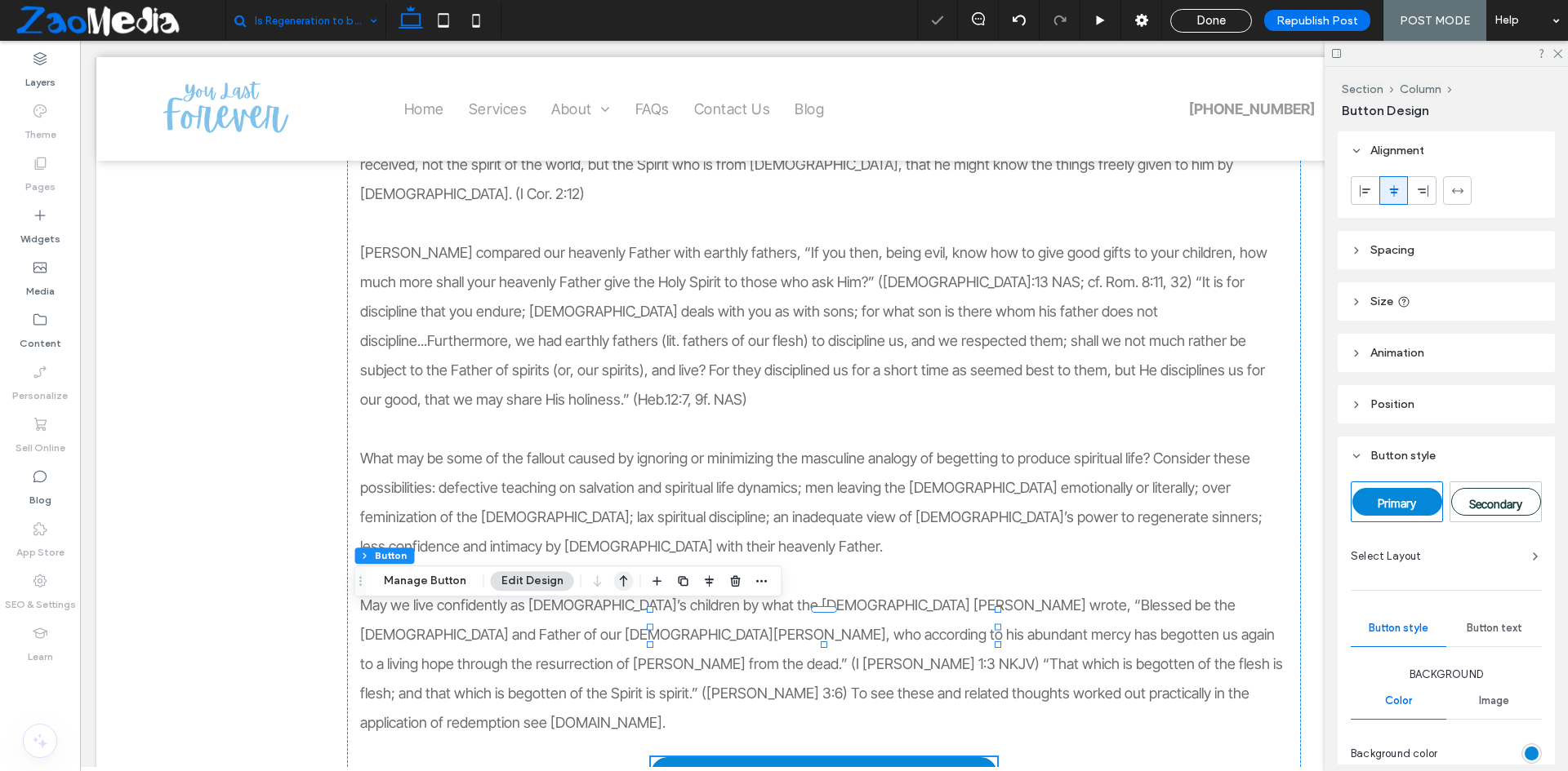
click at [620, 579] on use "button" at bounding box center [624, 581] width 8 height 11
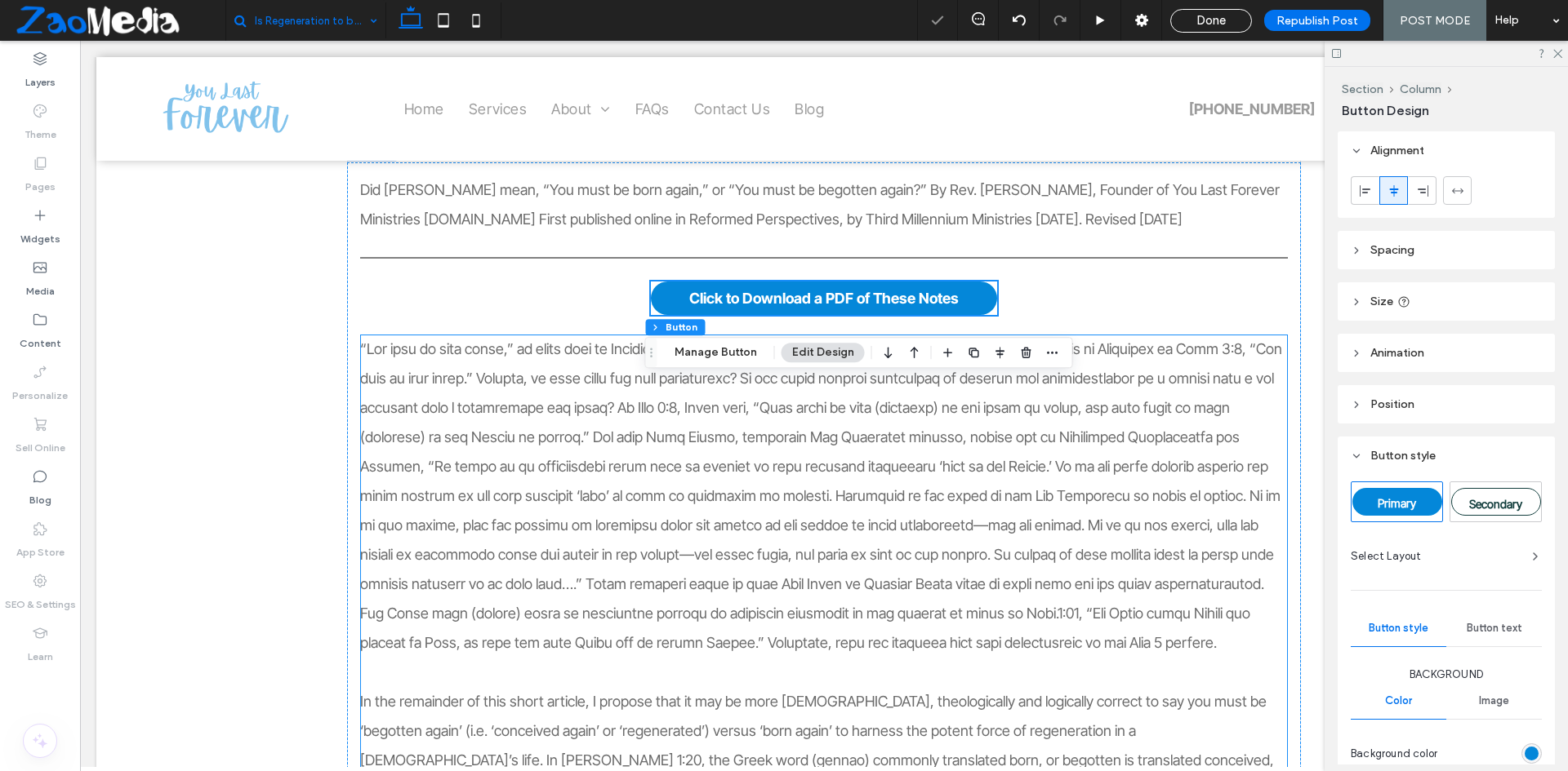
scroll to position [325, 0]
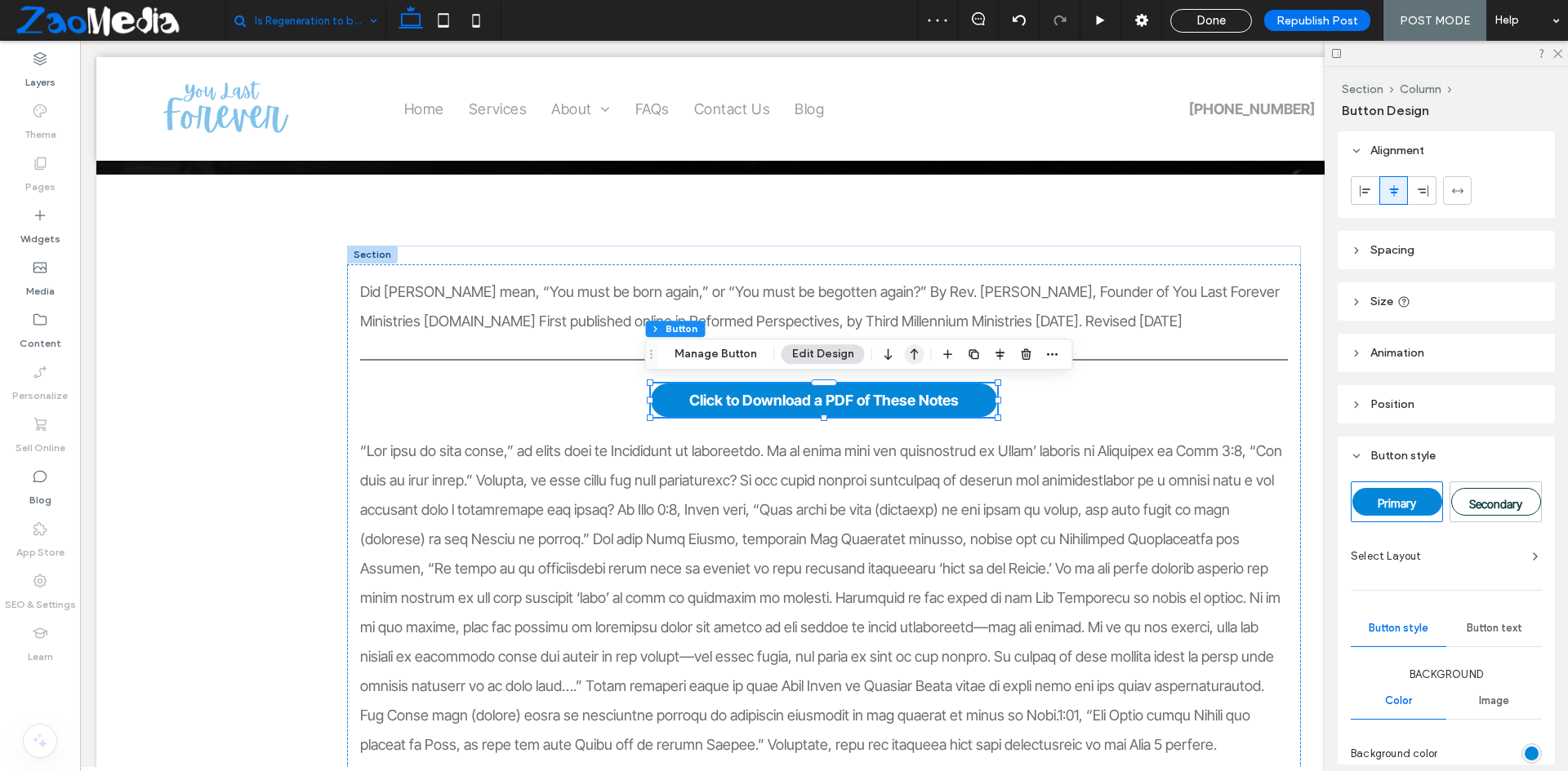
click at [907, 356] on icon "button" at bounding box center [915, 354] width 20 height 29
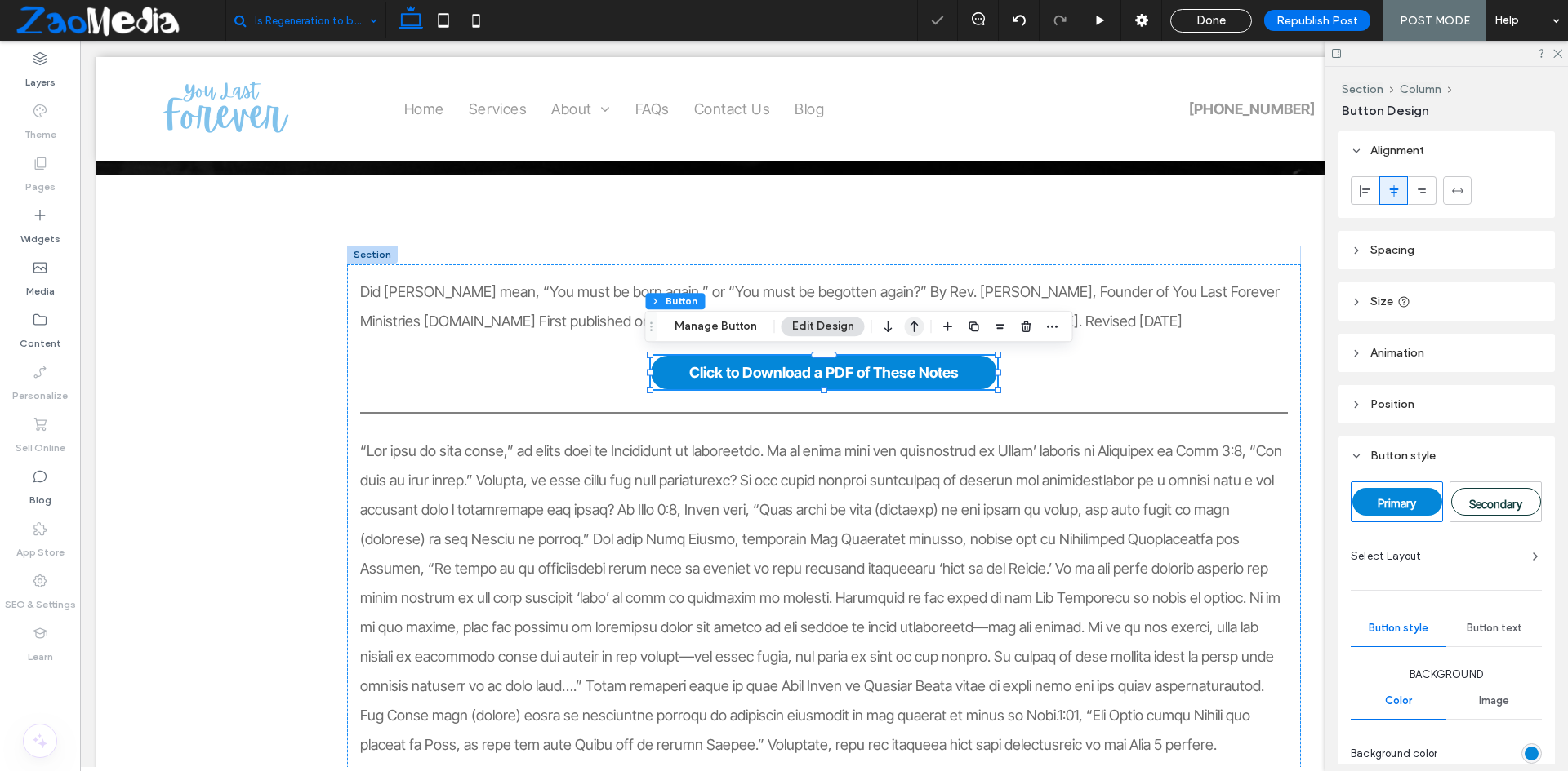
click at [920, 331] on icon "button" at bounding box center [915, 327] width 20 height 29
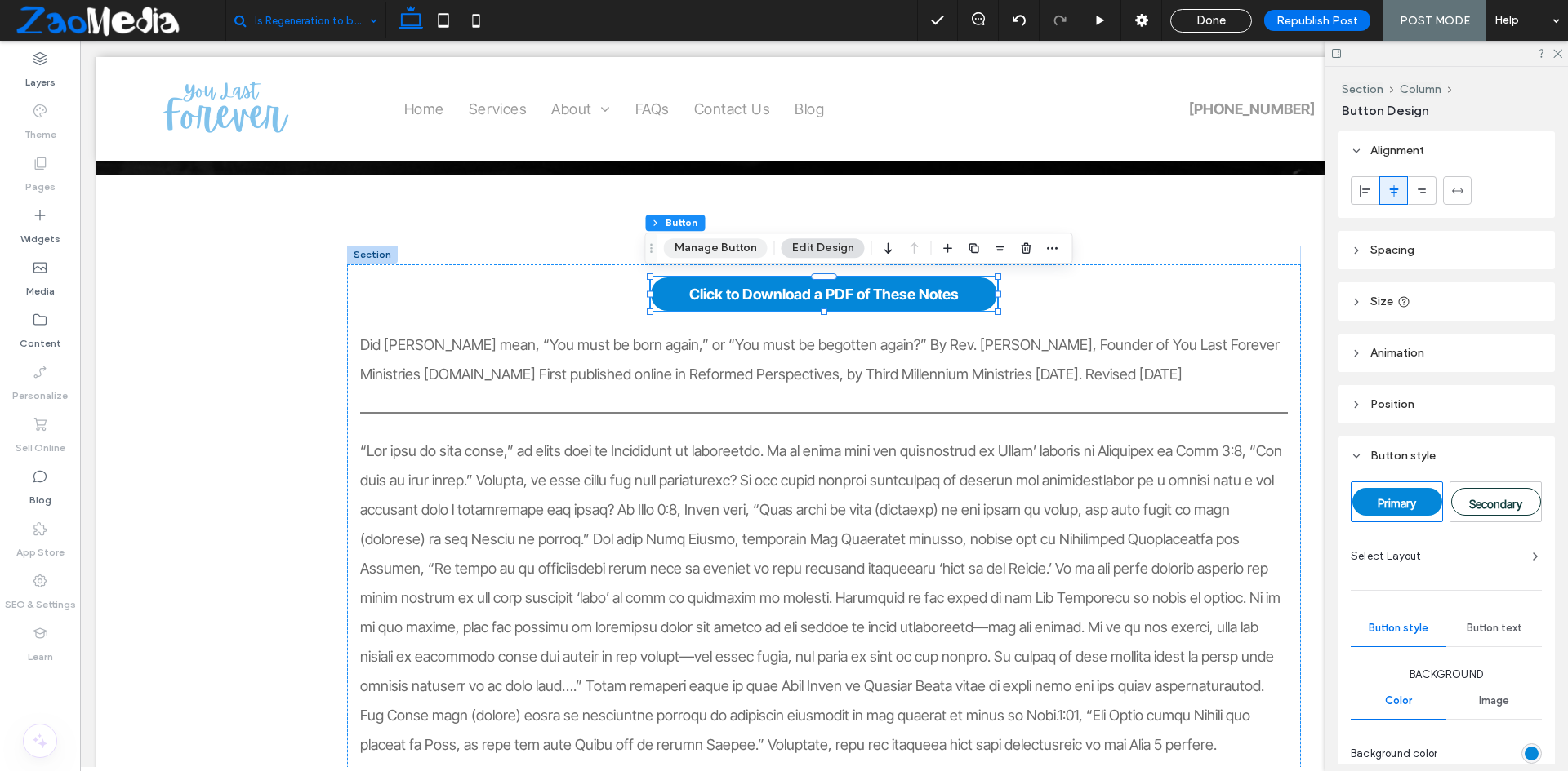
click at [730, 248] on button "Manage Button" at bounding box center [716, 248] width 104 height 20
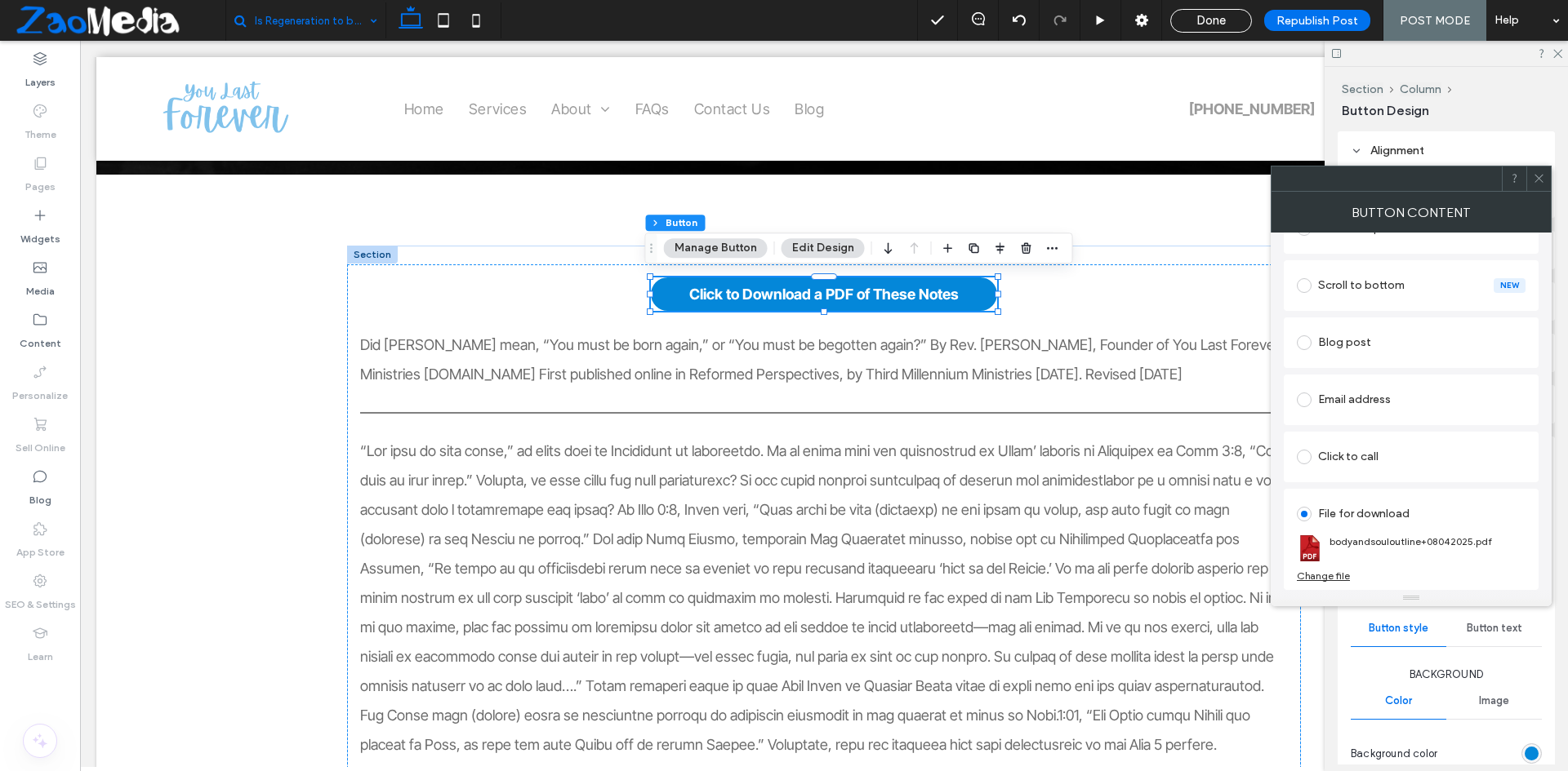
scroll to position [431, 0]
click at [1325, 569] on div "Change file" at bounding box center [1323, 575] width 53 height 12
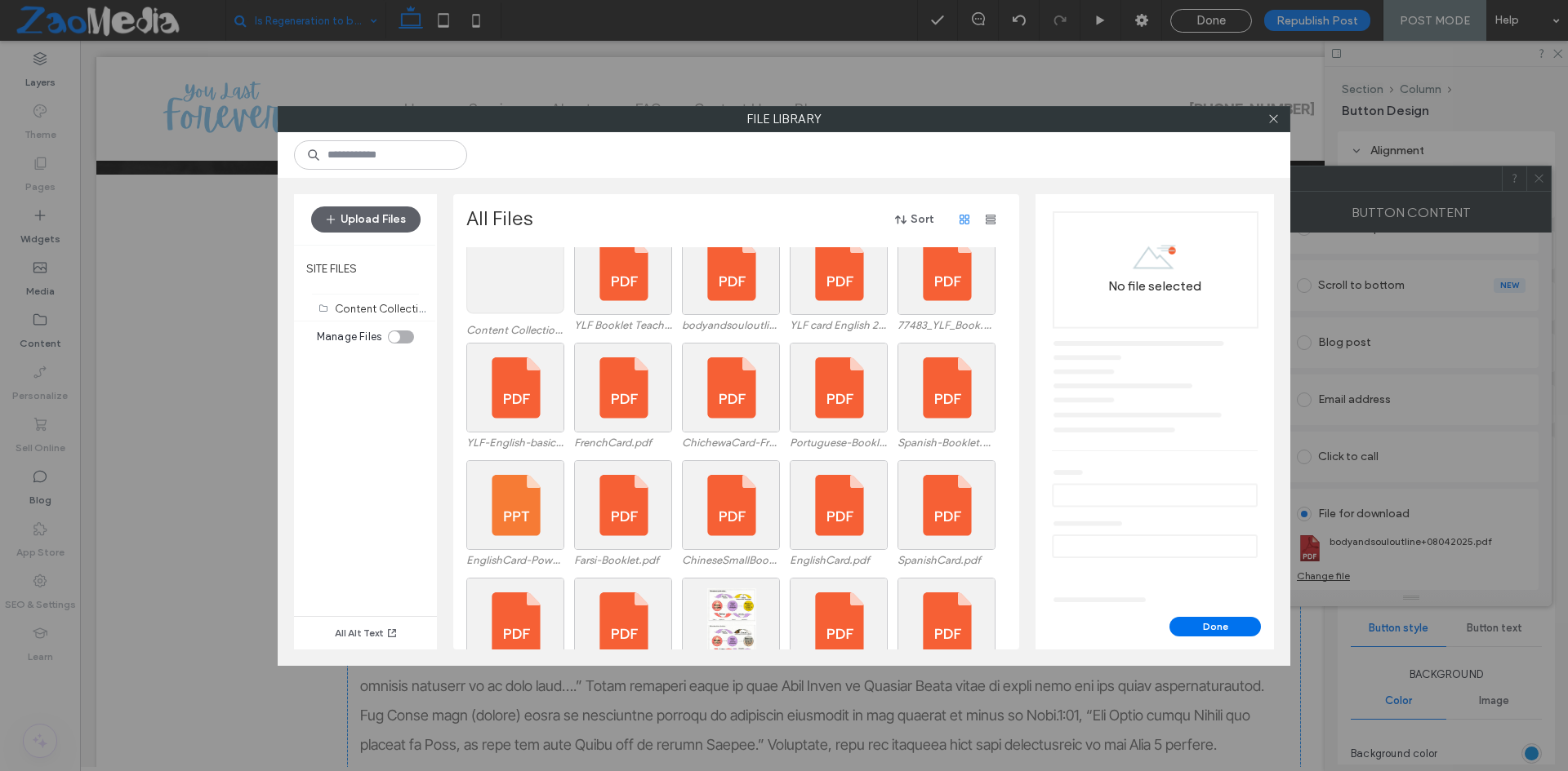
scroll to position [0, 0]
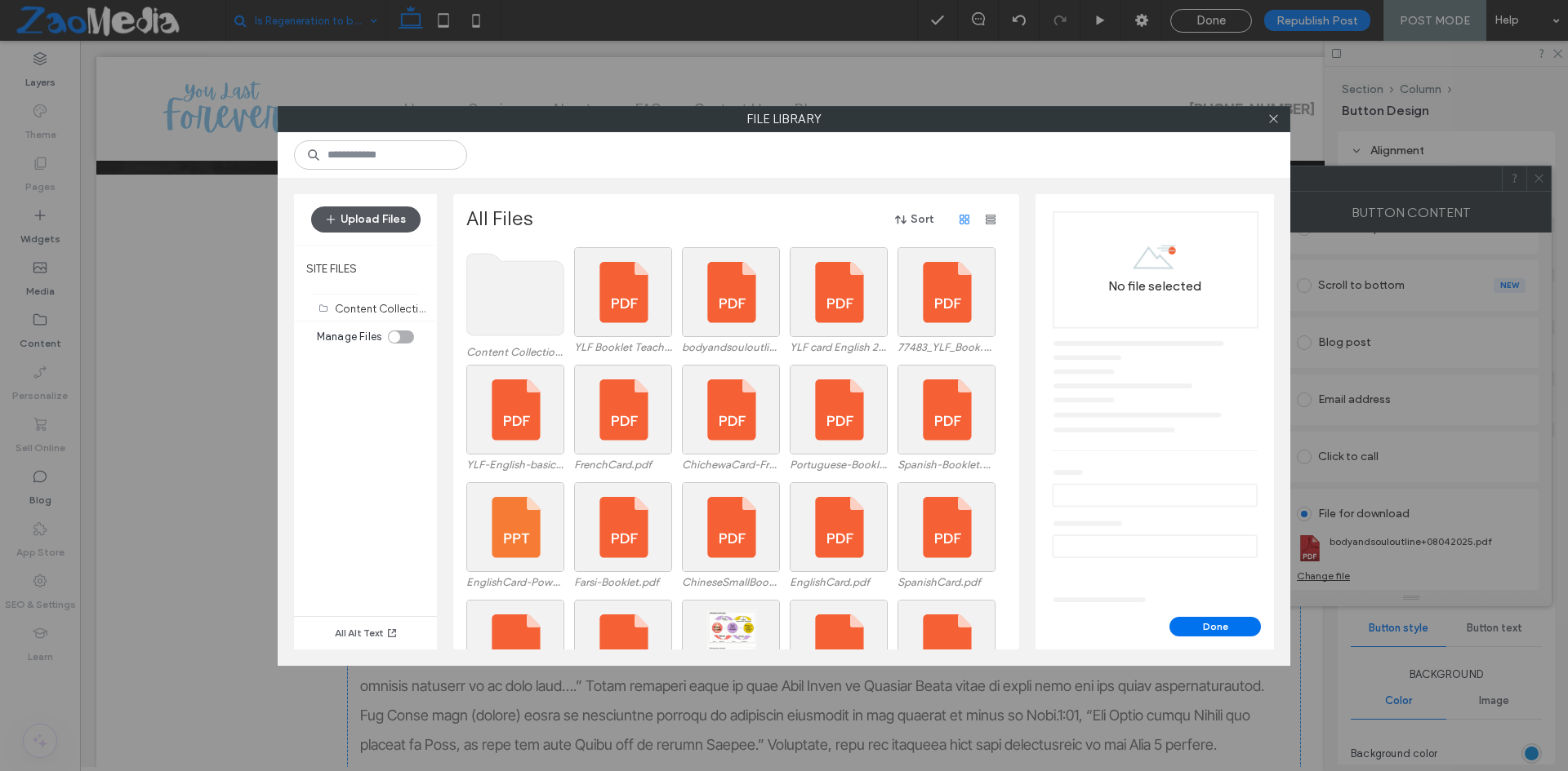
click at [371, 214] on button "Upload Files" at bounding box center [366, 220] width 109 height 26
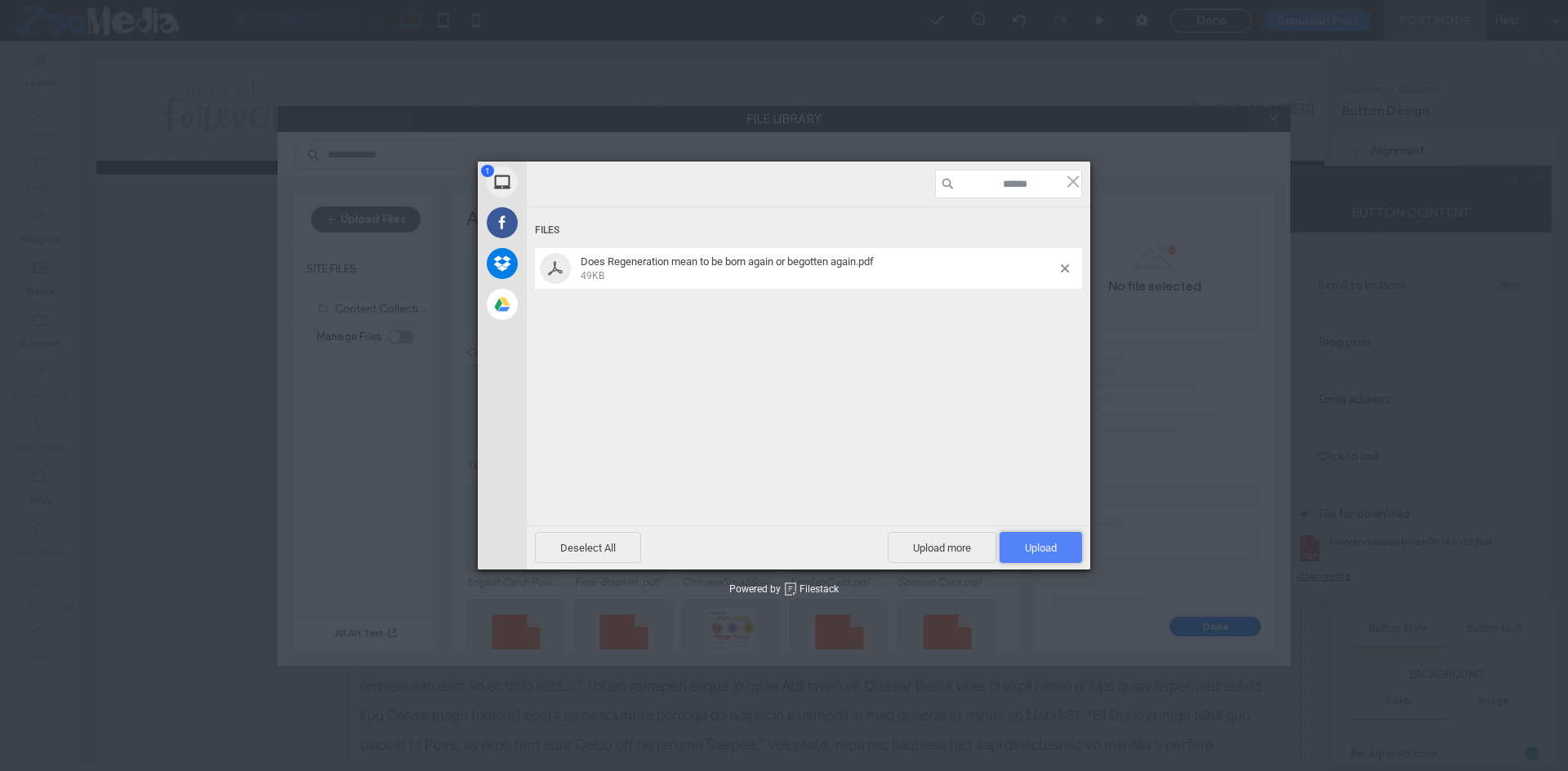
click at [1038, 548] on span "Upload 1" at bounding box center [1040, 548] width 32 height 12
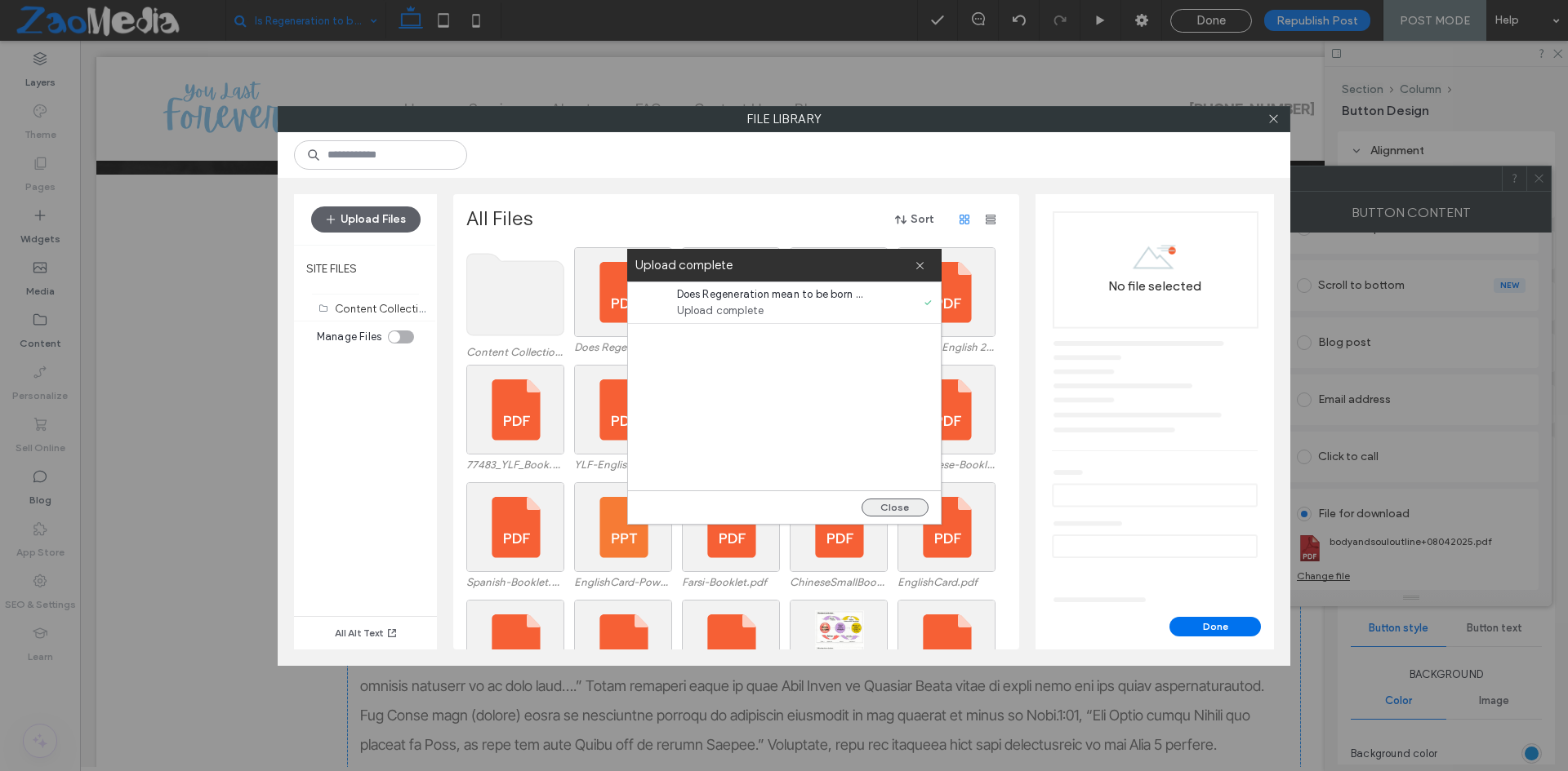
click at [888, 503] on button "Close" at bounding box center [895, 508] width 67 height 18
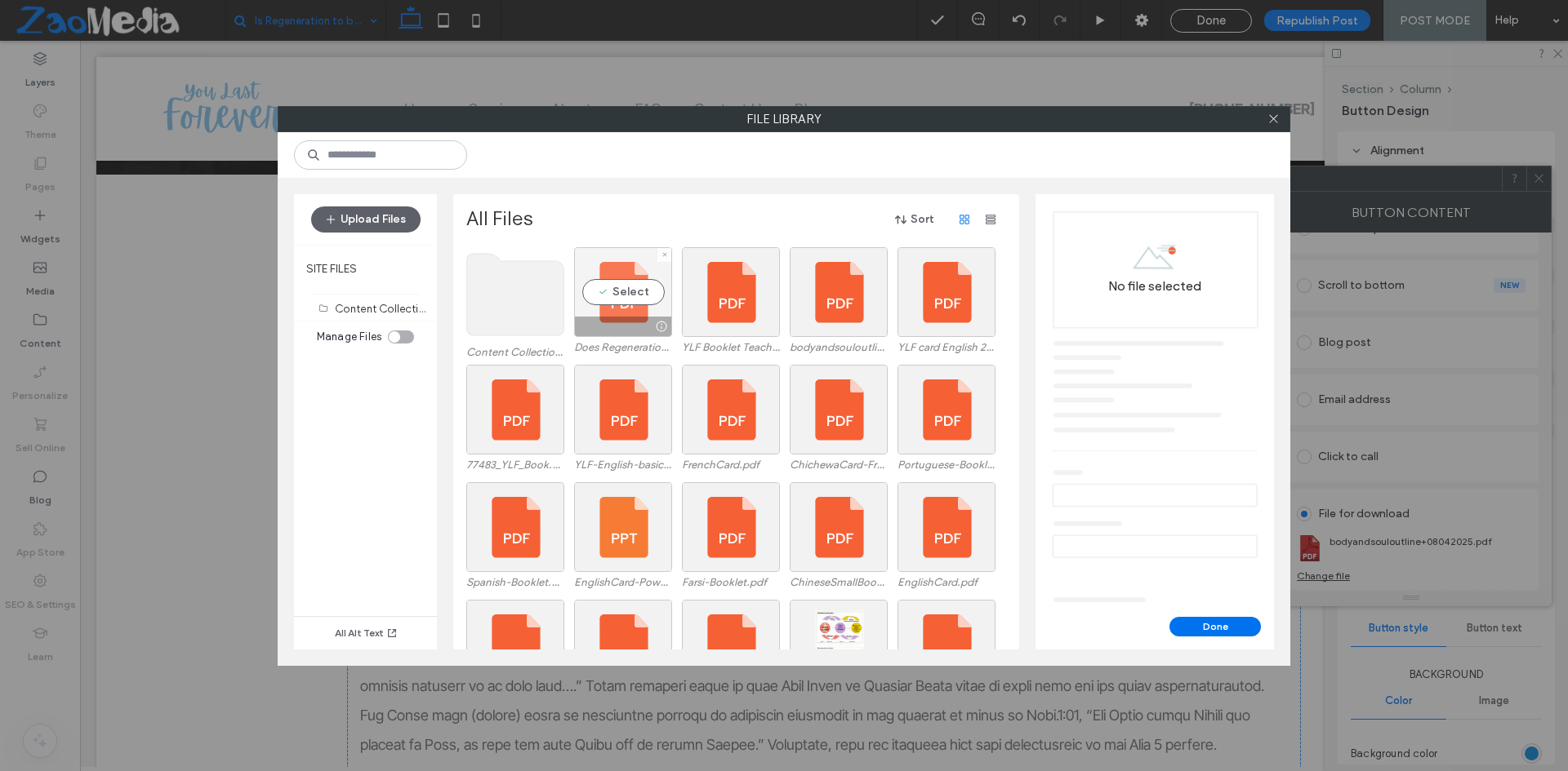
click at [627, 291] on div "Select" at bounding box center [623, 293] width 98 height 90
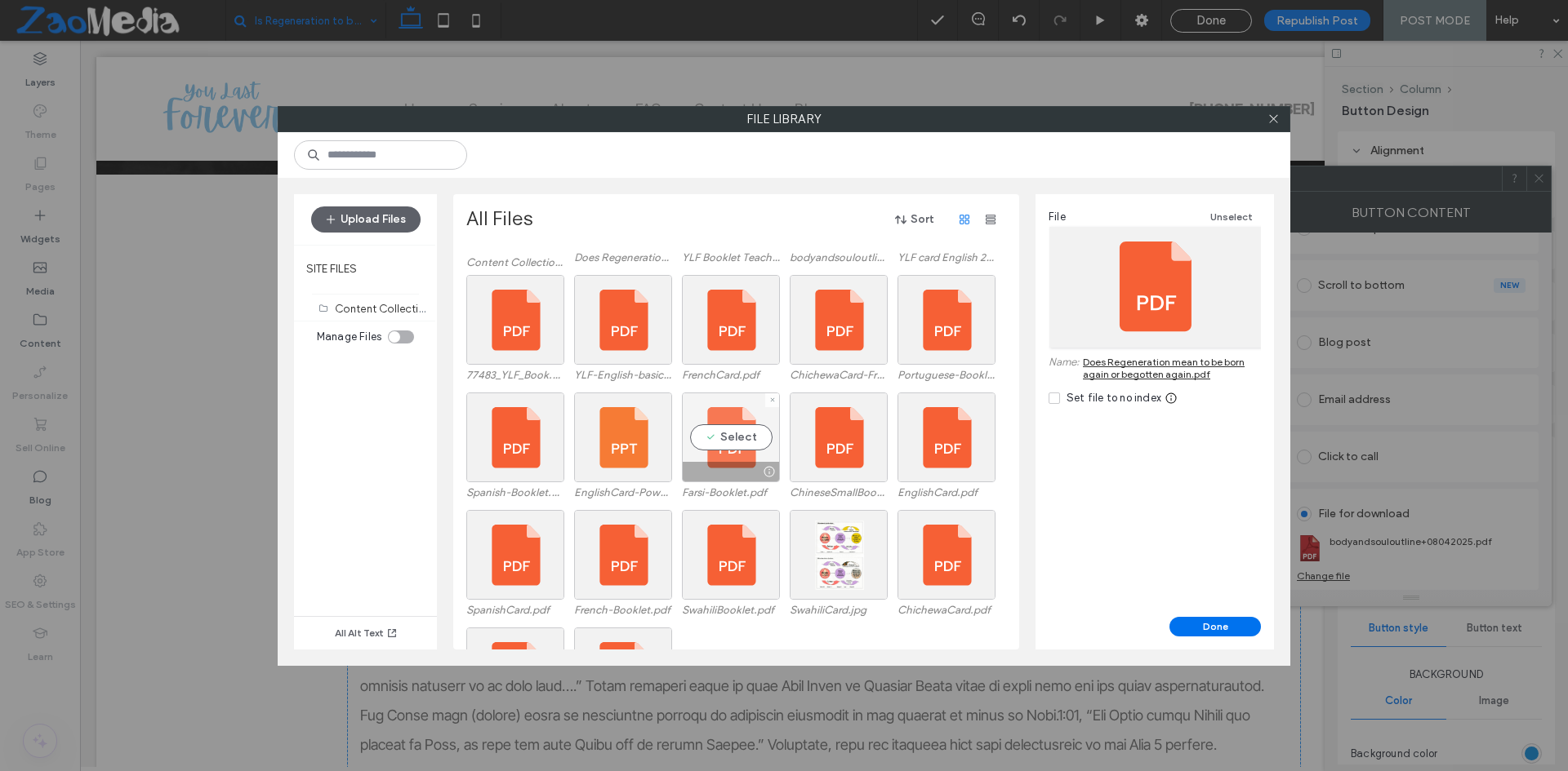
scroll to position [185, 0]
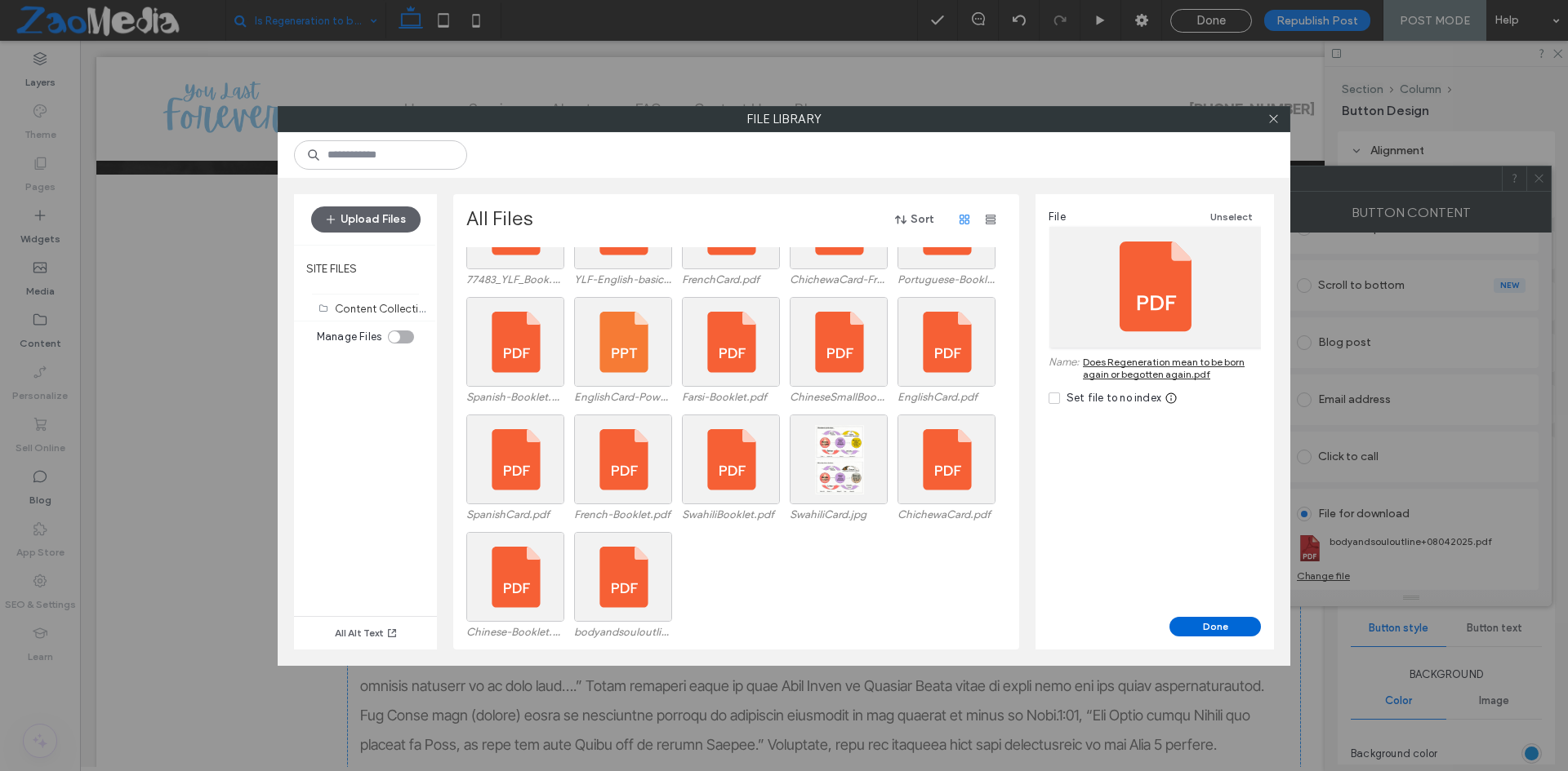
click at [1208, 620] on button "Done" at bounding box center [1216, 627] width 92 height 20
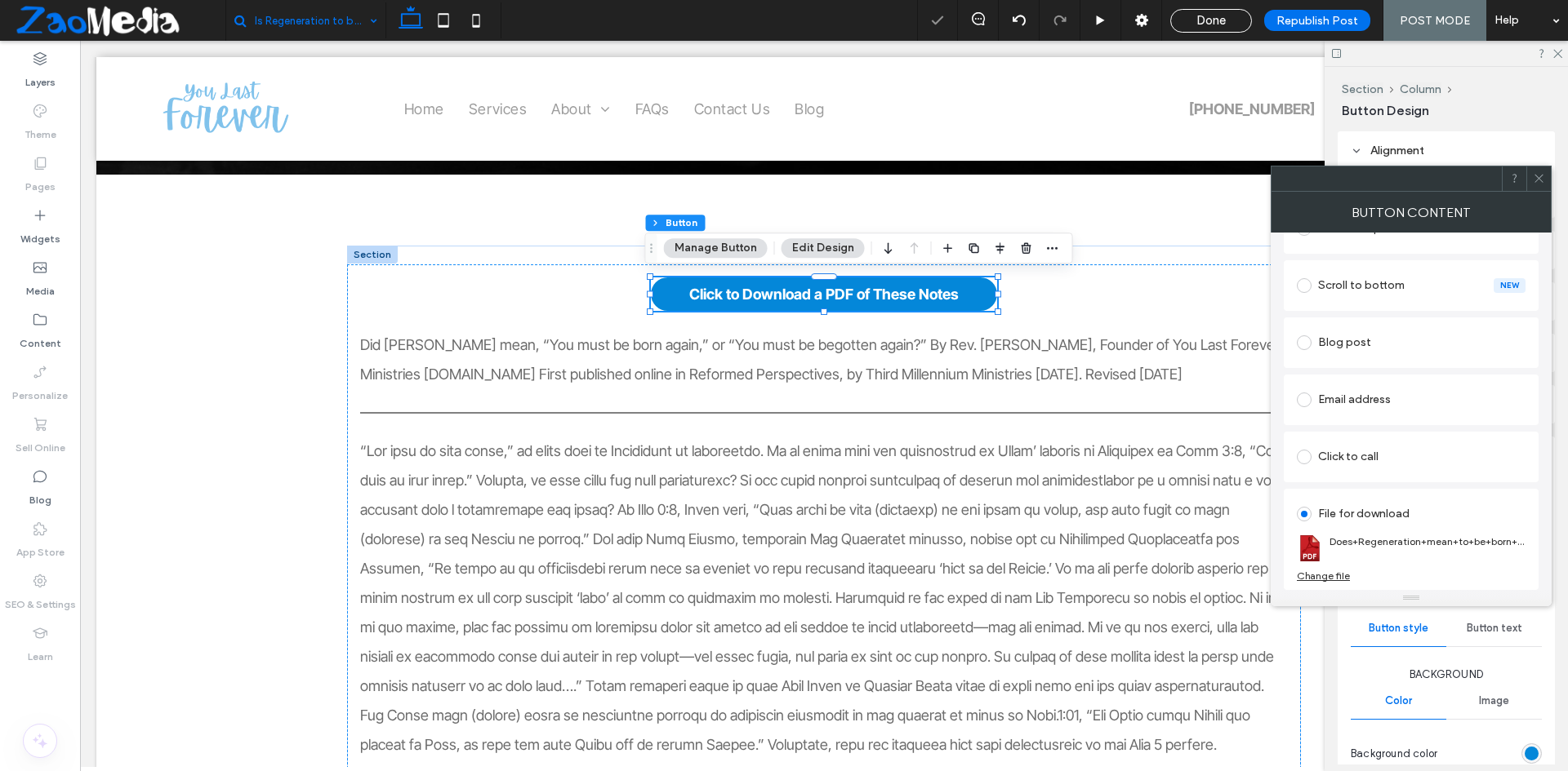
click at [1534, 179] on icon at bounding box center [1538, 178] width 12 height 12
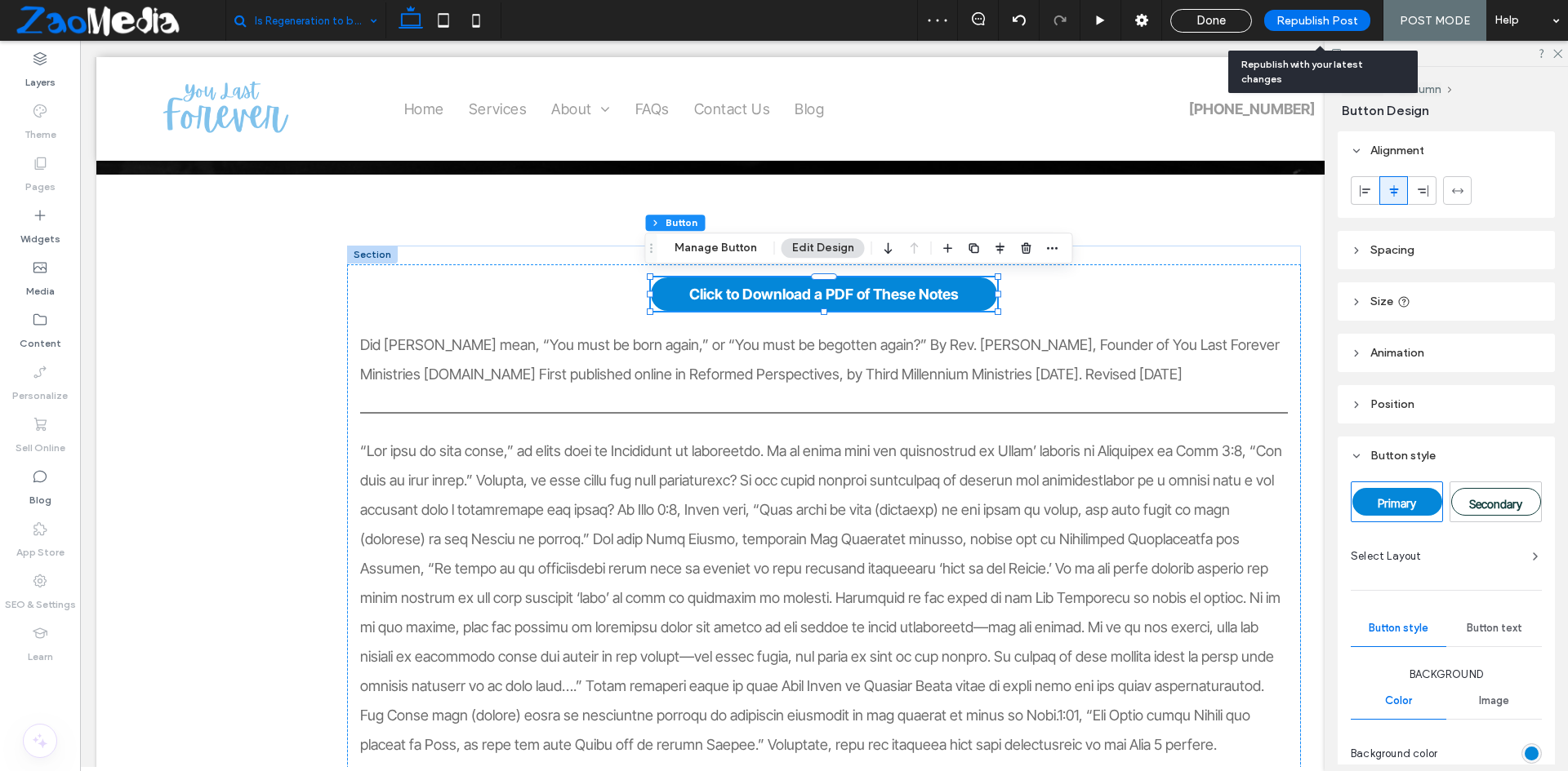
click at [1325, 23] on span "Republish Post" at bounding box center [1317, 20] width 82 height 14
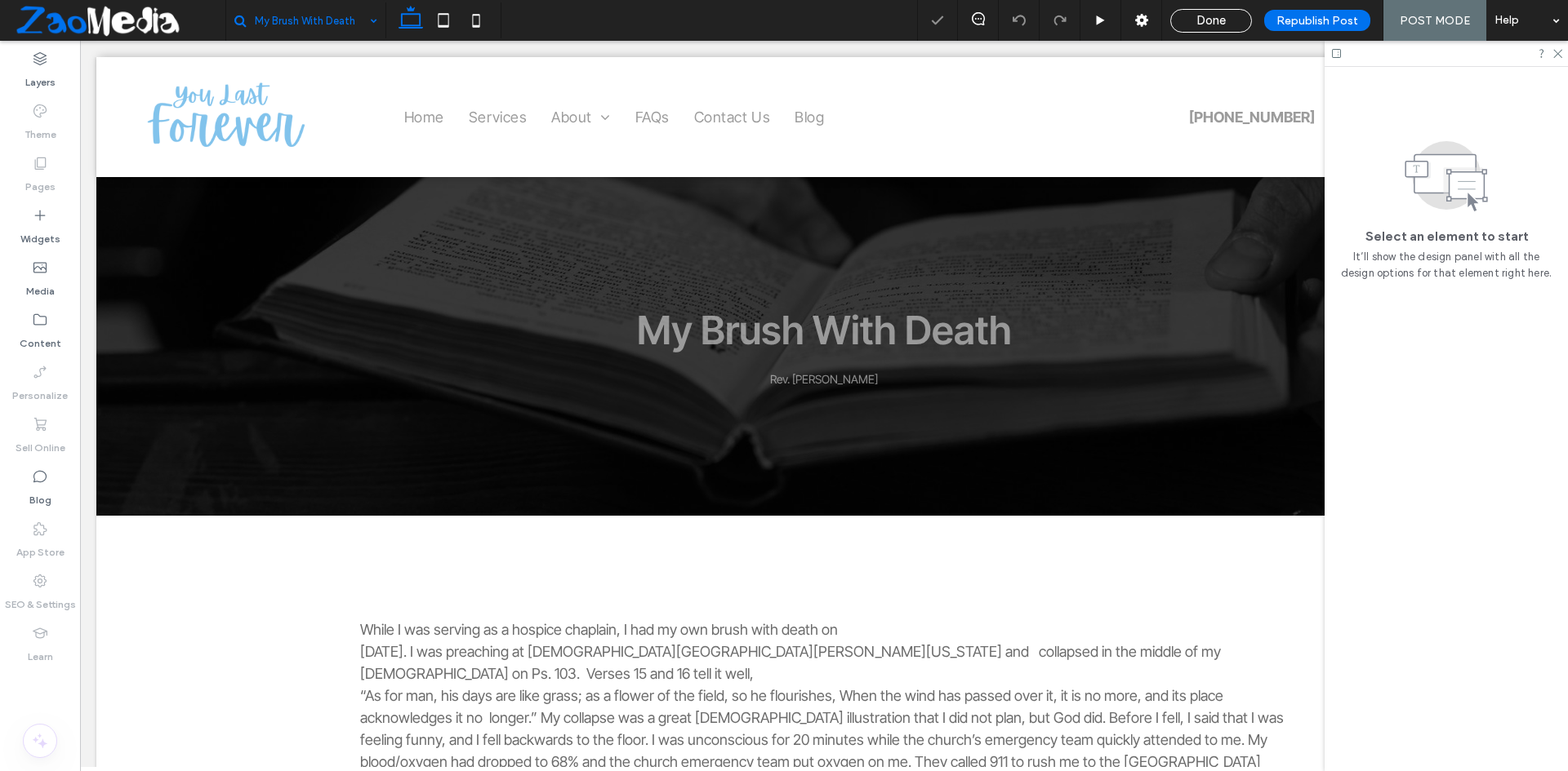
click at [320, 30] on input at bounding box center [311, 20] width 114 height 41
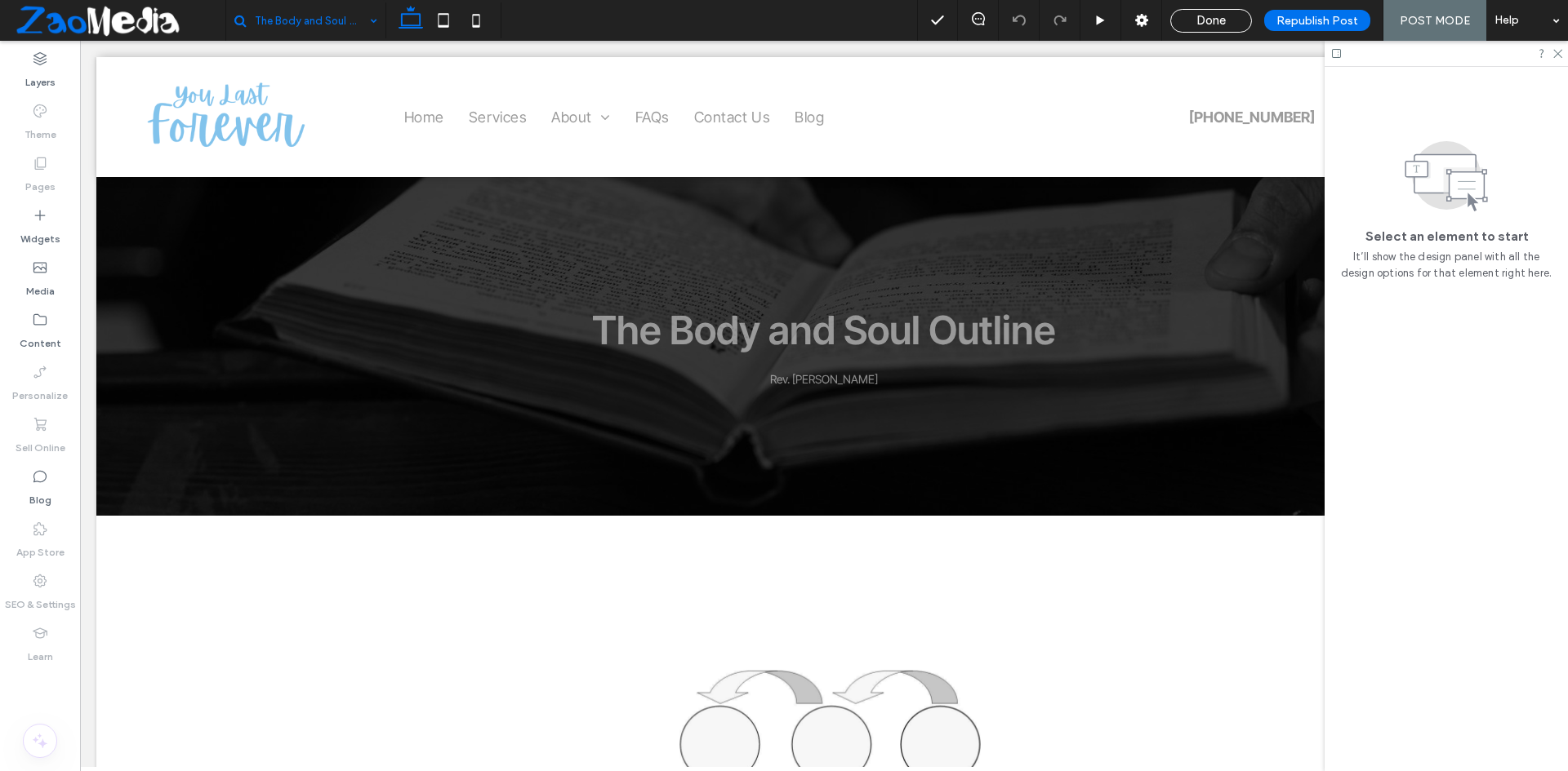
click at [321, 20] on input at bounding box center [311, 20] width 114 height 41
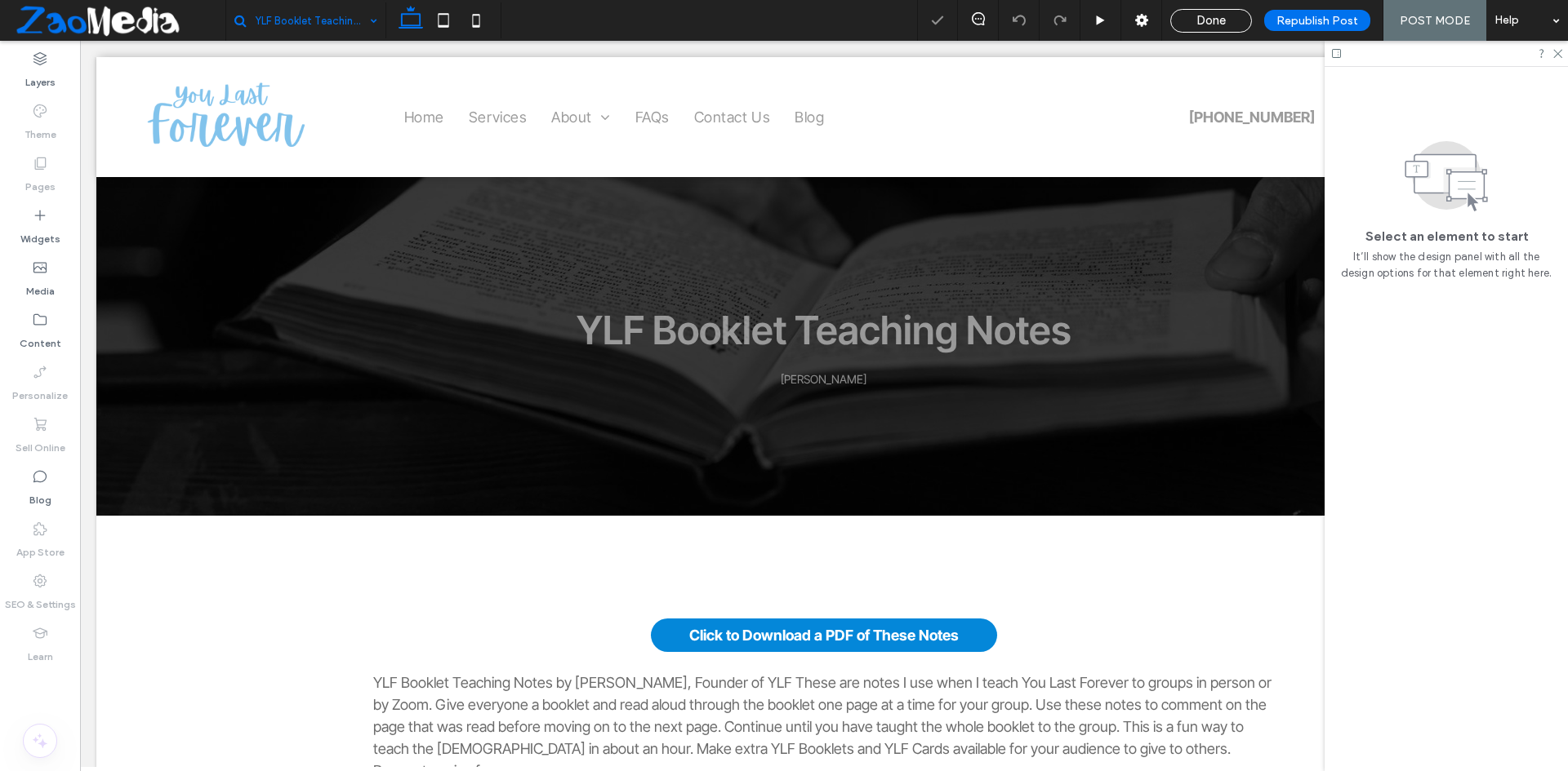
click at [1325, 16] on span "Republish Post" at bounding box center [1317, 20] width 82 height 14
click at [1353, 26] on span "Republish Post" at bounding box center [1317, 20] width 82 height 14
click at [1238, 15] on div "Done" at bounding box center [1211, 20] width 80 height 15
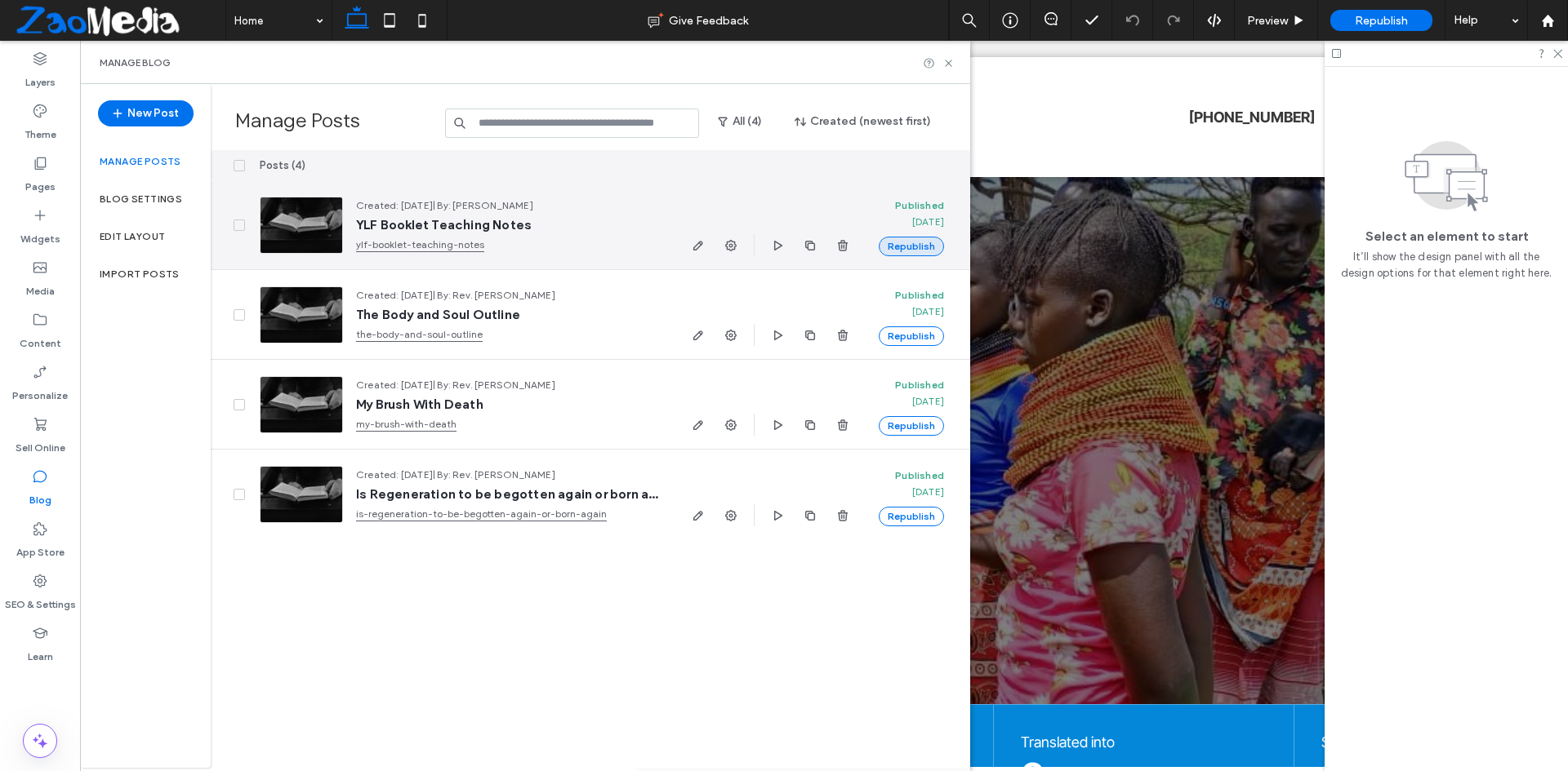
click at [925, 251] on button "Republish" at bounding box center [911, 247] width 66 height 20
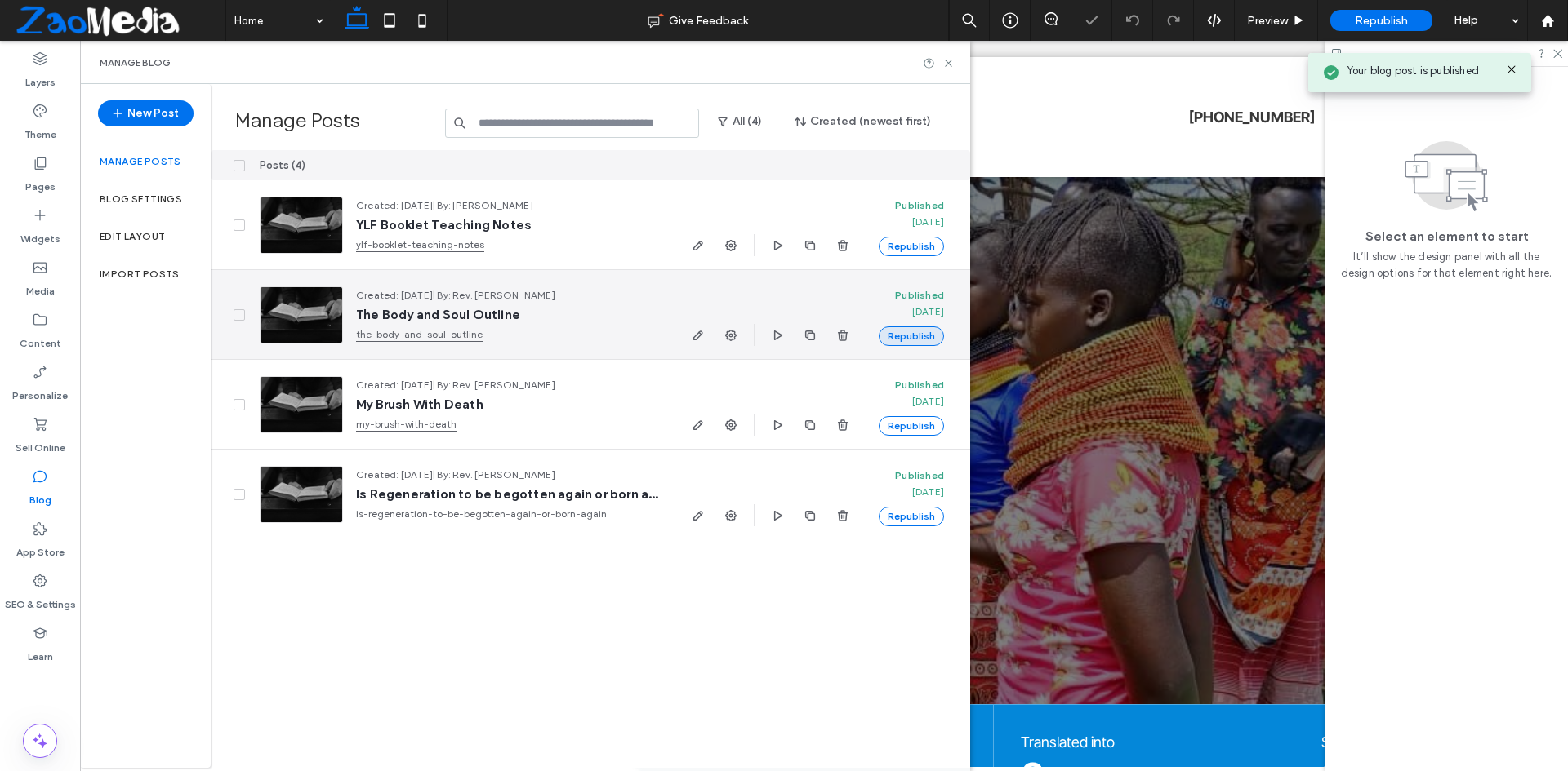
click at [905, 337] on button "Republish" at bounding box center [911, 337] width 66 height 20
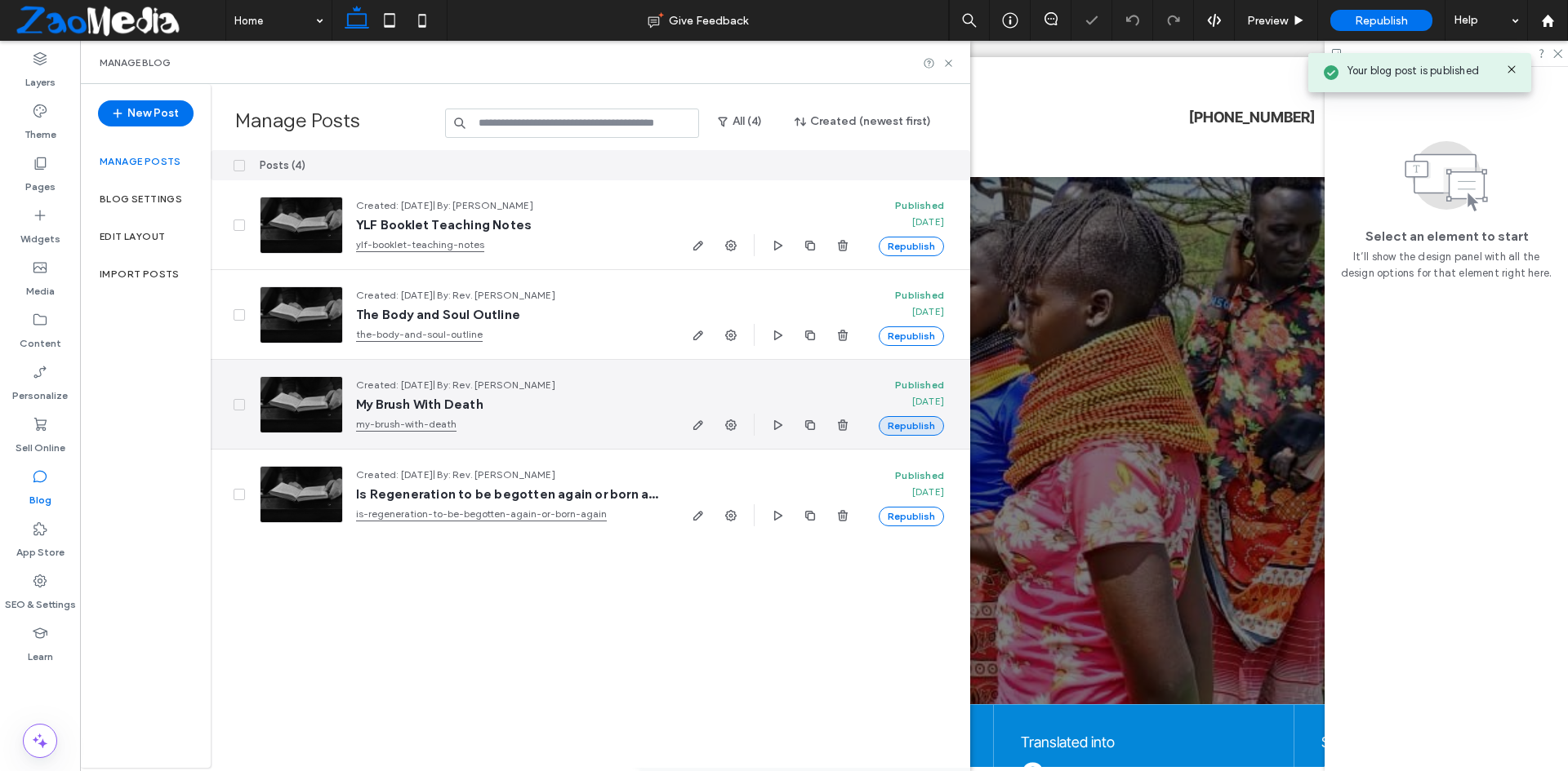
click at [903, 417] on button "Republish" at bounding box center [911, 426] width 66 height 20
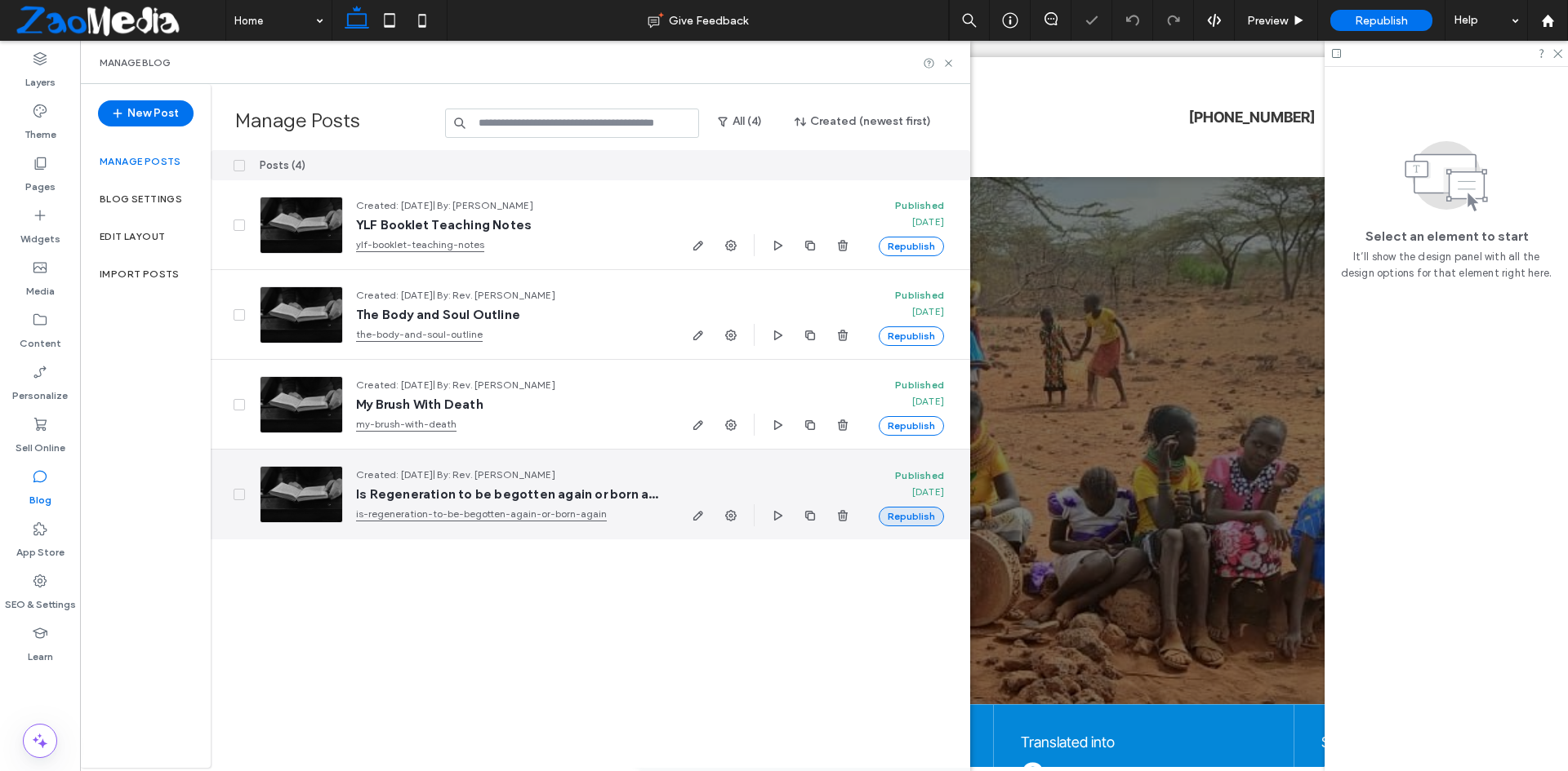
click at [903, 519] on button "Republish" at bounding box center [911, 517] width 66 height 20
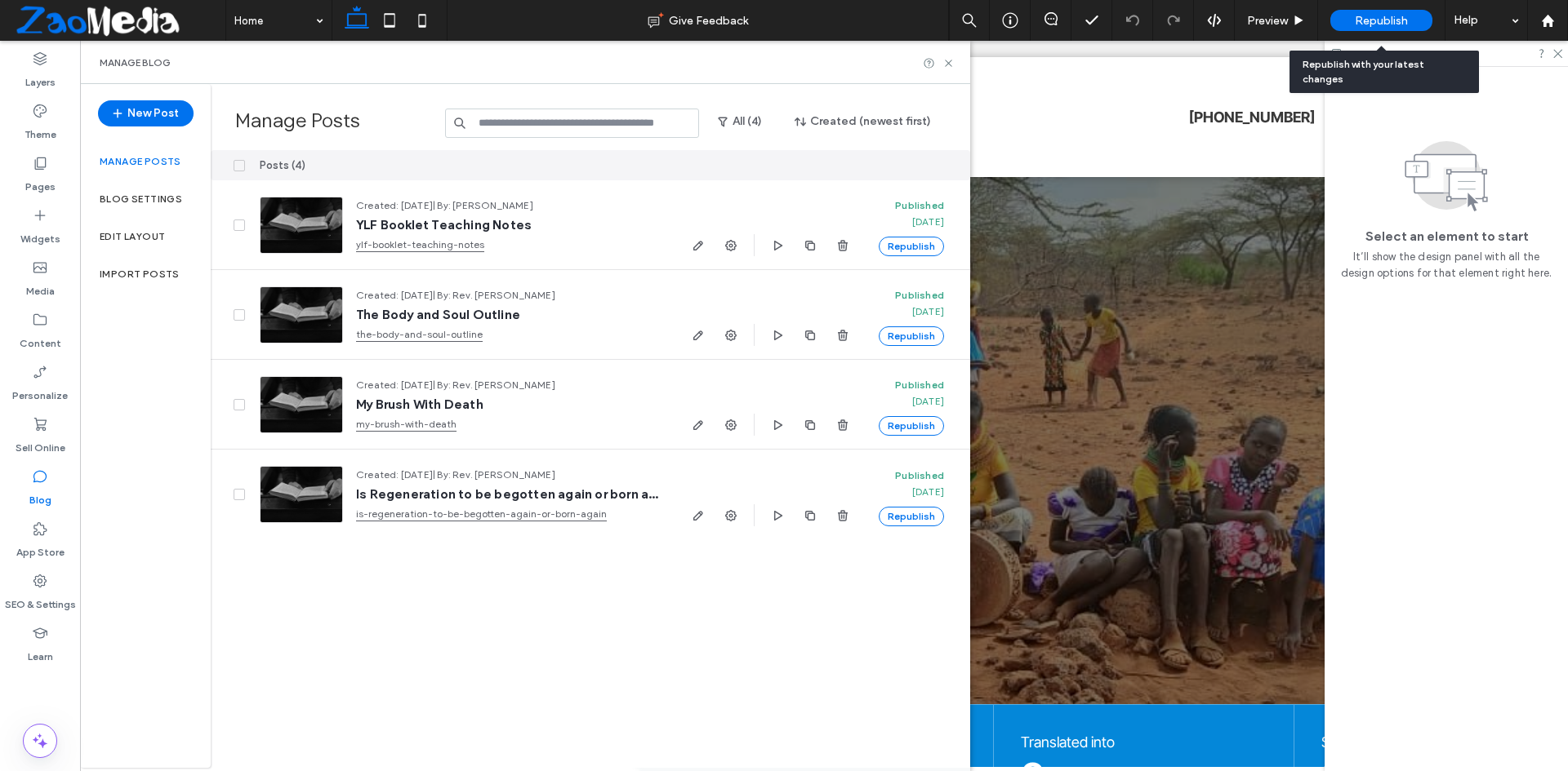
click at [1368, 8] on div "Republish" at bounding box center [1381, 20] width 102 height 41
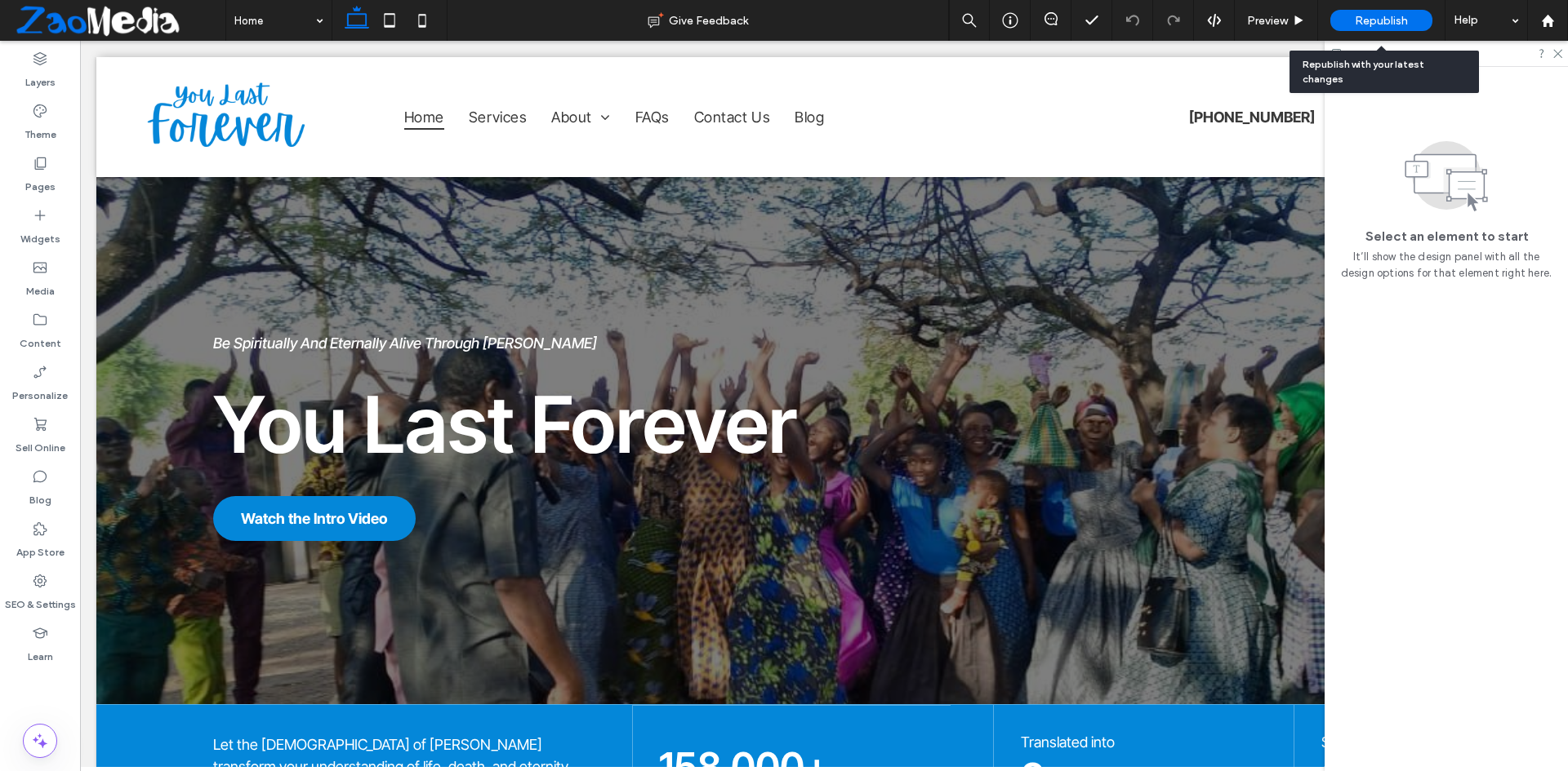
click at [1364, 21] on span "Republish" at bounding box center [1381, 20] width 53 height 14
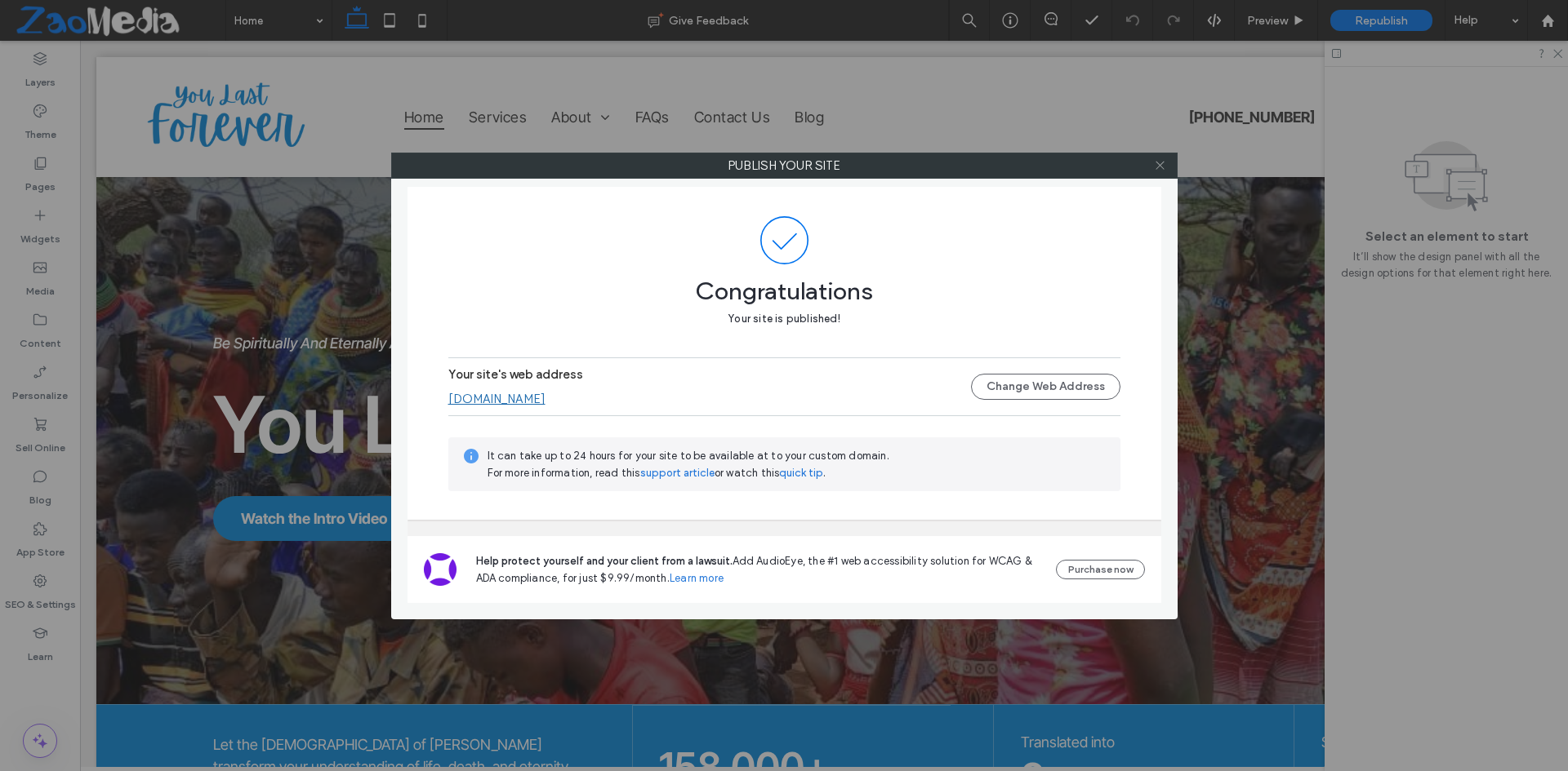
click at [1163, 168] on use at bounding box center [1160, 166] width 8 height 8
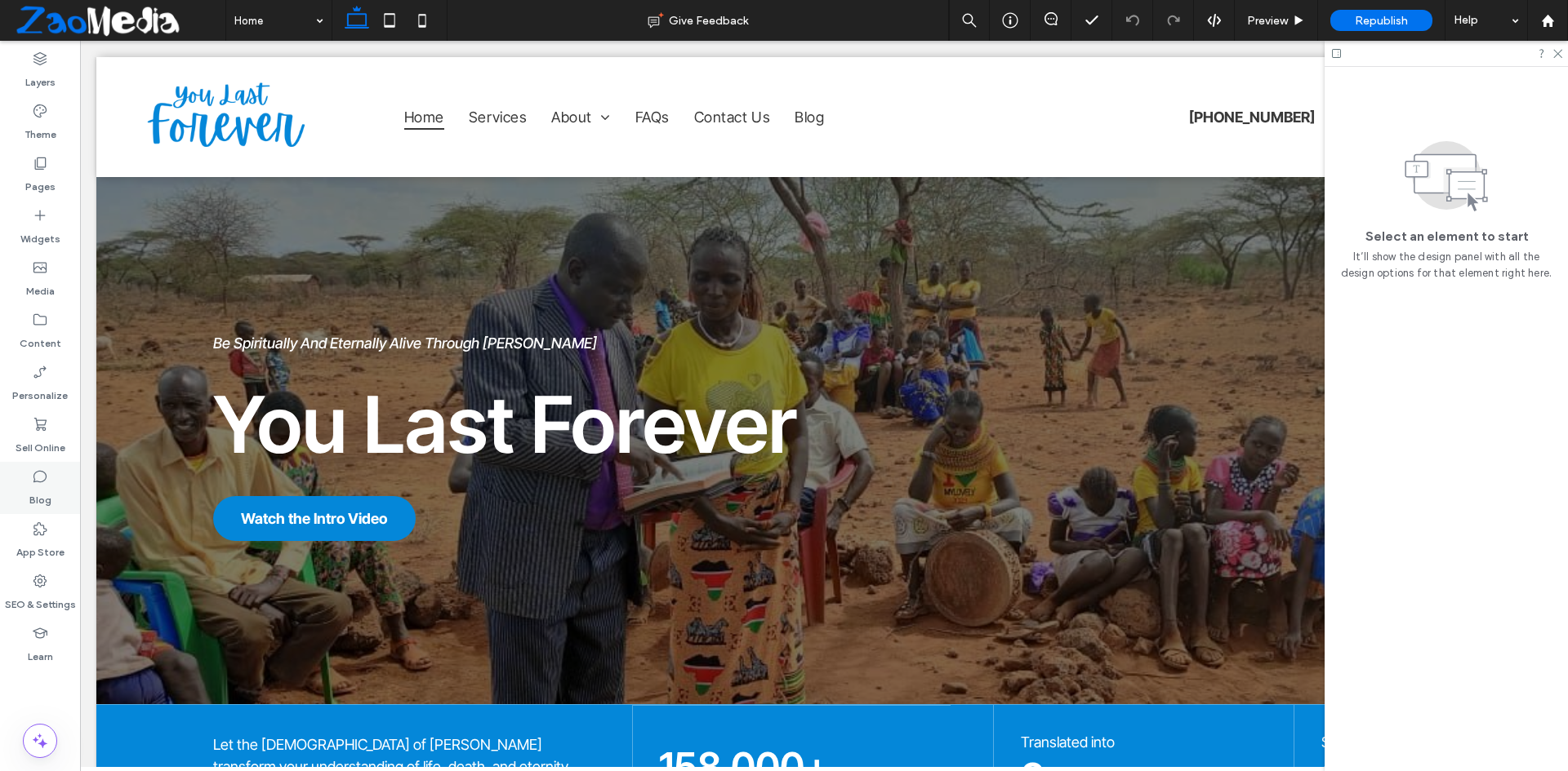
click at [56, 477] on div "Blog" at bounding box center [40, 488] width 80 height 52
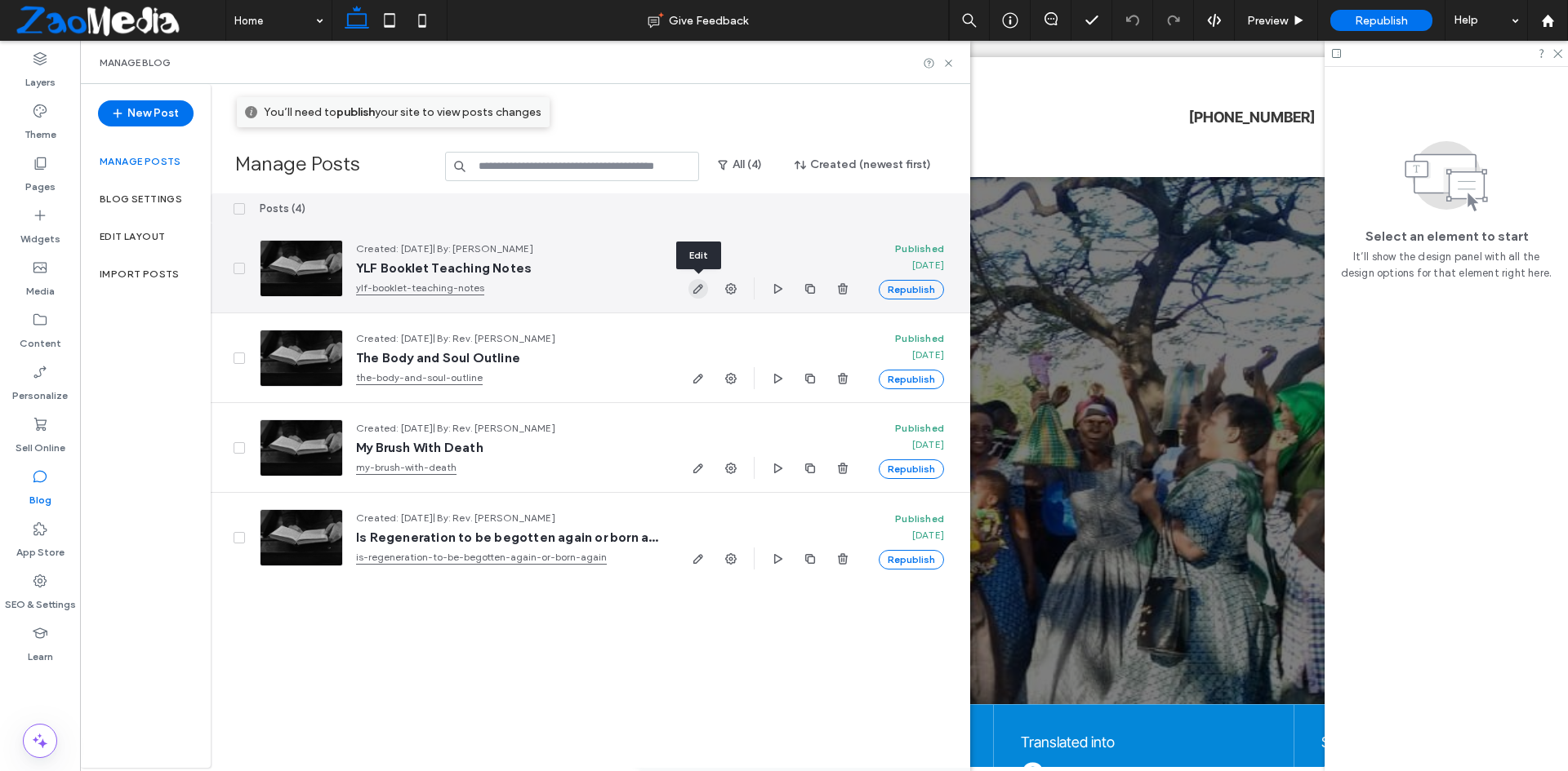
click at [698, 293] on use "button" at bounding box center [698, 289] width 10 height 10
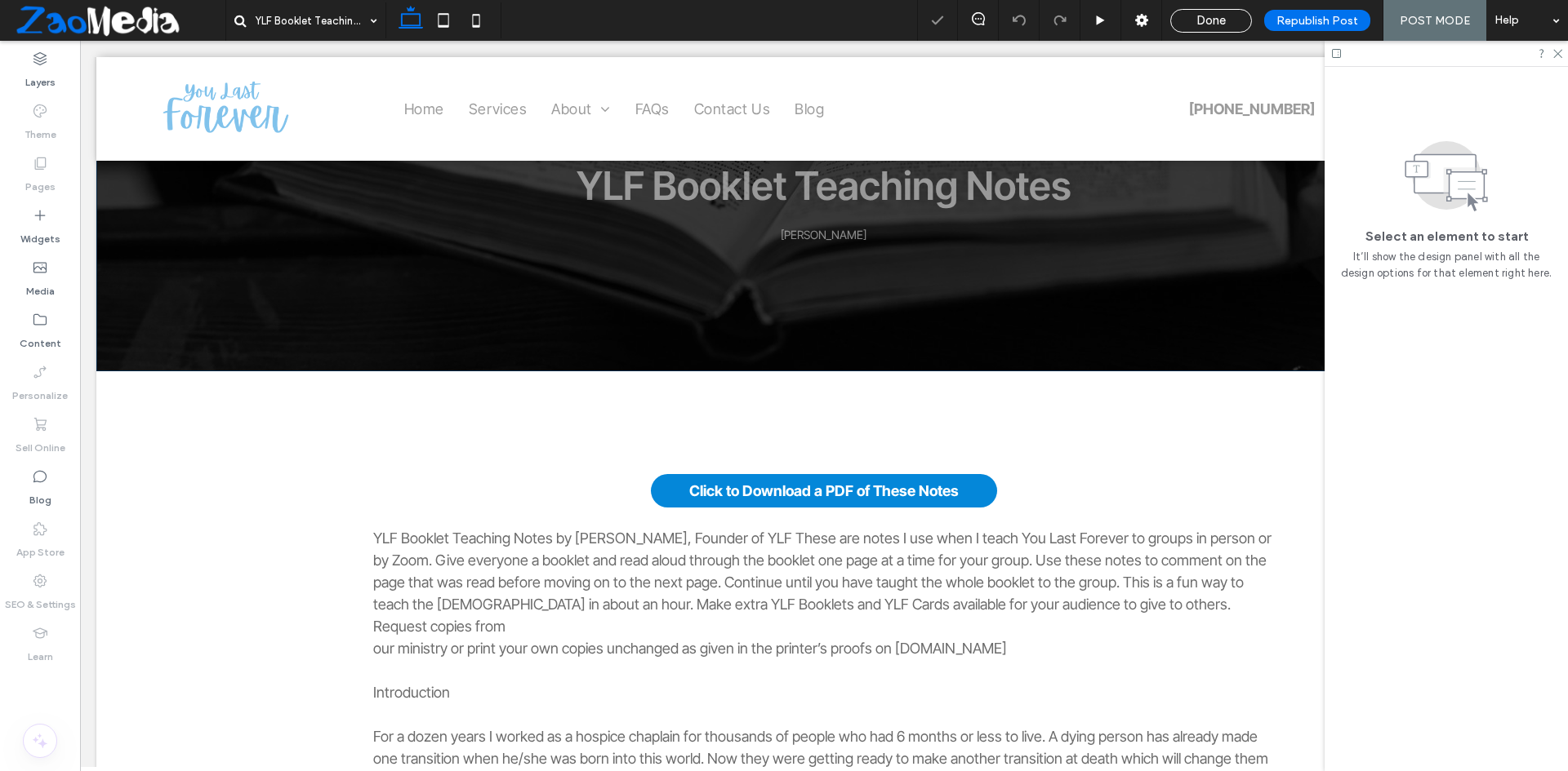
scroll to position [163, 0]
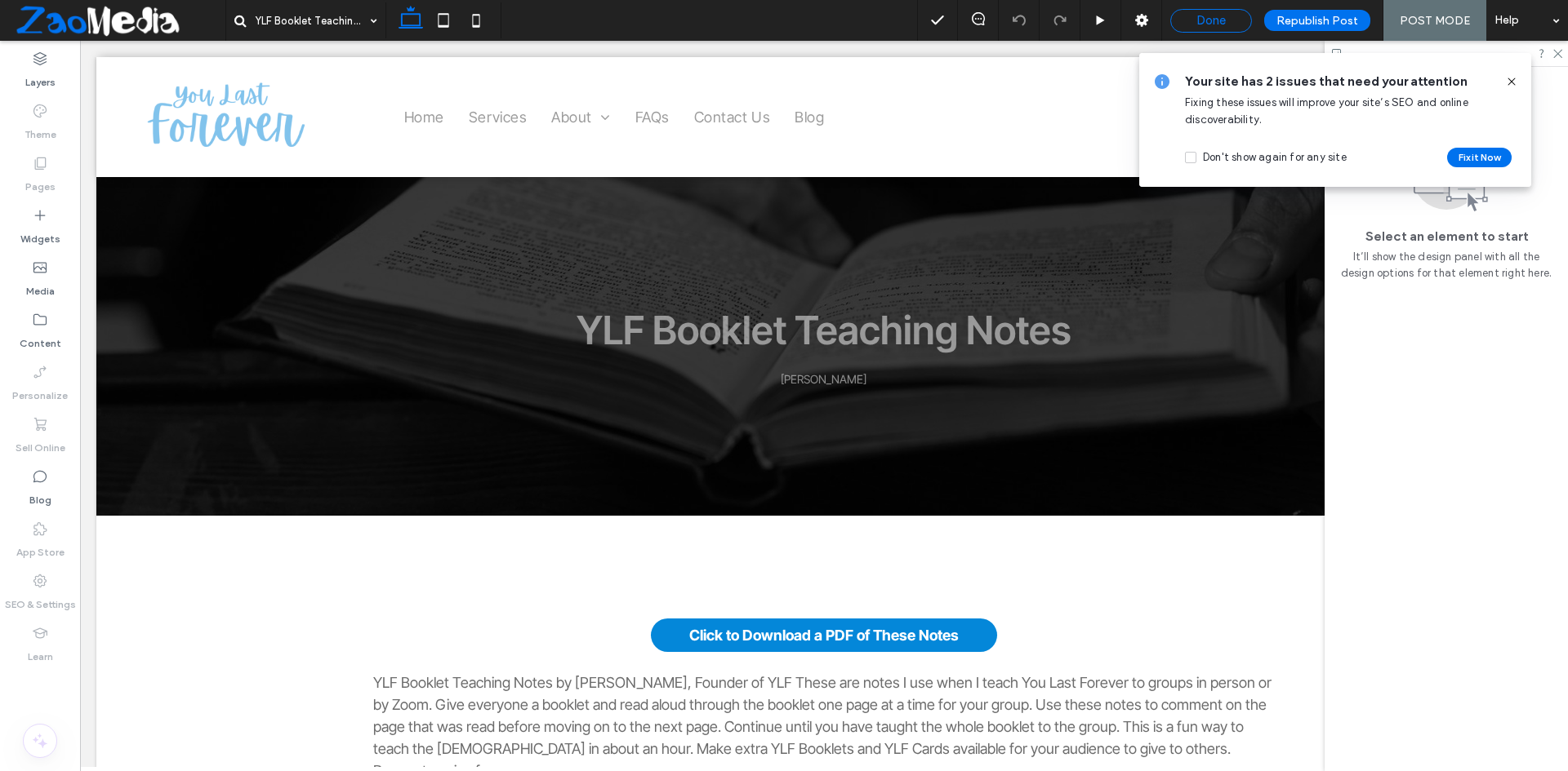
click at [1196, 29] on div "Done" at bounding box center [1211, 20] width 82 height 24
click at [1189, 20] on div "Done" at bounding box center [1211, 20] width 80 height 15
